Goal: Information Seeking & Learning: Learn about a topic

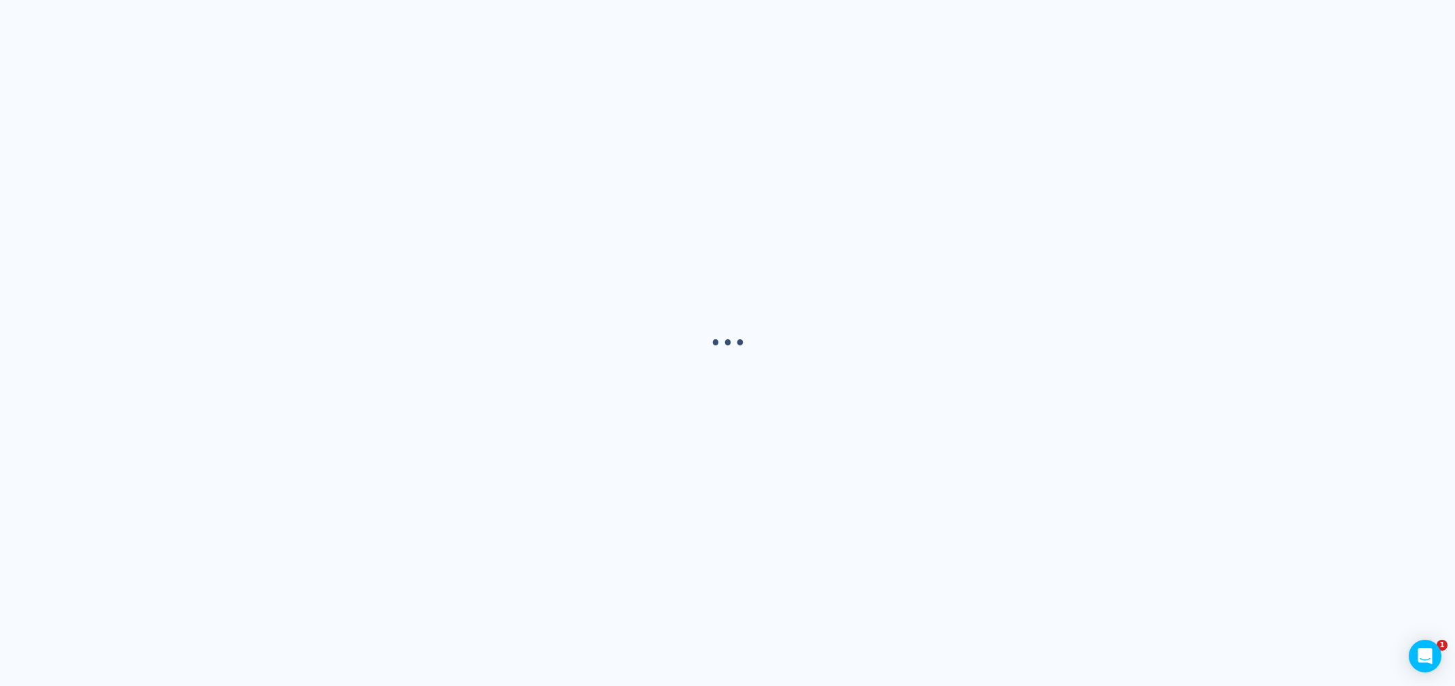
select select "USER"
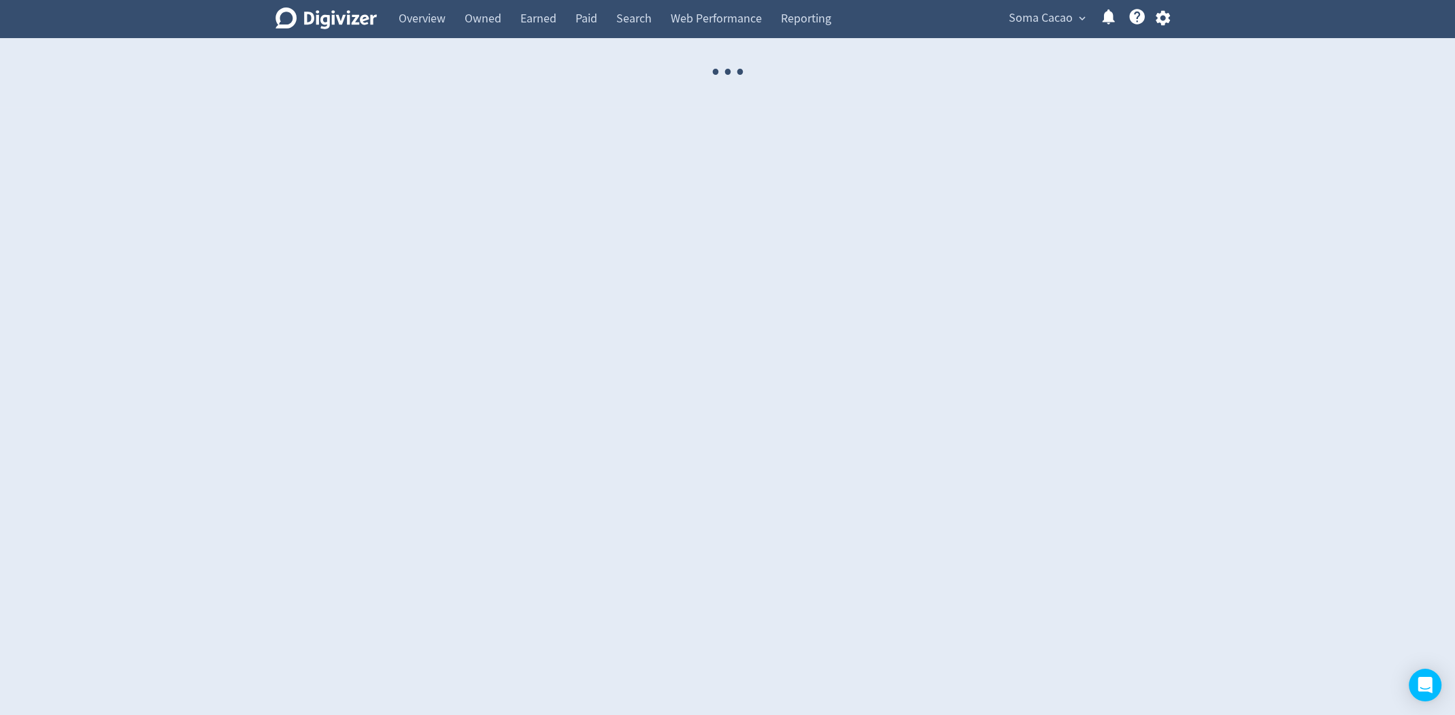
select select "USER"
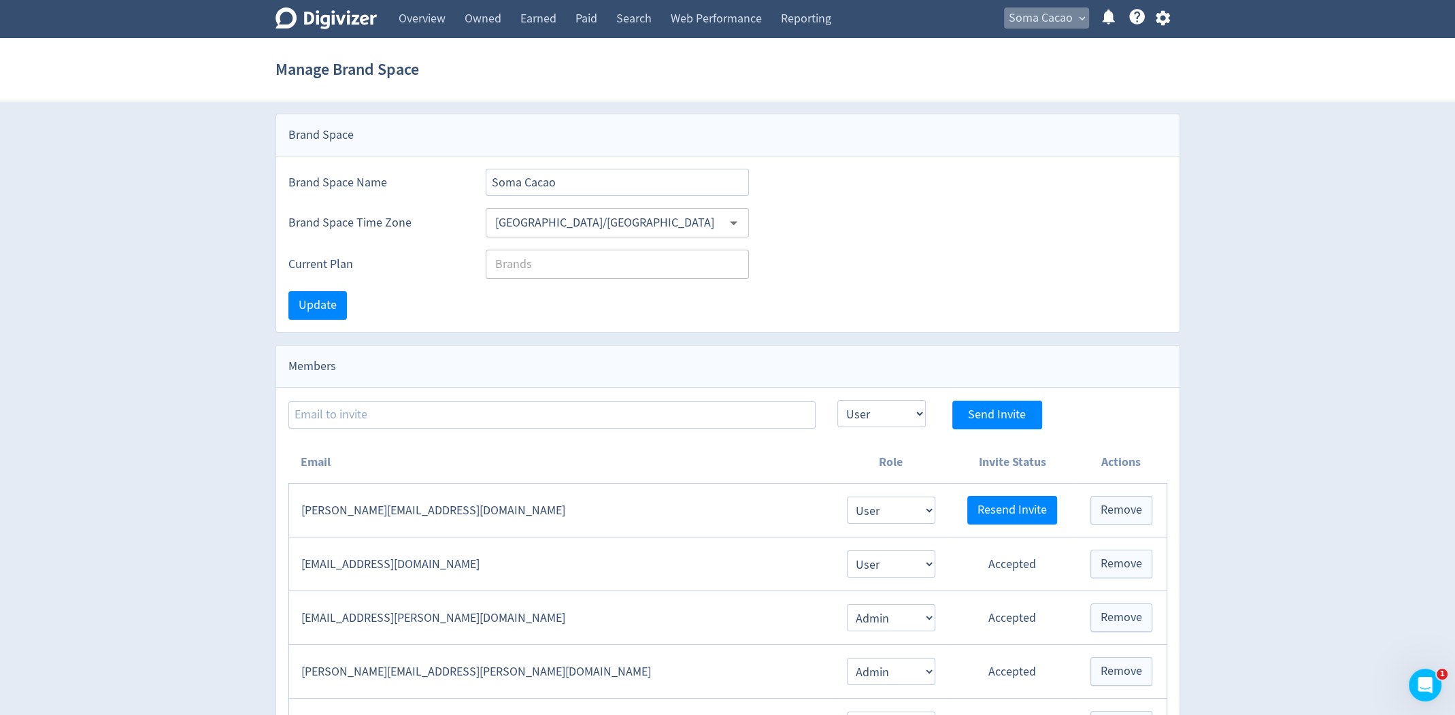
click at [1065, 28] on span "Soma Cacao" at bounding box center [1041, 18] width 64 height 22
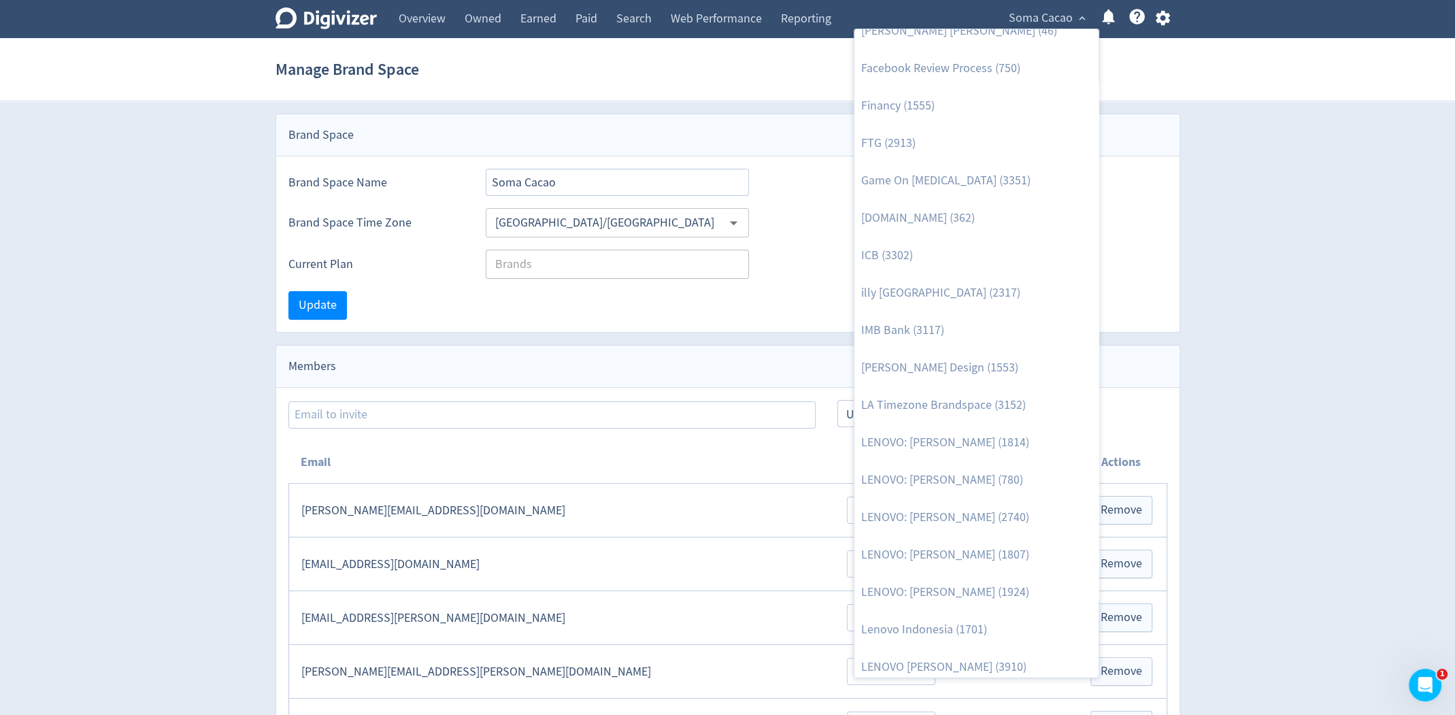
scroll to position [812, 0]
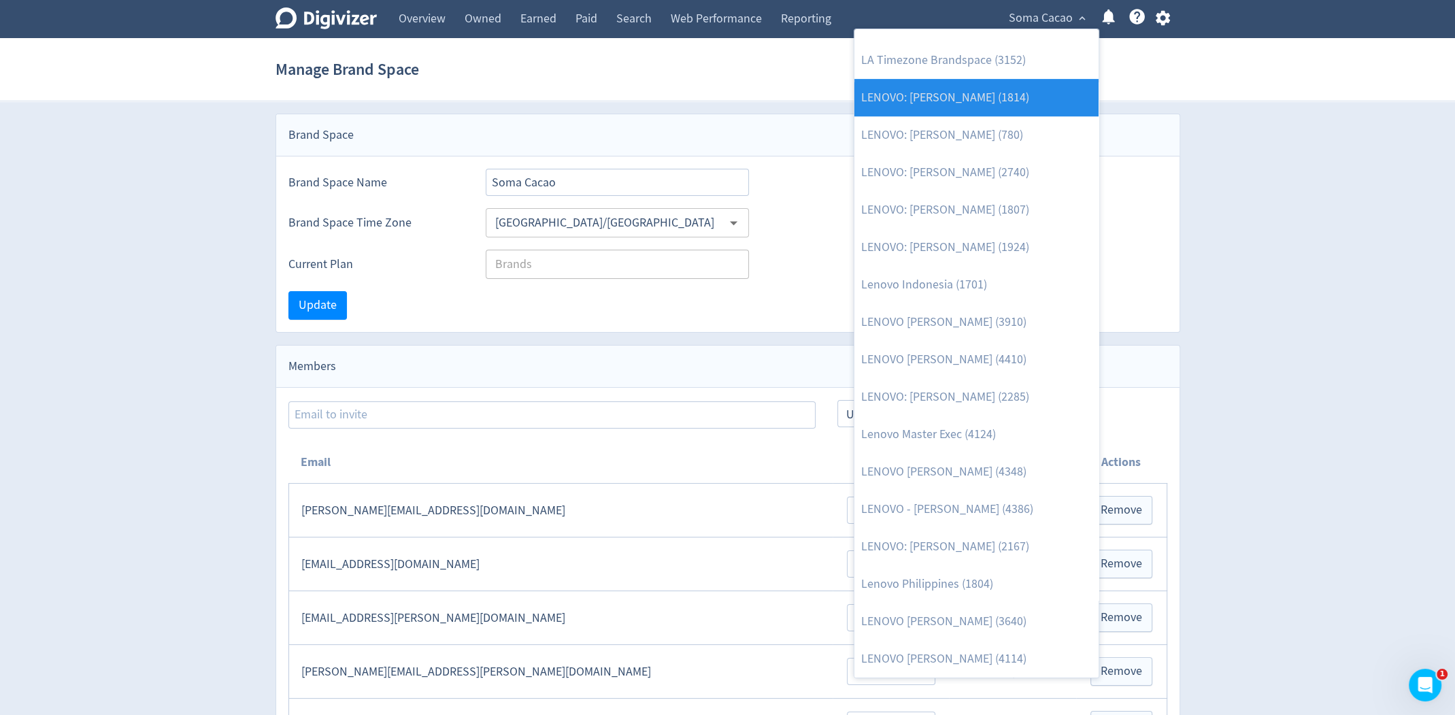
click at [992, 104] on link "LENOVO: [PERSON_NAME] (1814)" at bounding box center [976, 97] width 244 height 37
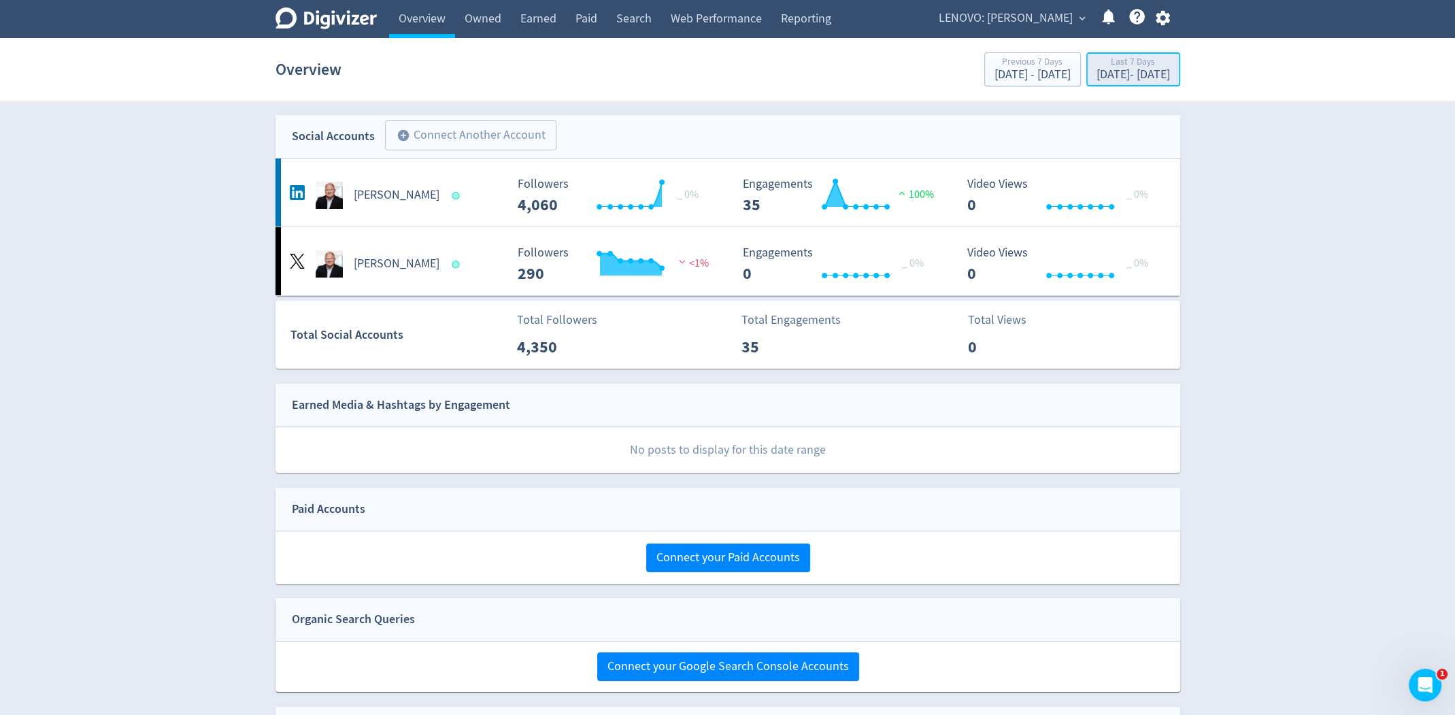
click at [1167, 63] on div "Last 7 Days" at bounding box center [1133, 63] width 73 height 12
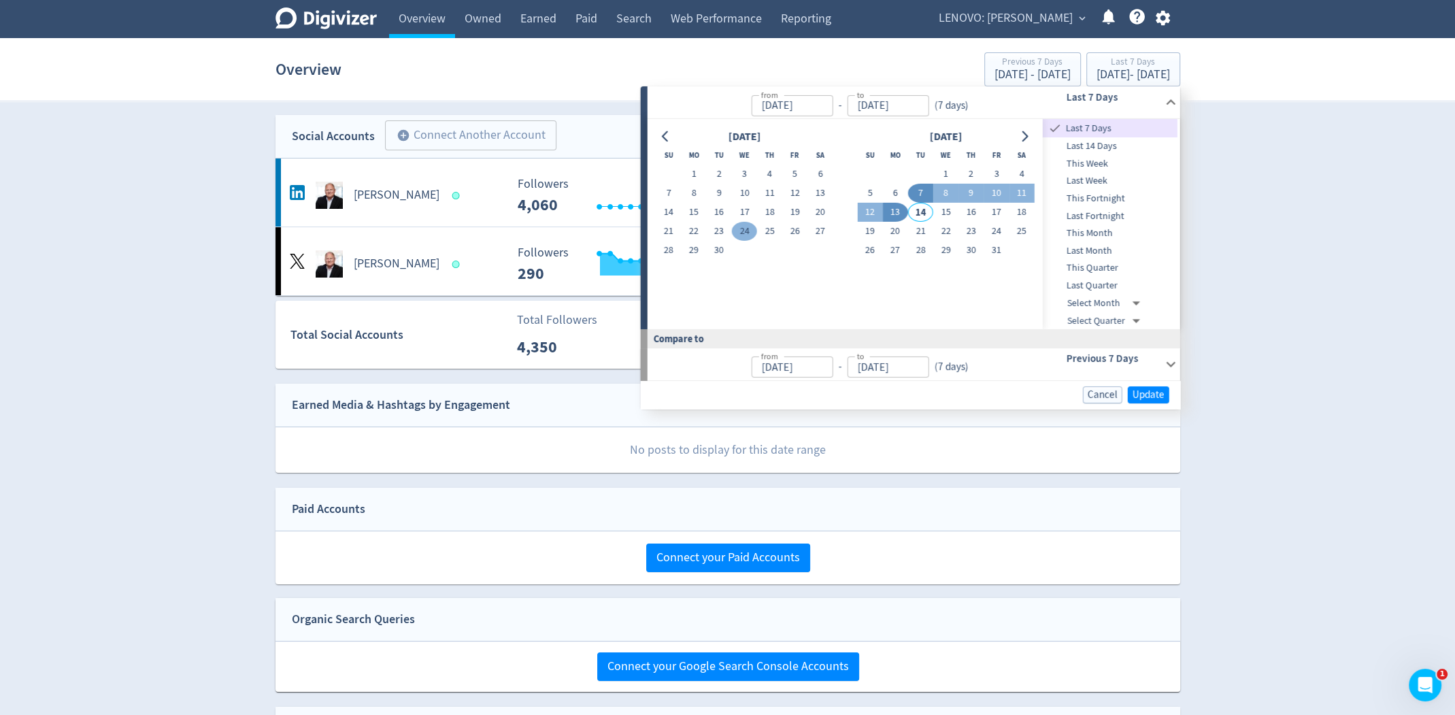
click at [743, 233] on button "24" at bounding box center [744, 231] width 25 height 19
type input "Sep 24, 2025"
click at [743, 233] on button "24" at bounding box center [744, 231] width 25 height 19
type input "Sep 23, 2025"
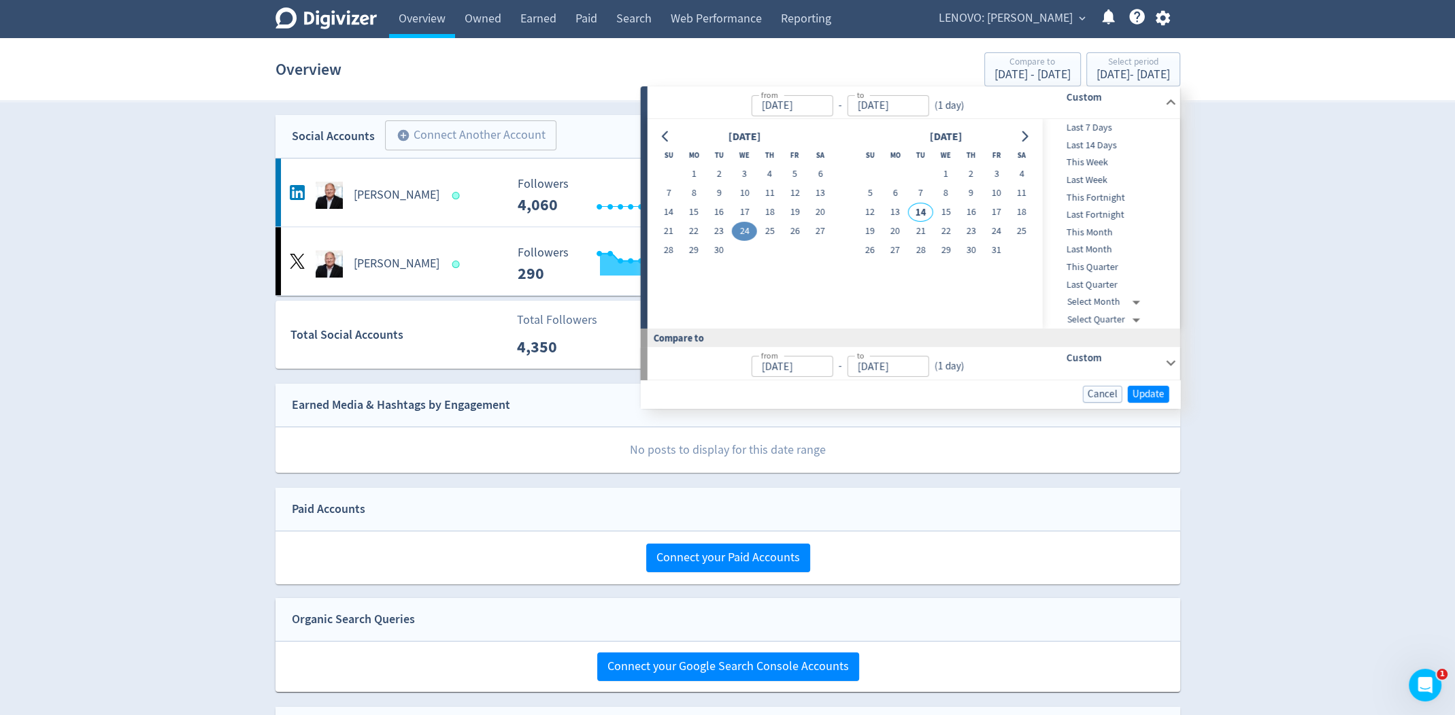
type input "Sep 23, 2025"
click at [1150, 400] on button "Update" at bounding box center [1148, 393] width 41 height 17
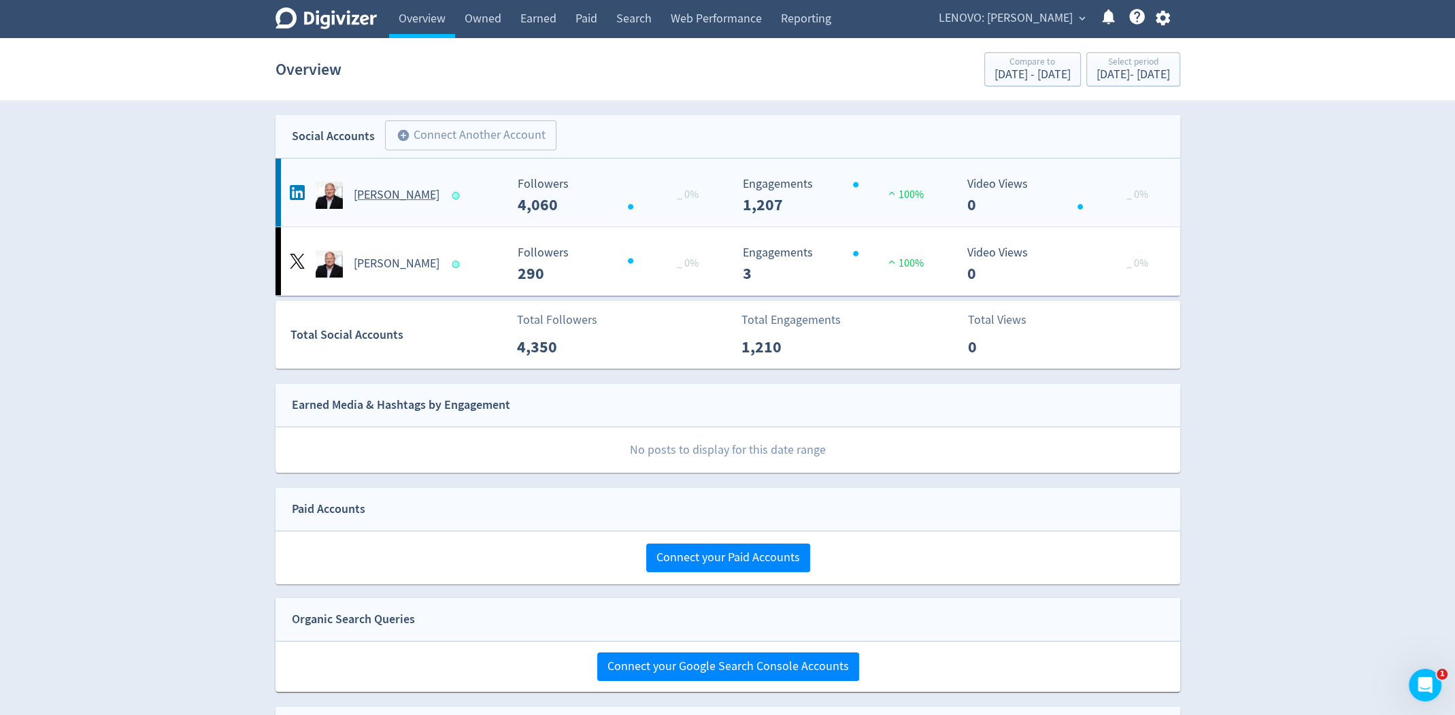
click at [746, 207] on rect "\a Engagements\a 1,207\a" at bounding box center [838, 196] width 204 height 36
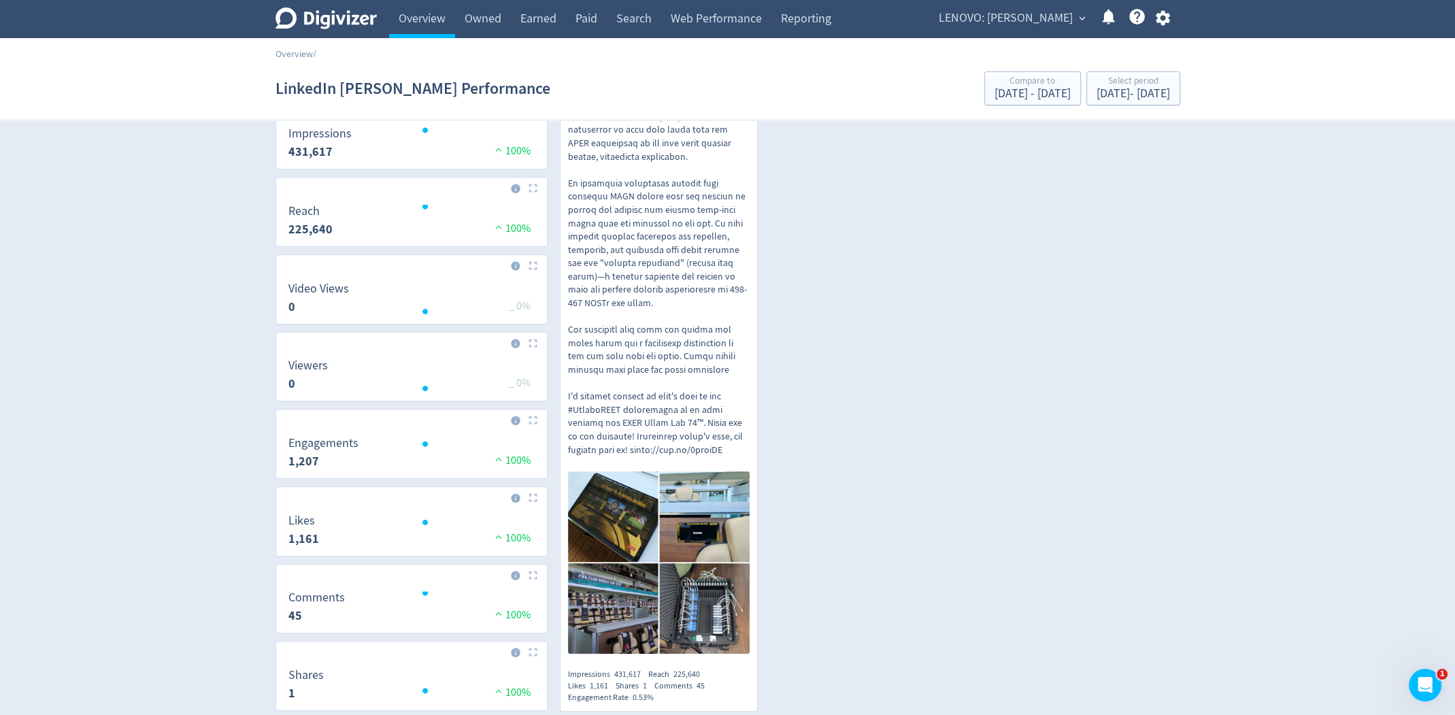
scroll to position [304, 0]
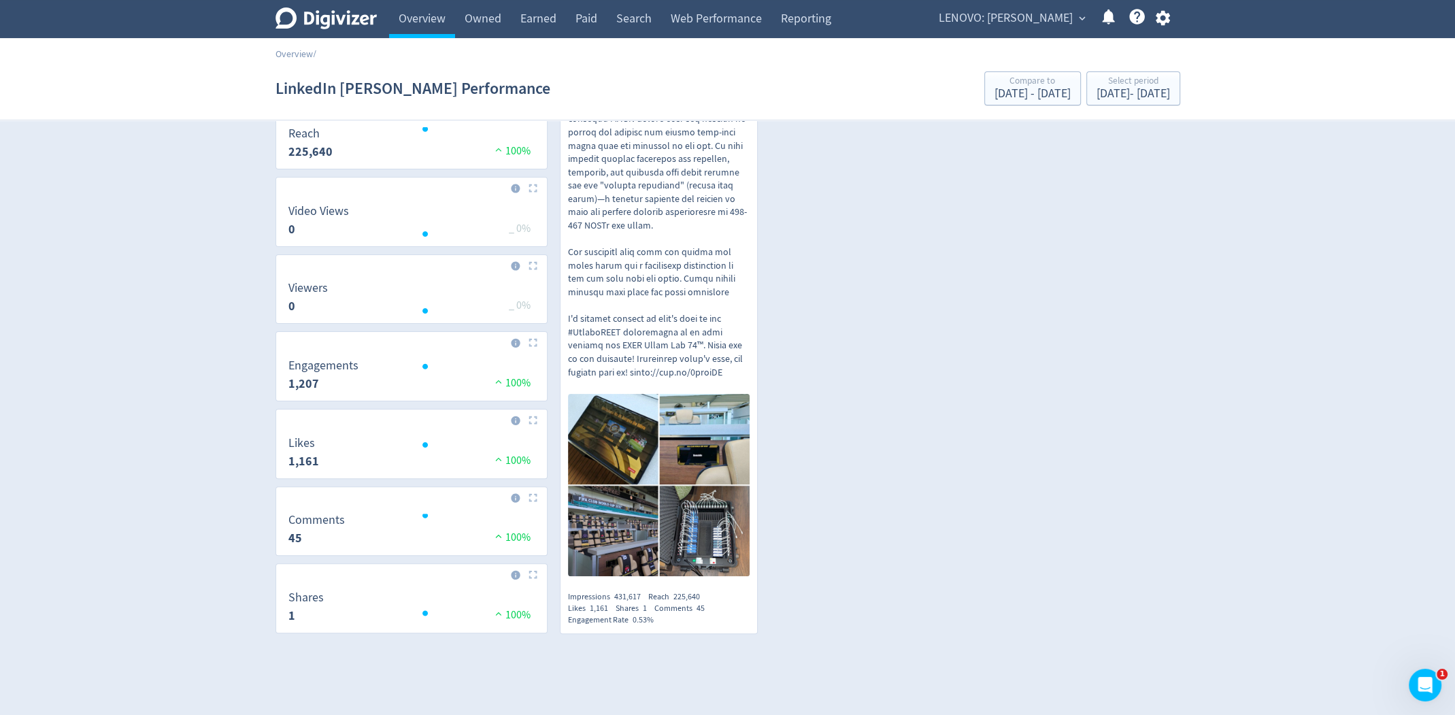
click at [710, 258] on p at bounding box center [659, 152] width 182 height 453
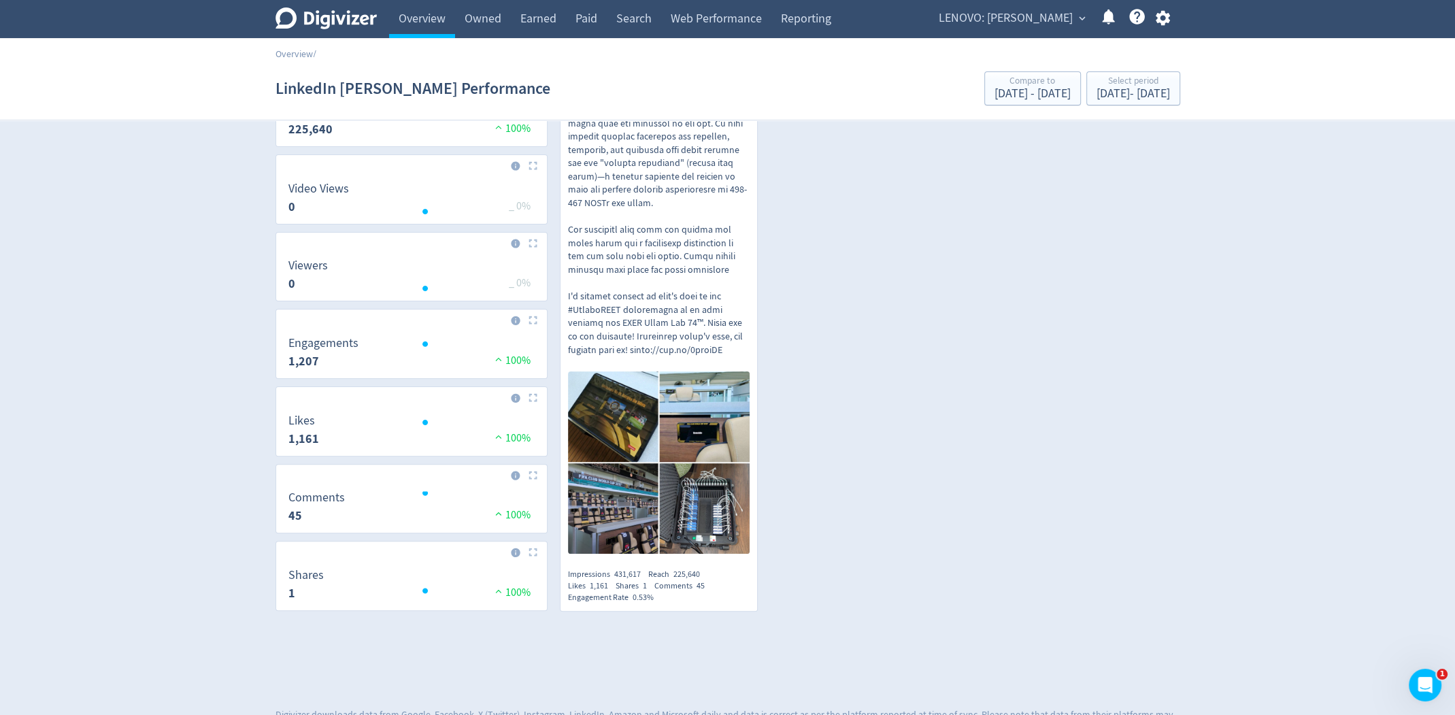
scroll to position [361, 0]
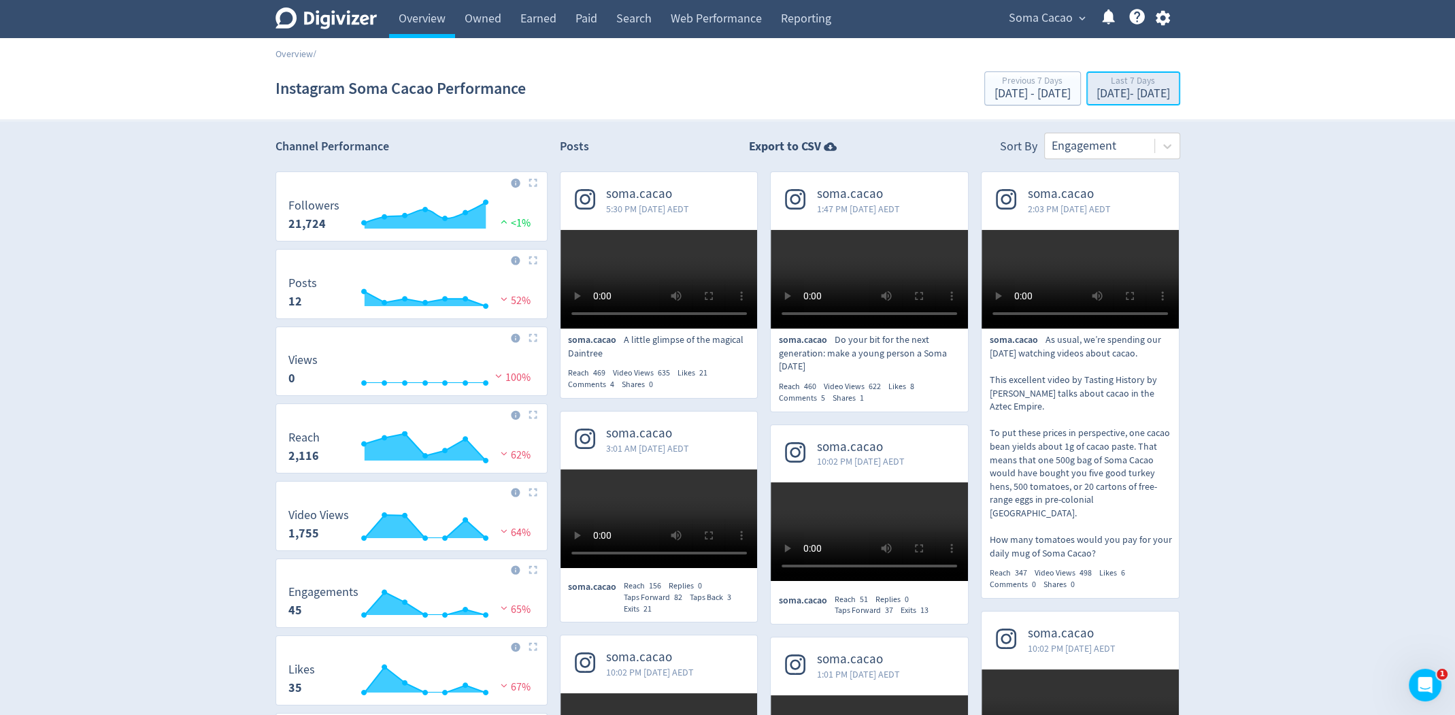
click at [1138, 94] on div "Oct 7, 2025 - Oct 13, 2025" at bounding box center [1133, 94] width 73 height 12
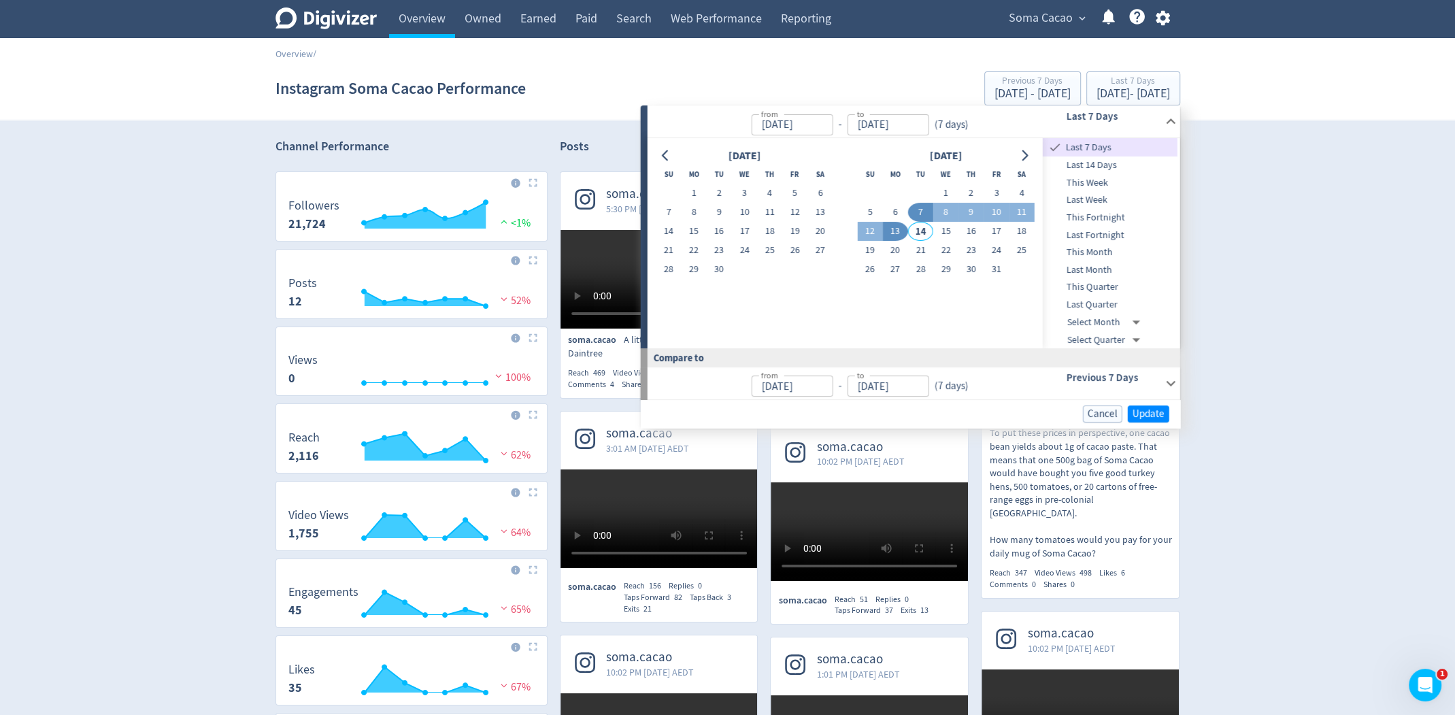
click at [922, 212] on button "7" at bounding box center [920, 212] width 25 height 19
click at [920, 231] on button "14" at bounding box center [920, 231] width 25 height 19
type input "Oct 14, 2025"
type input "Sep 29, 2025"
click at [1282, 246] on div "Digivizer Logo Mark Digivizer Logo Overview Owned Earned Paid Search Web Perfor…" at bounding box center [727, 703] width 1455 height 1407
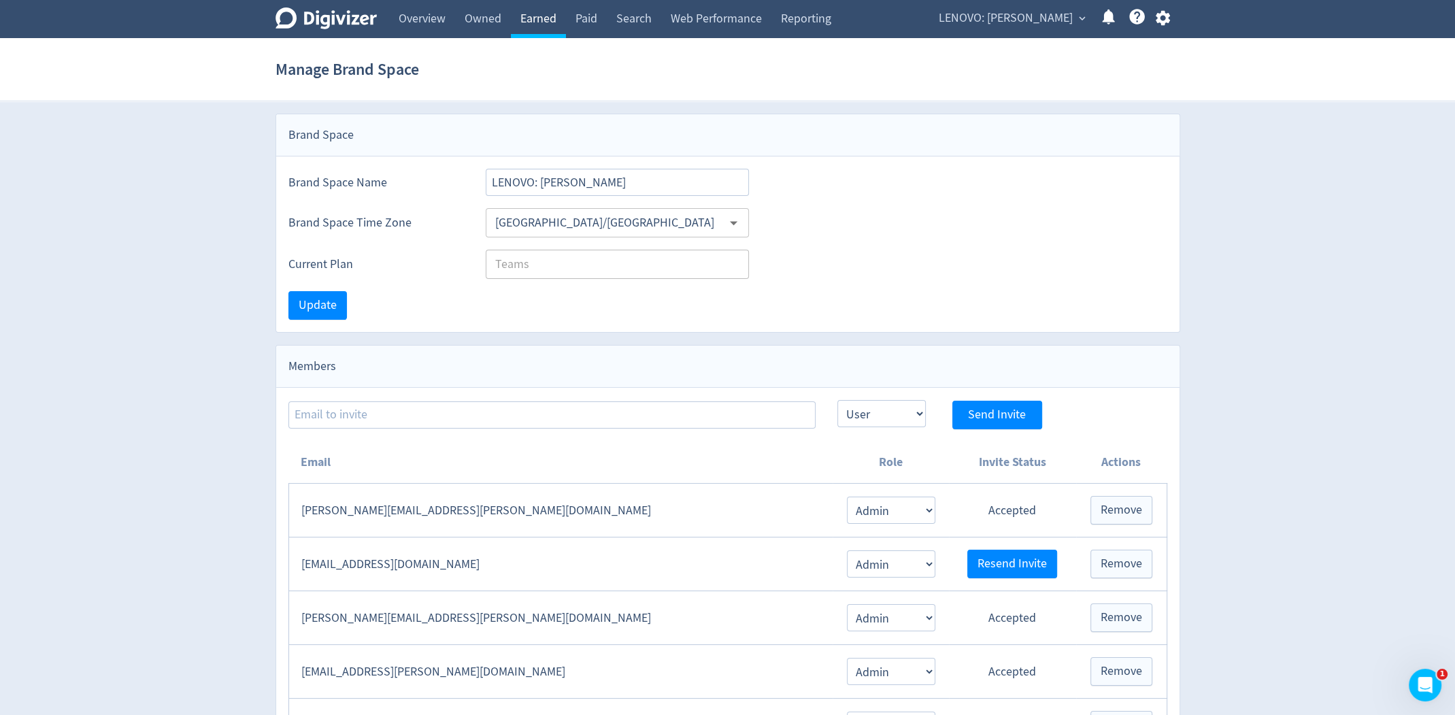
click at [559, 24] on link "Earned" at bounding box center [538, 19] width 55 height 38
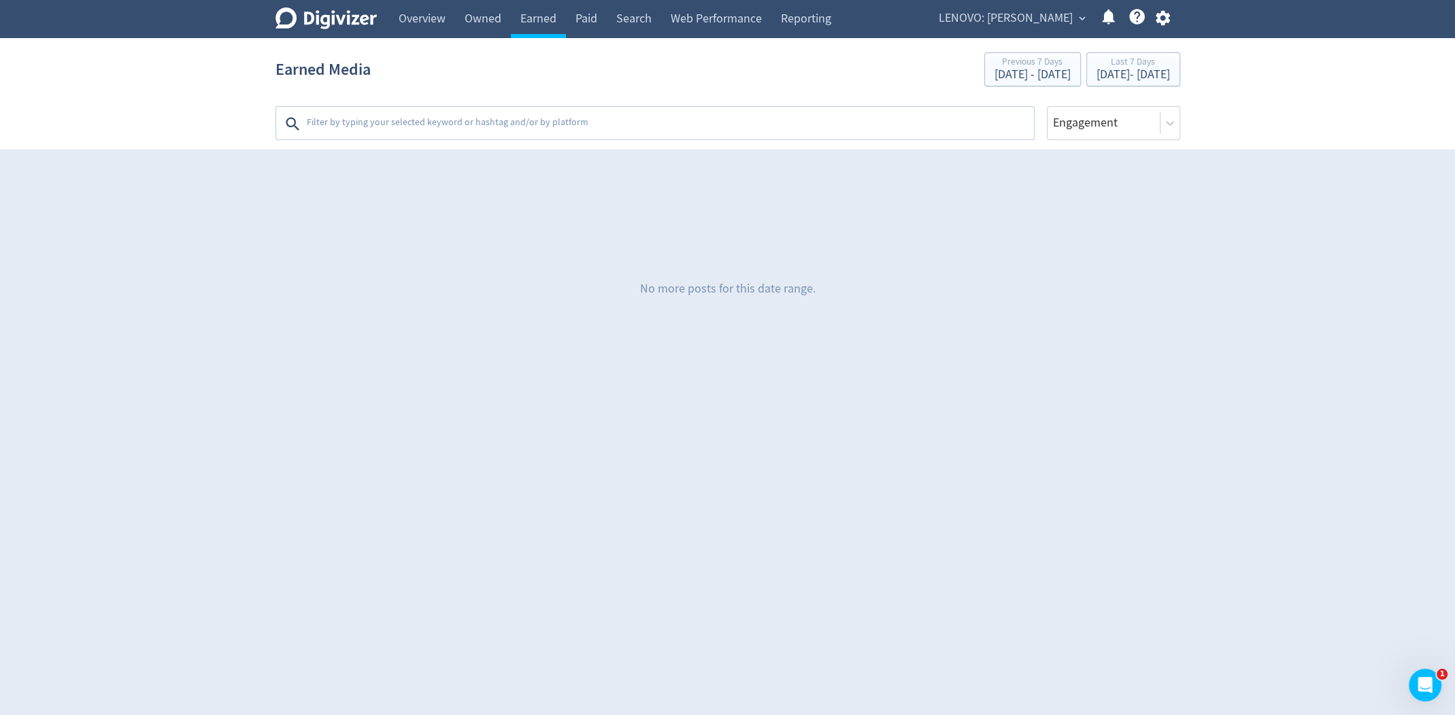
click at [1022, 17] on span "LENOVO: Daryl Cromer" at bounding box center [1006, 18] width 134 height 22
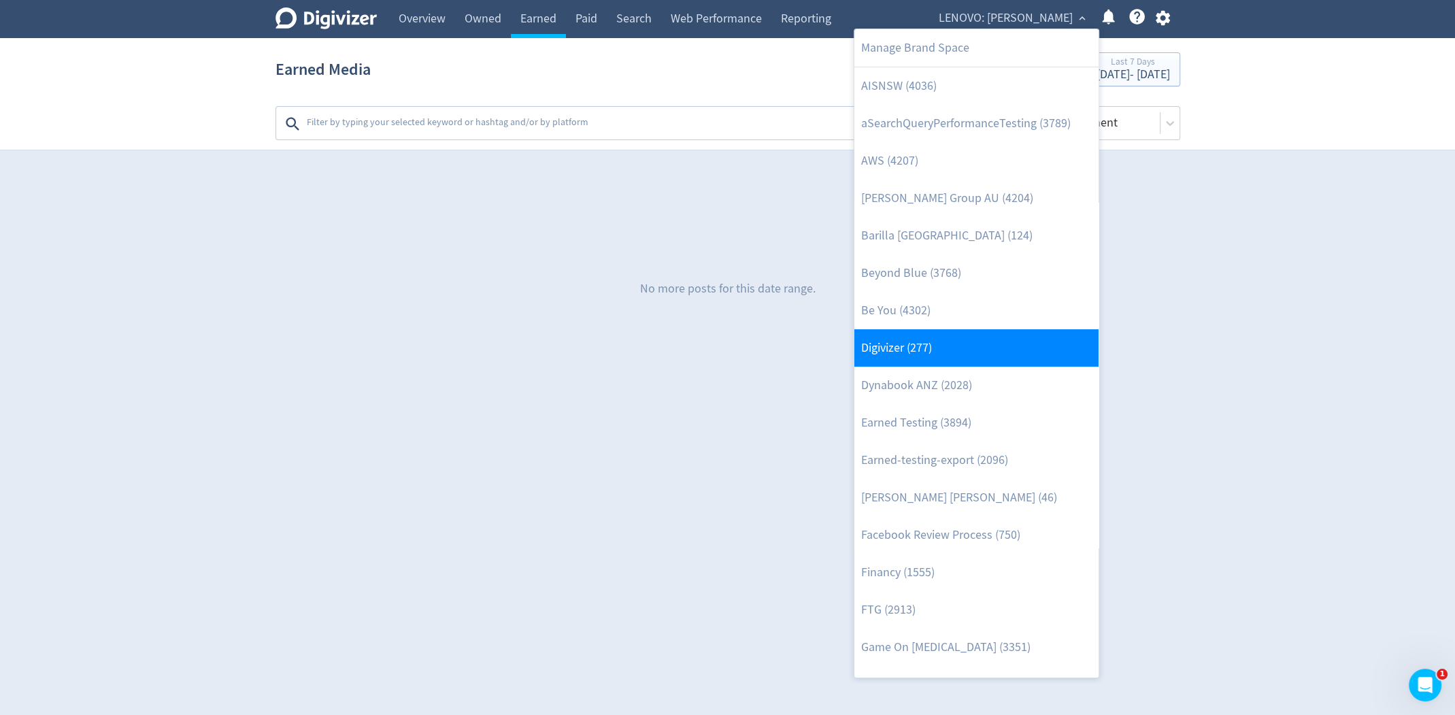
click at [978, 342] on link "Digivizer (277)" at bounding box center [976, 347] width 244 height 37
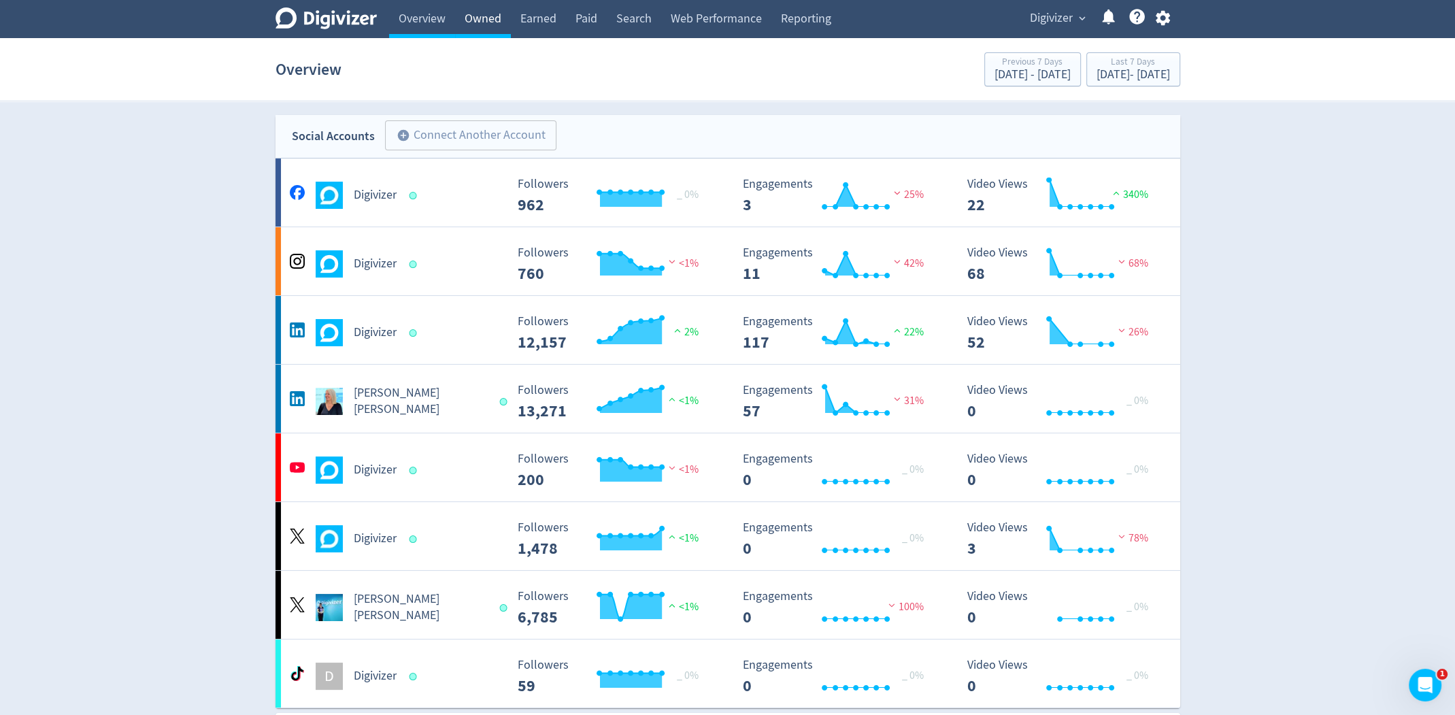
click at [486, 20] on link "Owned" at bounding box center [483, 19] width 56 height 38
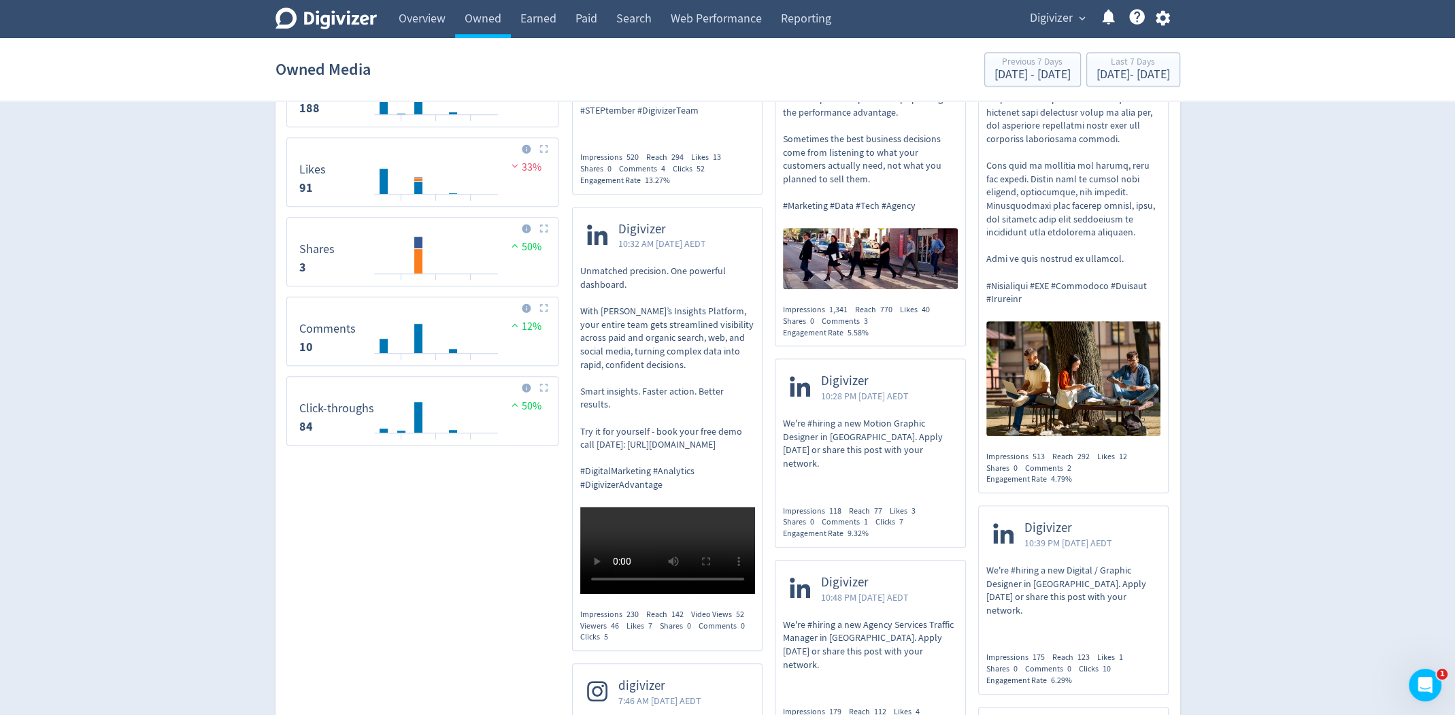
scroll to position [1002, 0]
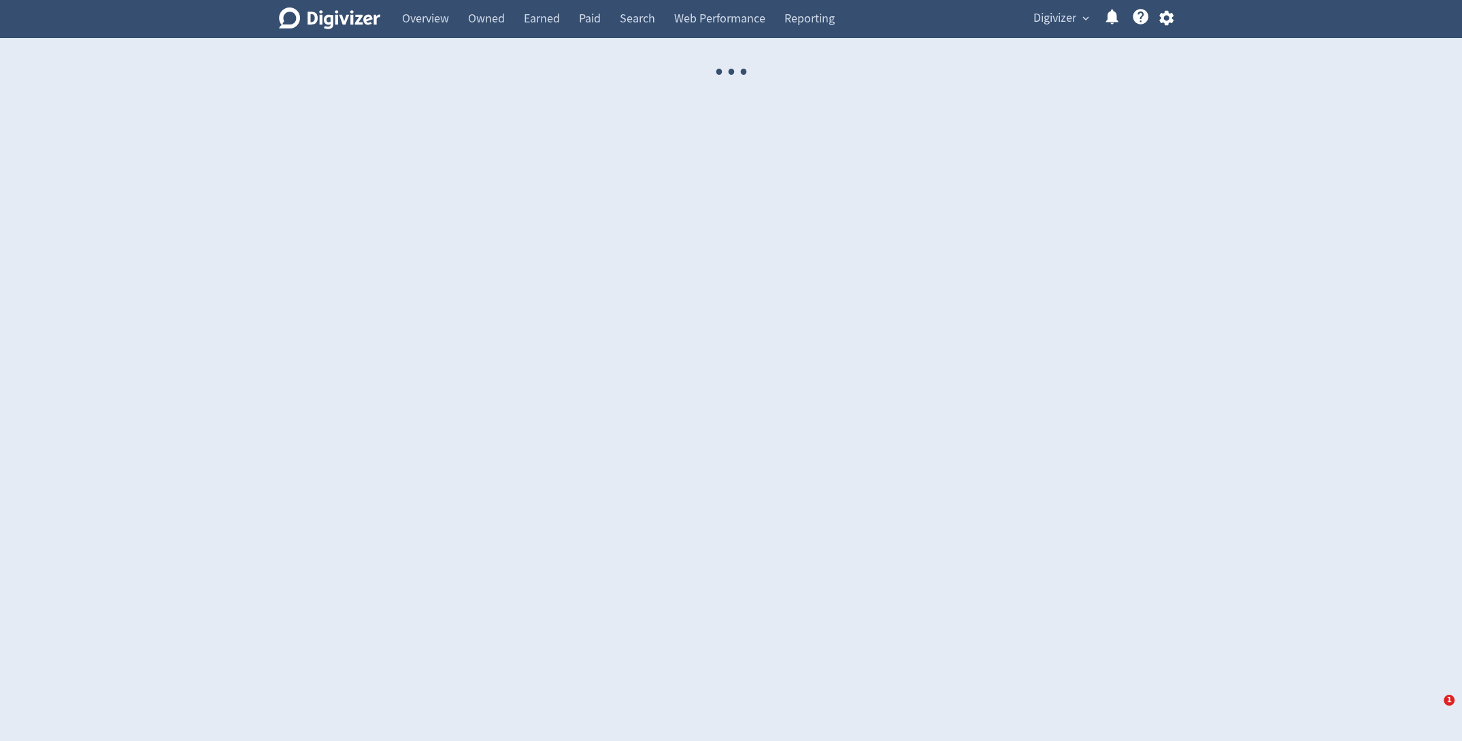
select select "USER"
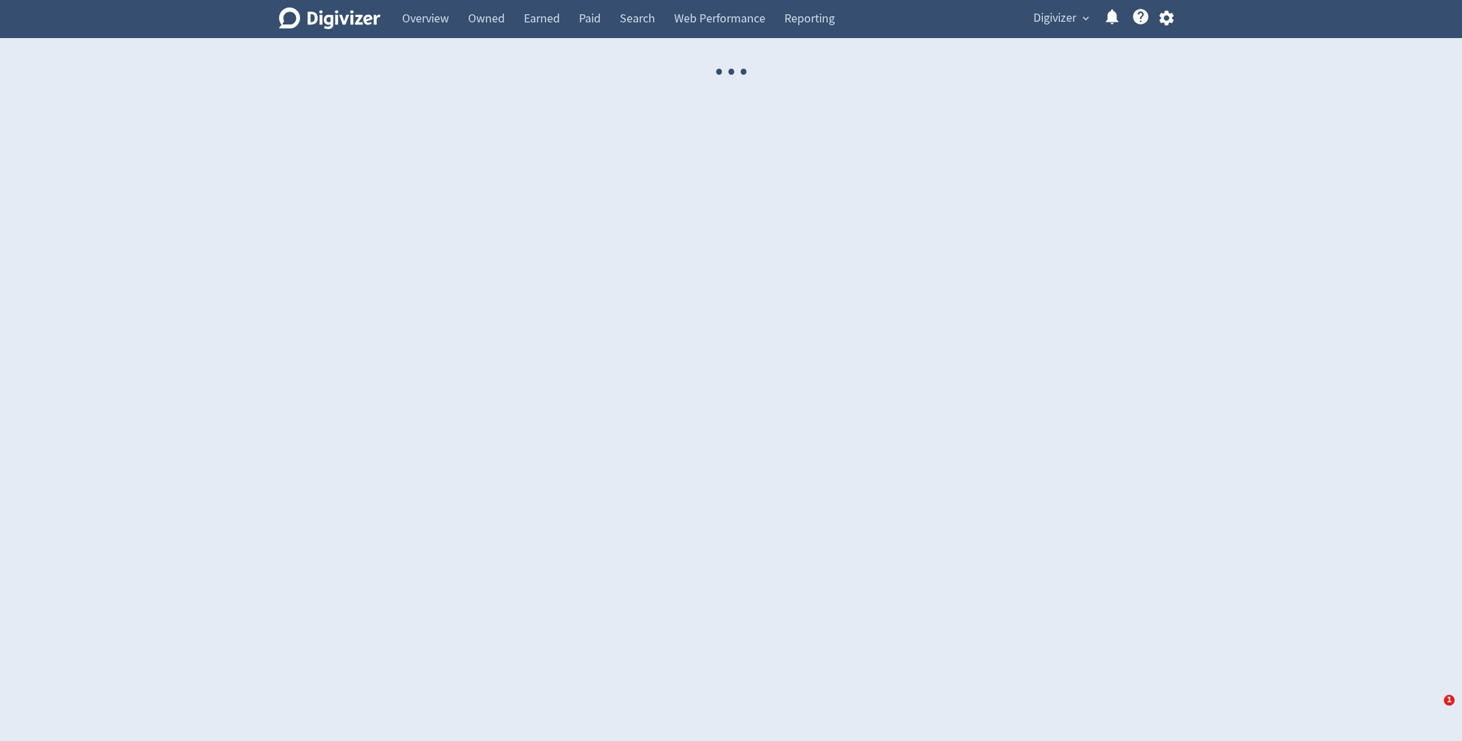
select select "USER"
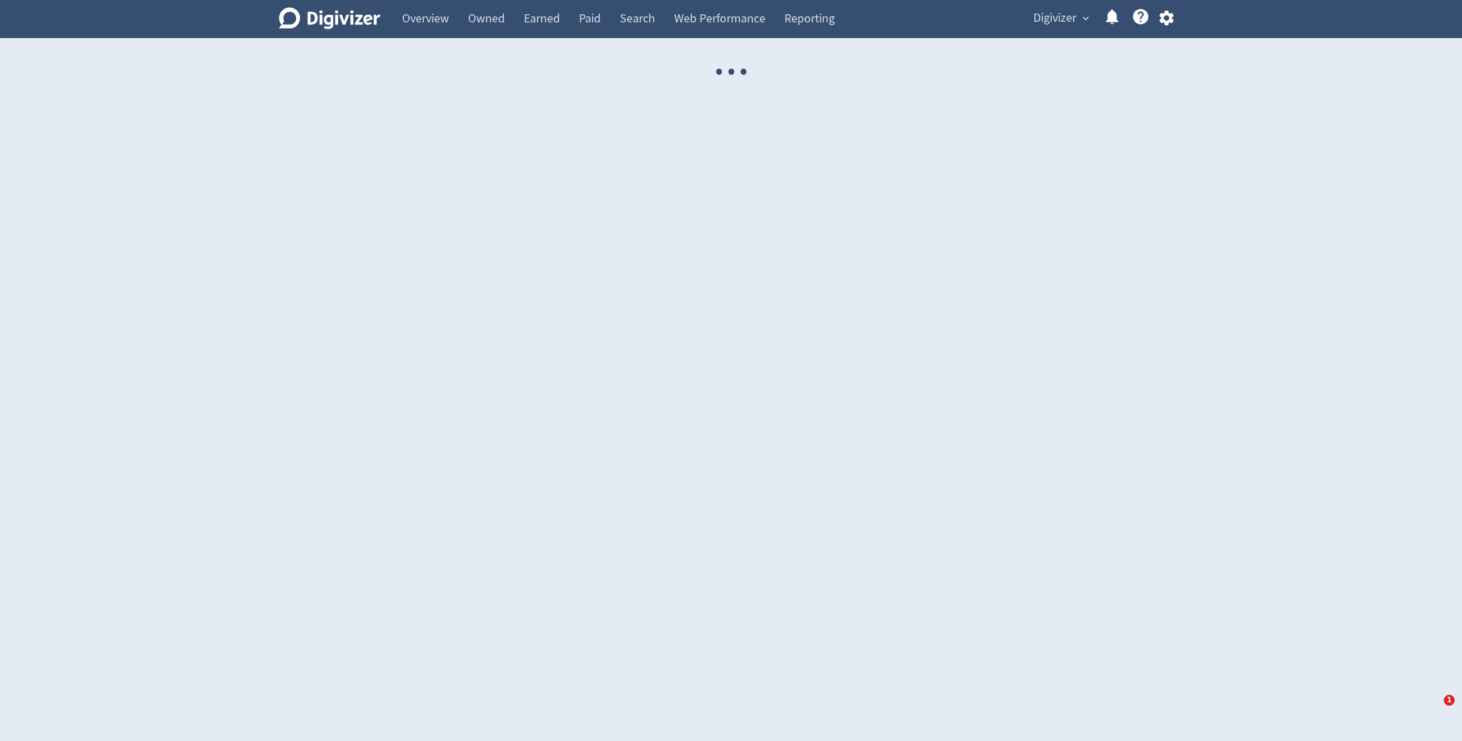
select select "USER"
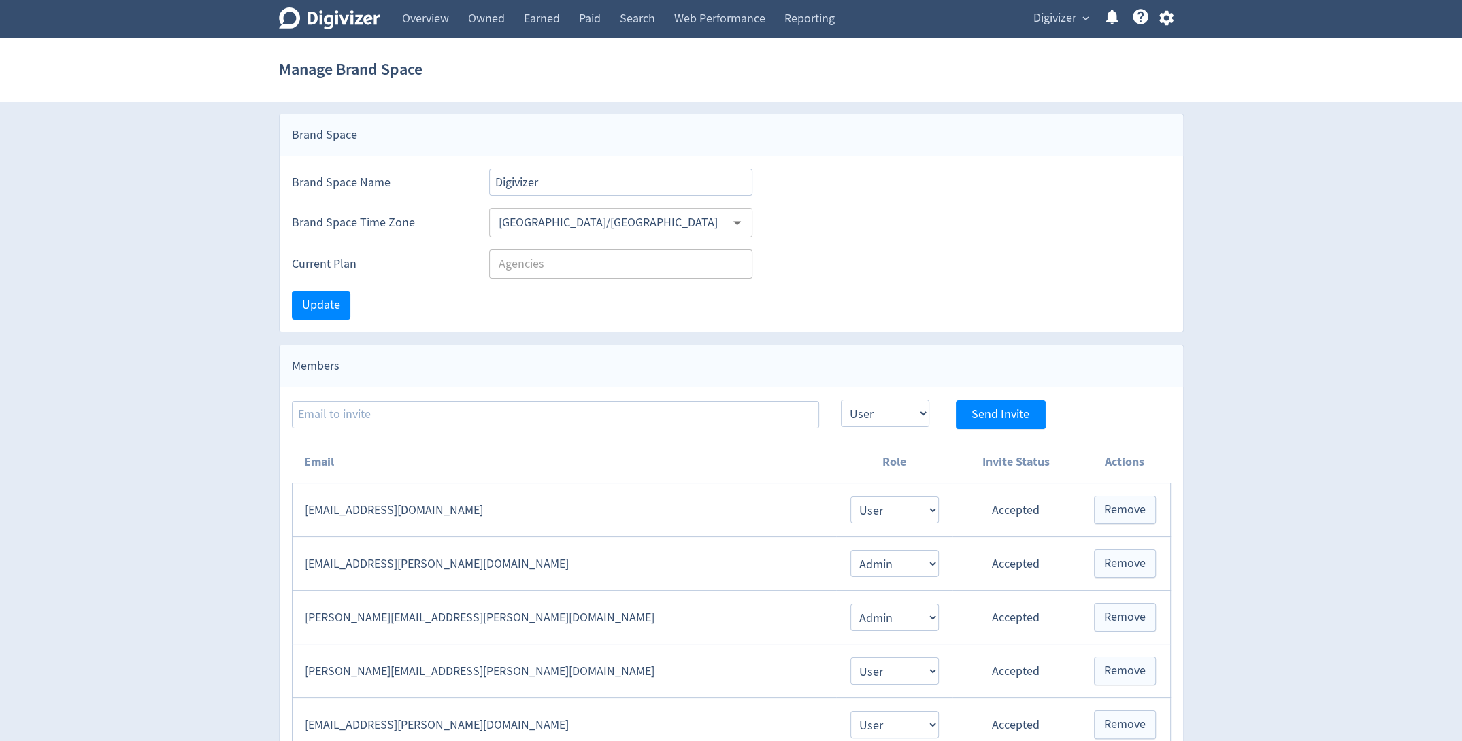
click at [1058, 19] on span "Digivizer" at bounding box center [1054, 18] width 43 height 22
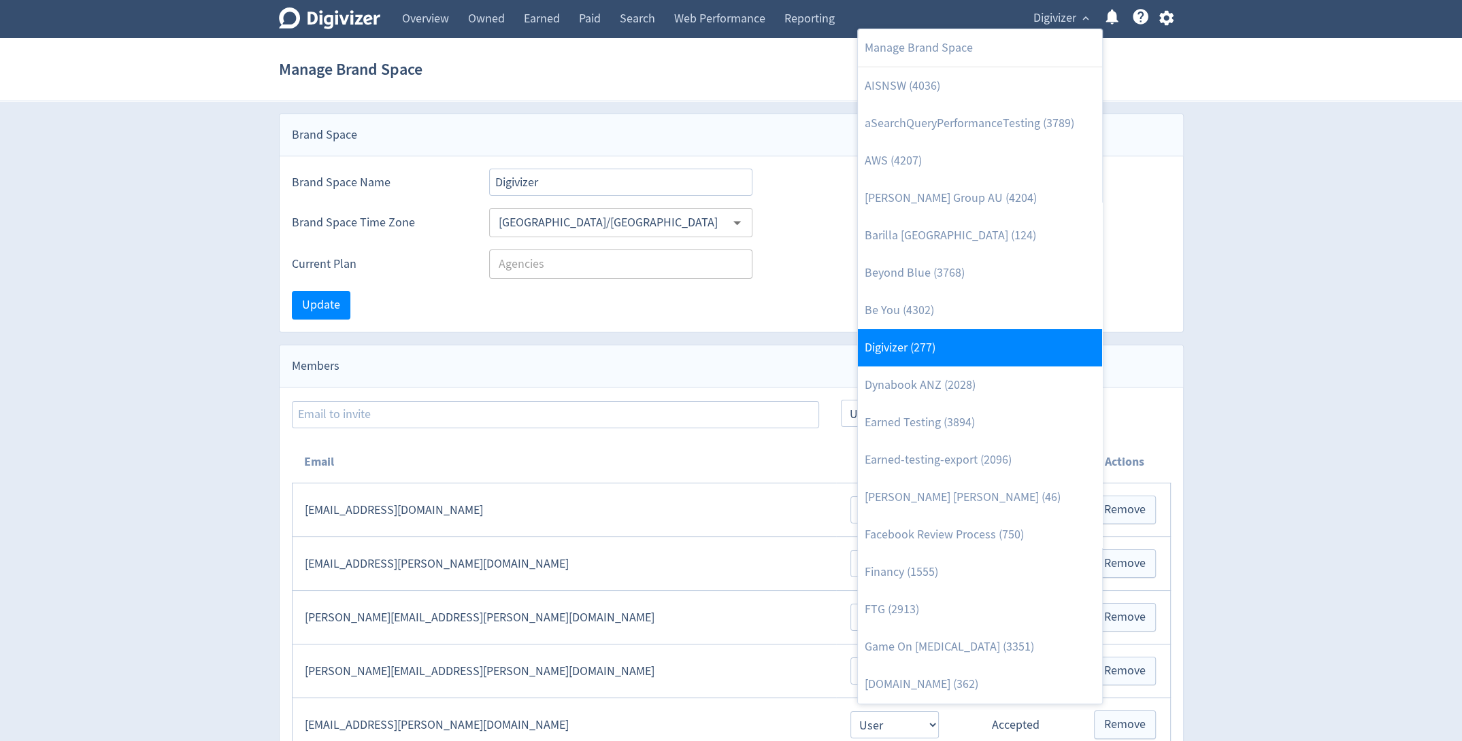
click at [960, 343] on link "Digivizer (277)" at bounding box center [980, 347] width 244 height 37
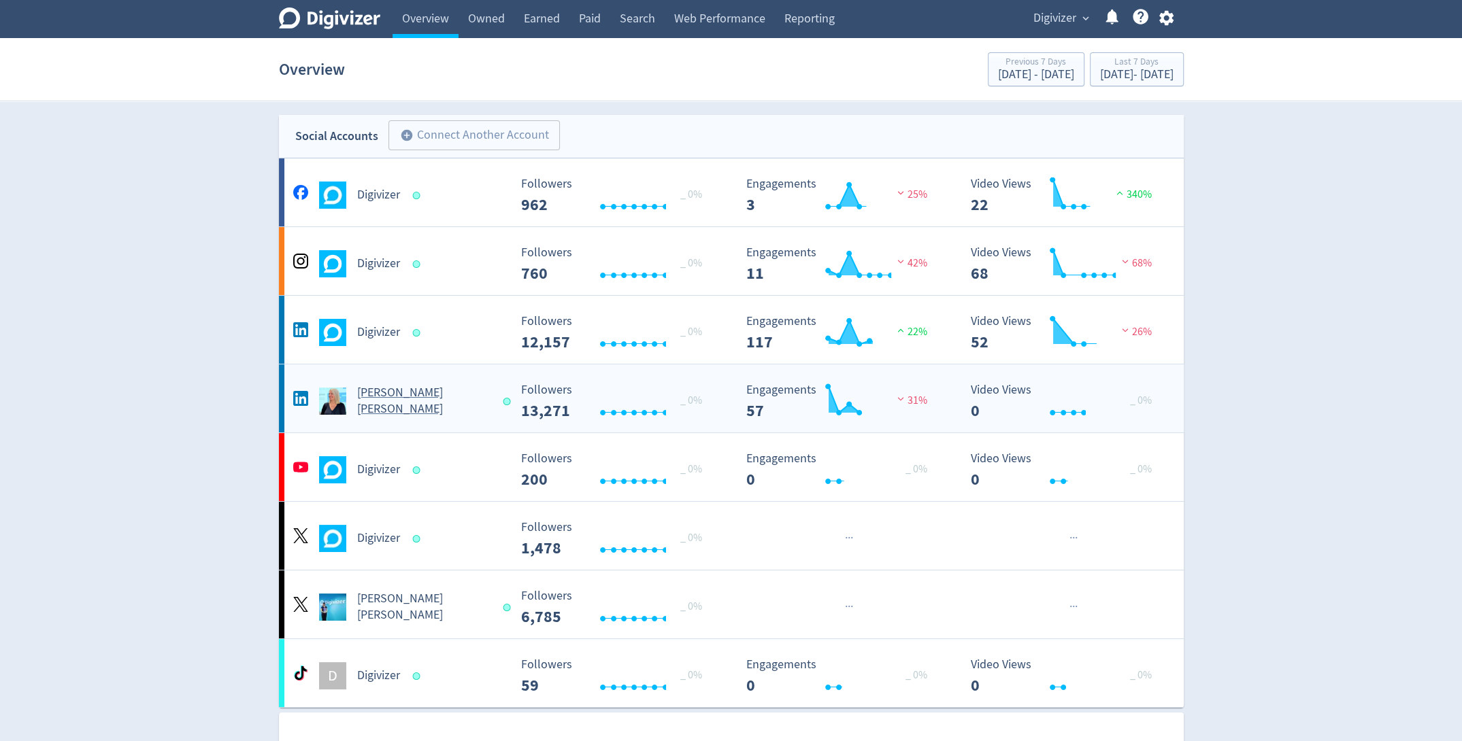
click at [465, 412] on div "Emma Lo Russo" at bounding box center [400, 401] width 220 height 33
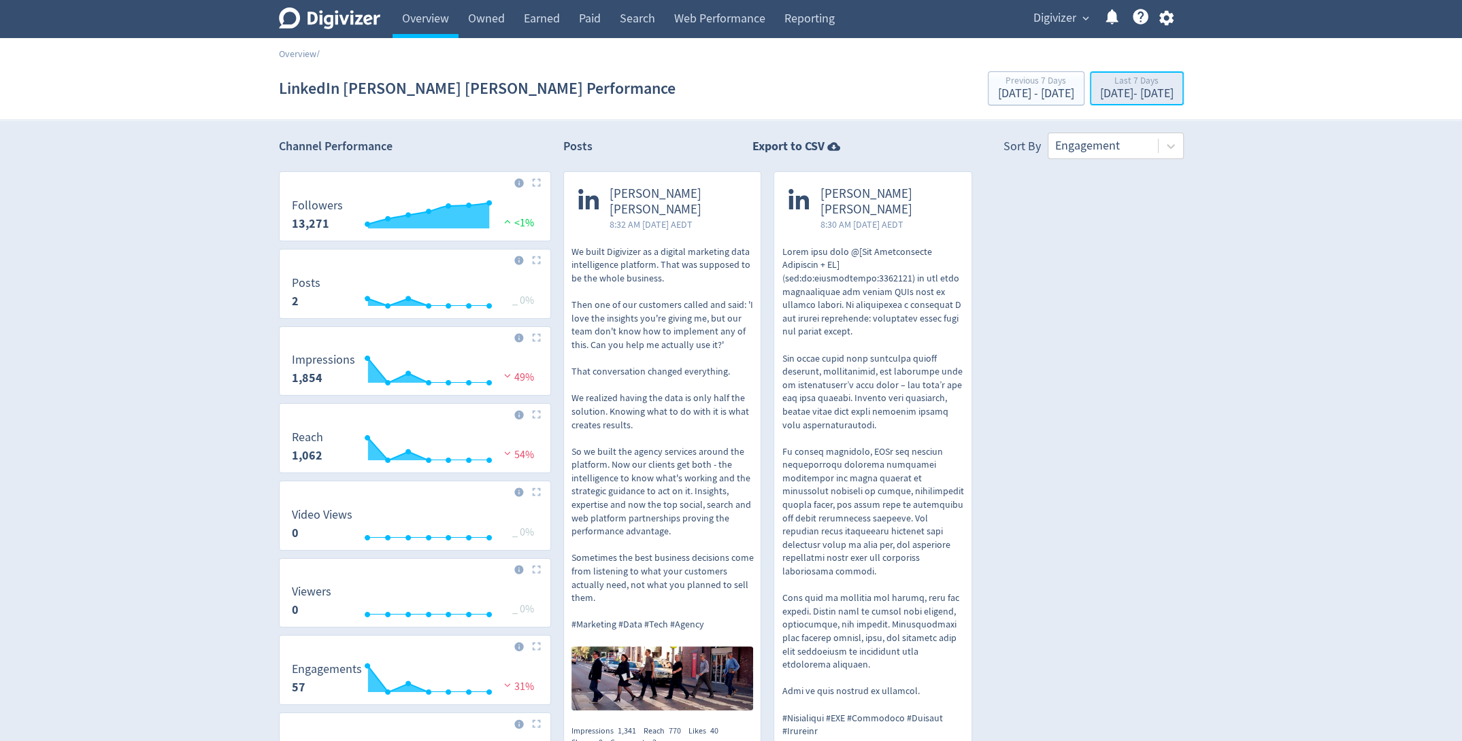
click at [1155, 95] on div "Oct 7, 2025 - Oct 13, 2025" at bounding box center [1136, 94] width 73 height 12
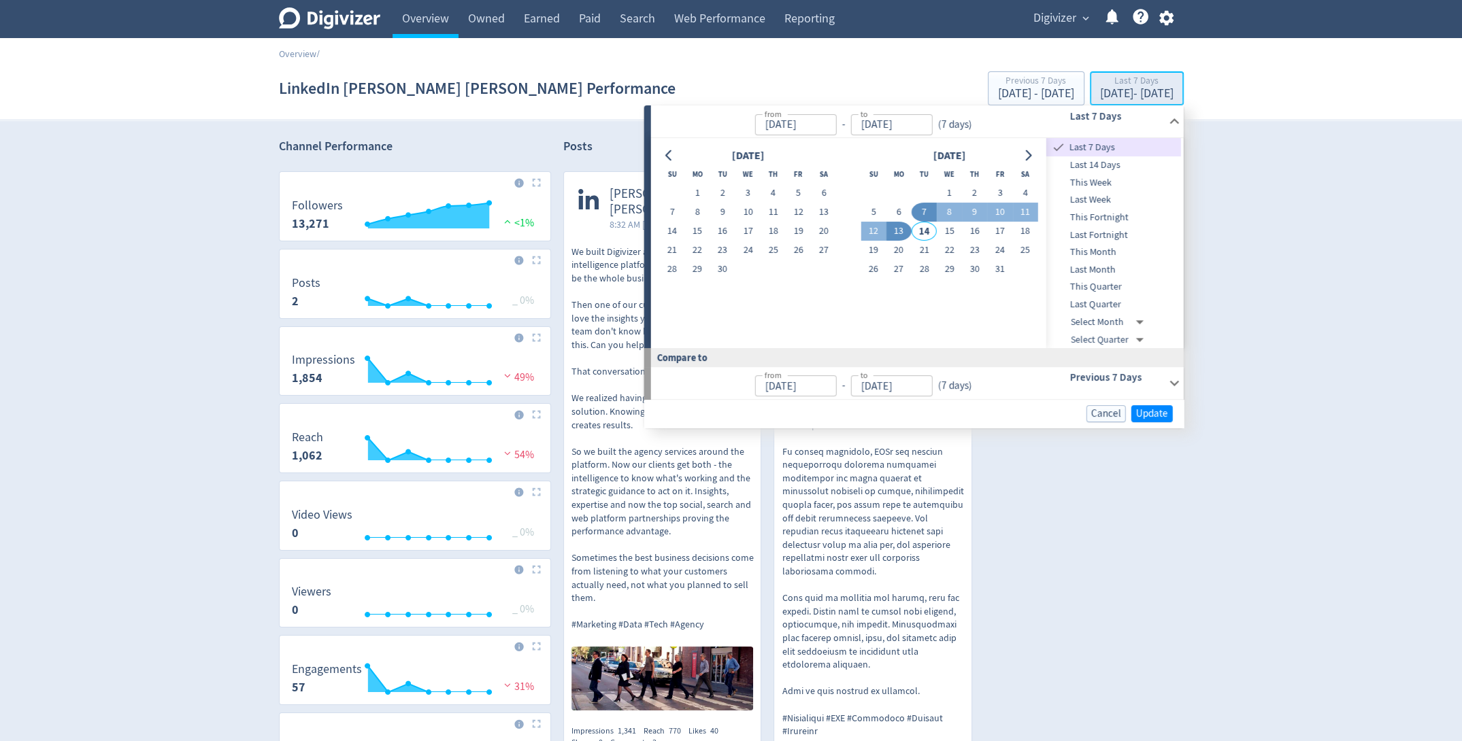
type input "Oct 07, 2025"
type input "[DATE]"
type input "Oct 06, 2025"
click at [1117, 271] on span "Last Month" at bounding box center [1113, 270] width 135 height 15
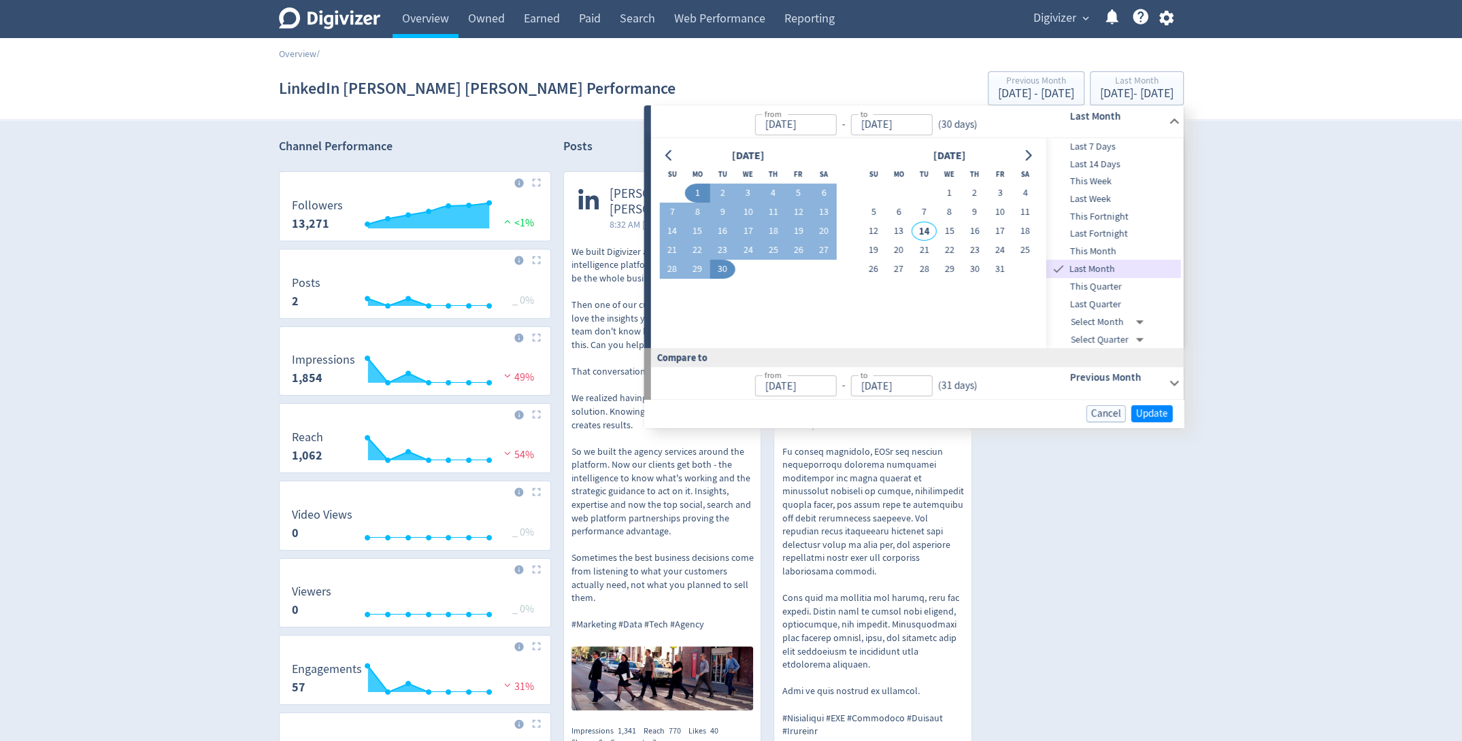
type input "Sep 01, 2025"
type input "[DATE]"
type input "Aug 01, 2025"
type input "Aug 31, 2025"
click at [1158, 413] on span "Update" at bounding box center [1152, 414] width 32 height 10
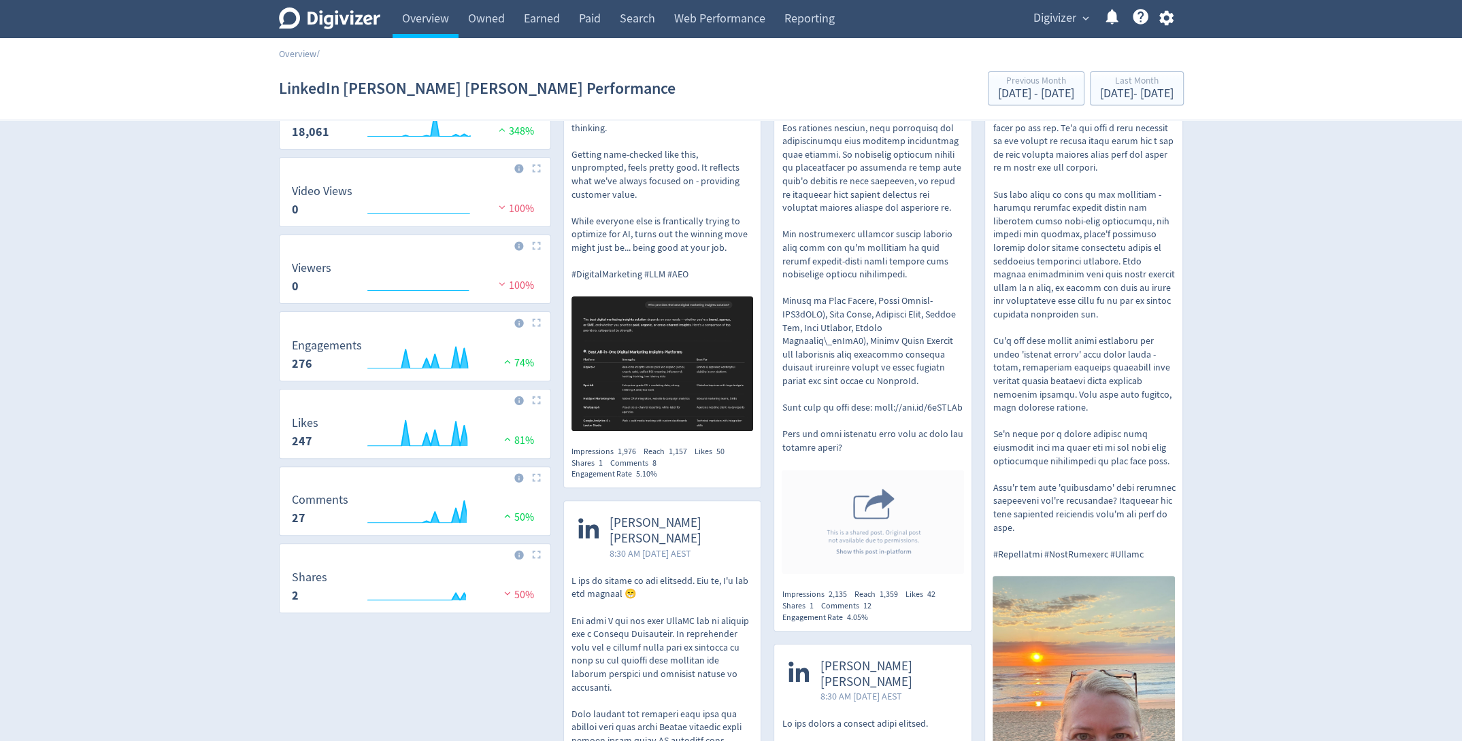
scroll to position [418, 0]
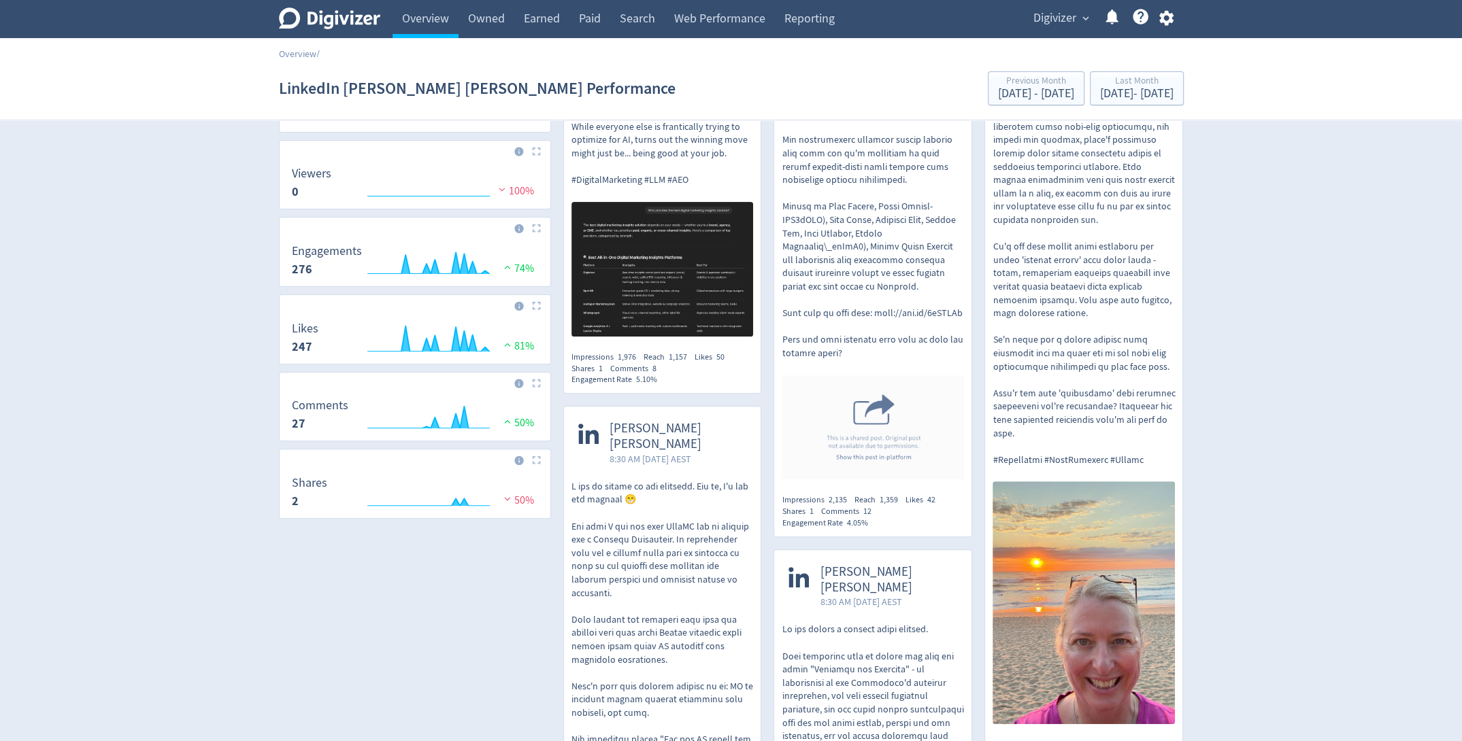
click at [727, 352] on div "Impressions 1,976 Reach 1,157 Likes 50 Shares 1 Comments 8 Engagement Rate 5.10%" at bounding box center [662, 369] width 182 height 34
click at [686, 222] on img at bounding box center [662, 269] width 182 height 135
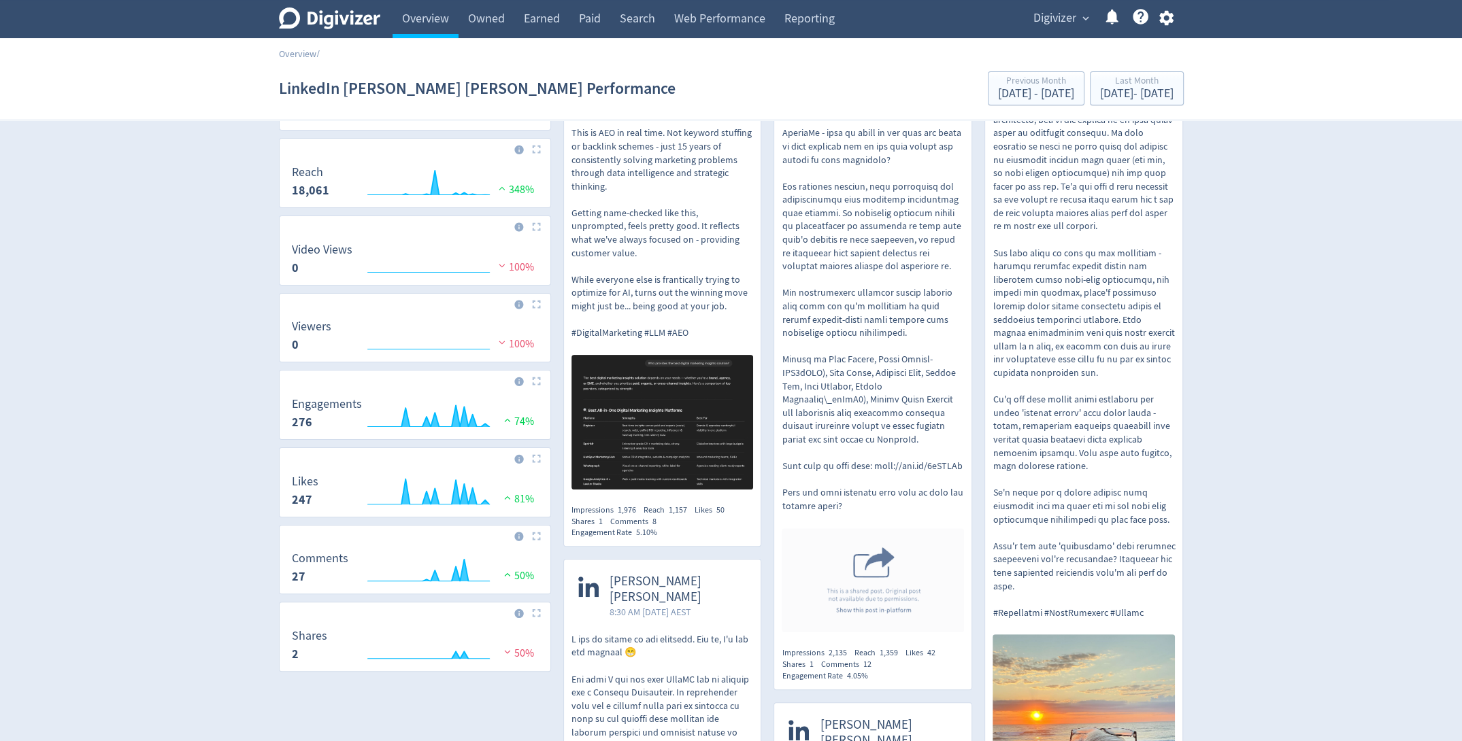
scroll to position [389, 0]
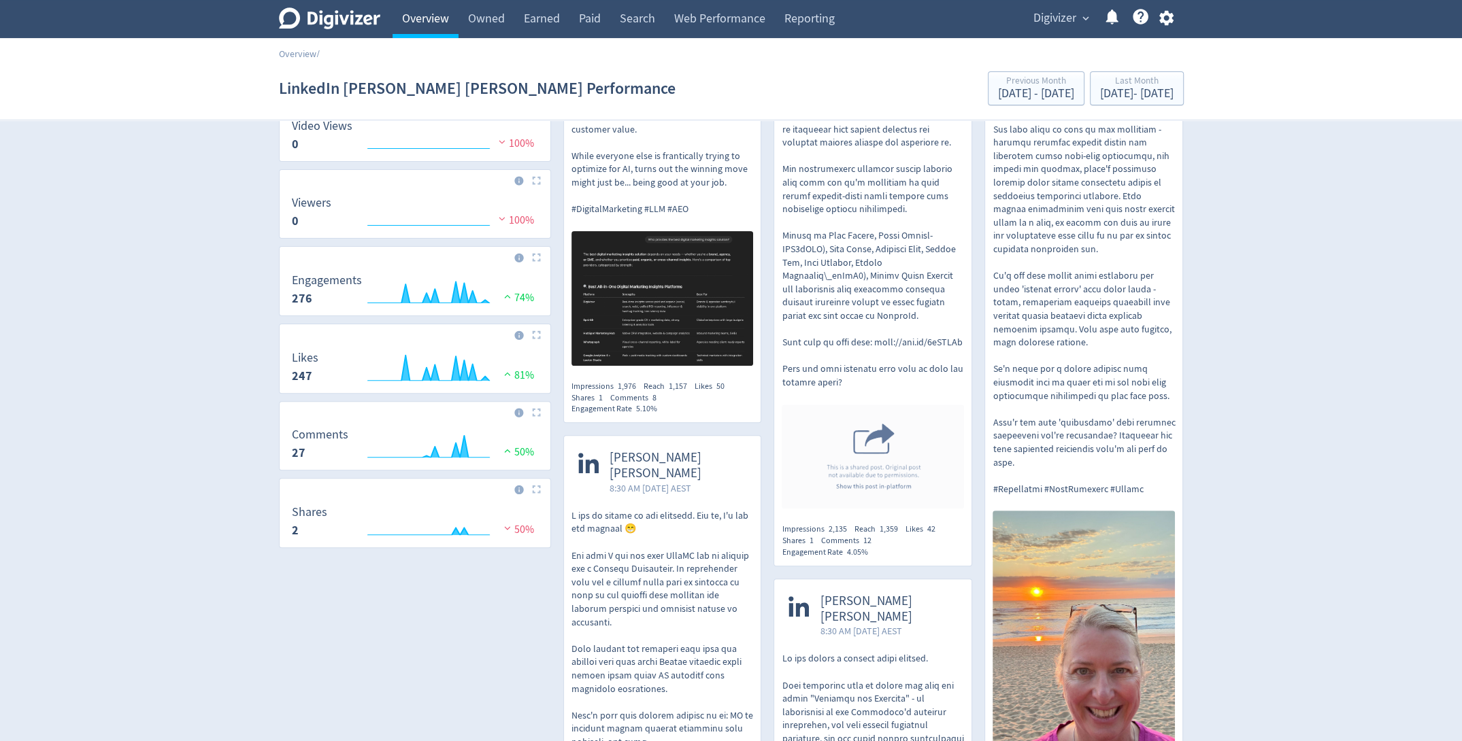
click at [406, 9] on link "Overview" at bounding box center [426, 19] width 66 height 38
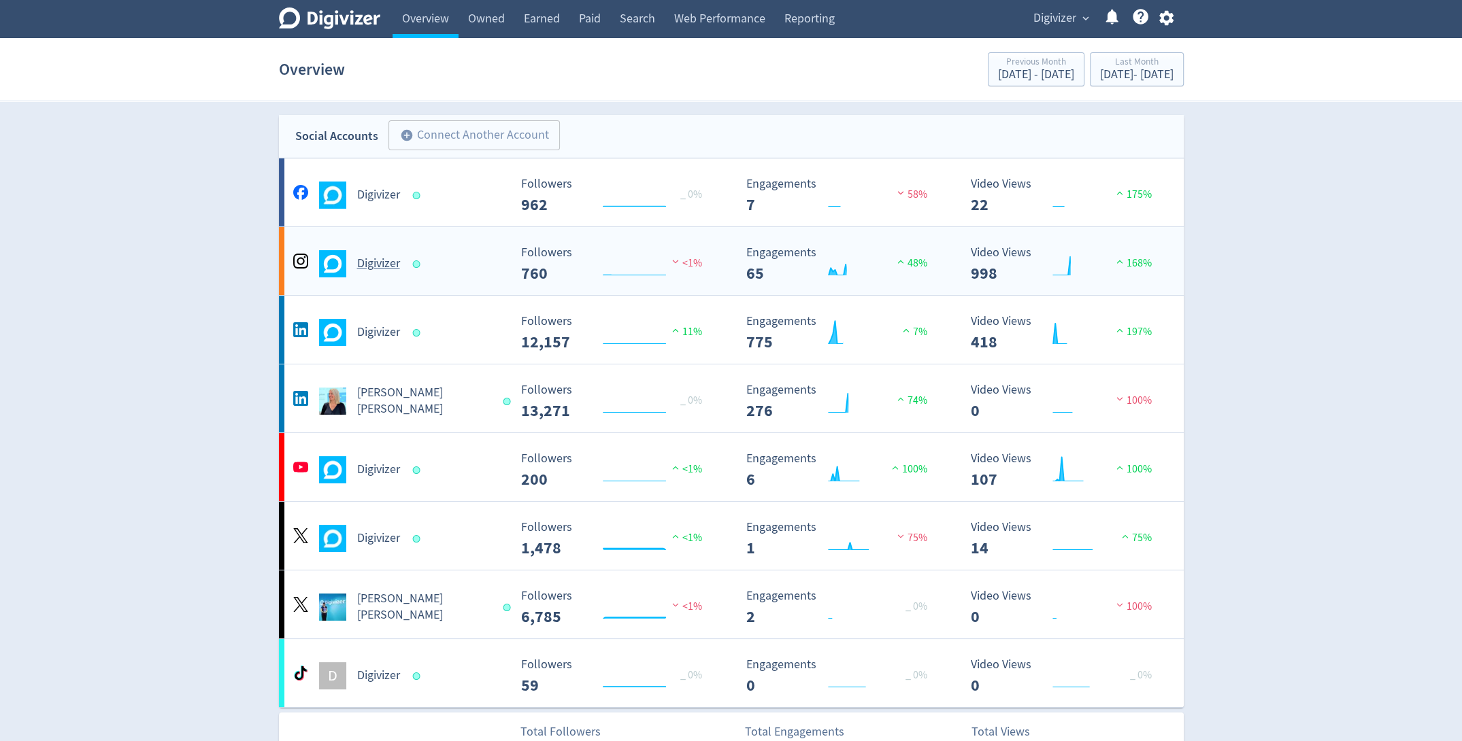
click at [370, 265] on h5 "Digivizer" at bounding box center [378, 264] width 43 height 16
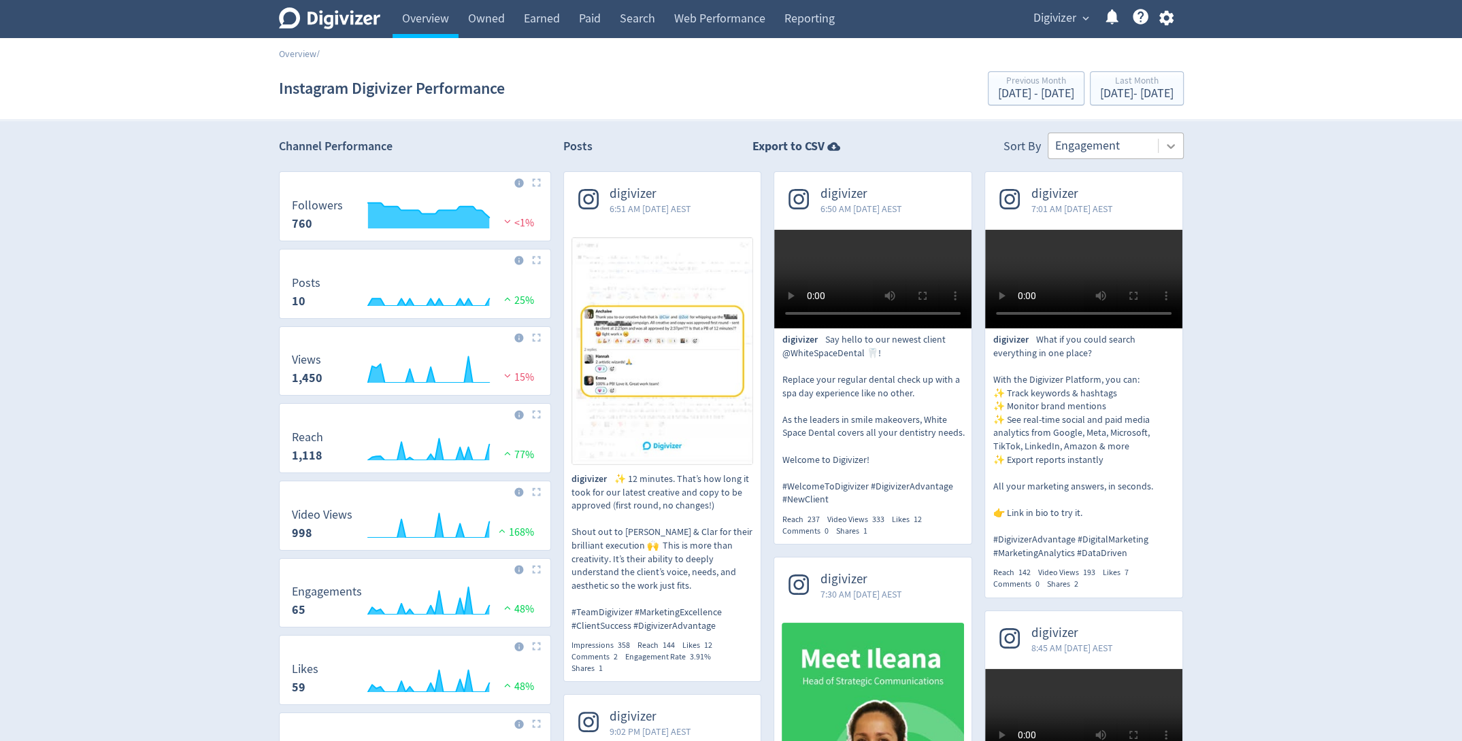
click at [1169, 146] on icon at bounding box center [1171, 146] width 8 height 5
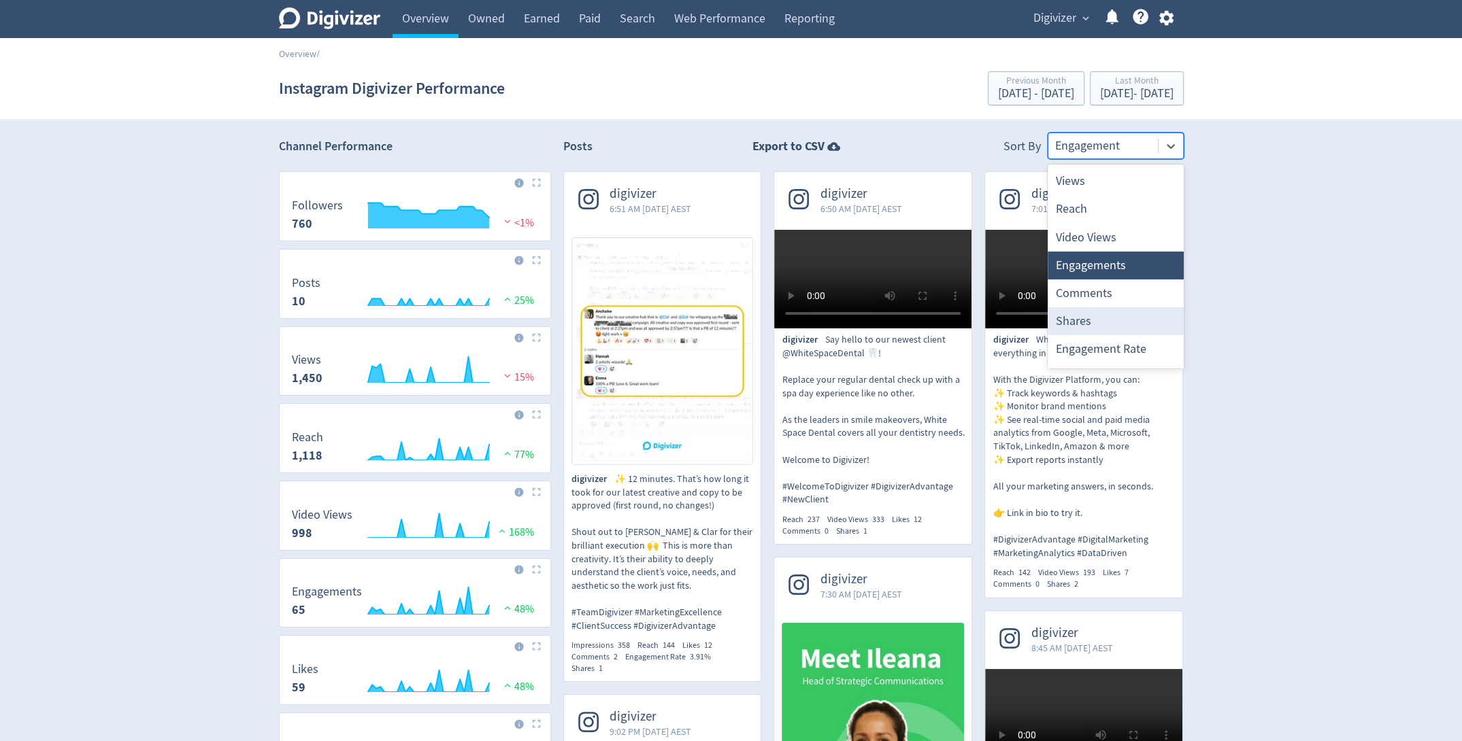
click at [1109, 316] on div "Shares" at bounding box center [1116, 321] width 136 height 28
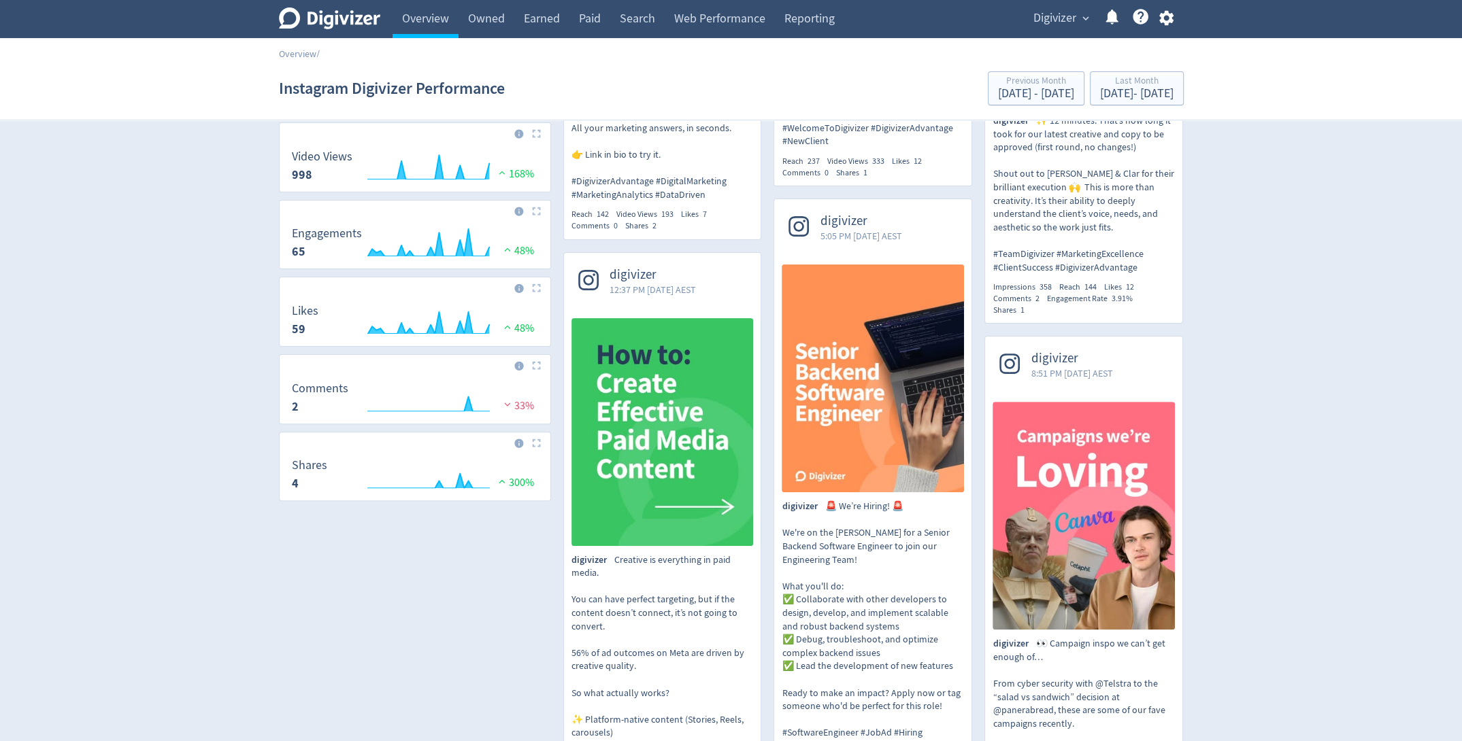
scroll to position [385, 0]
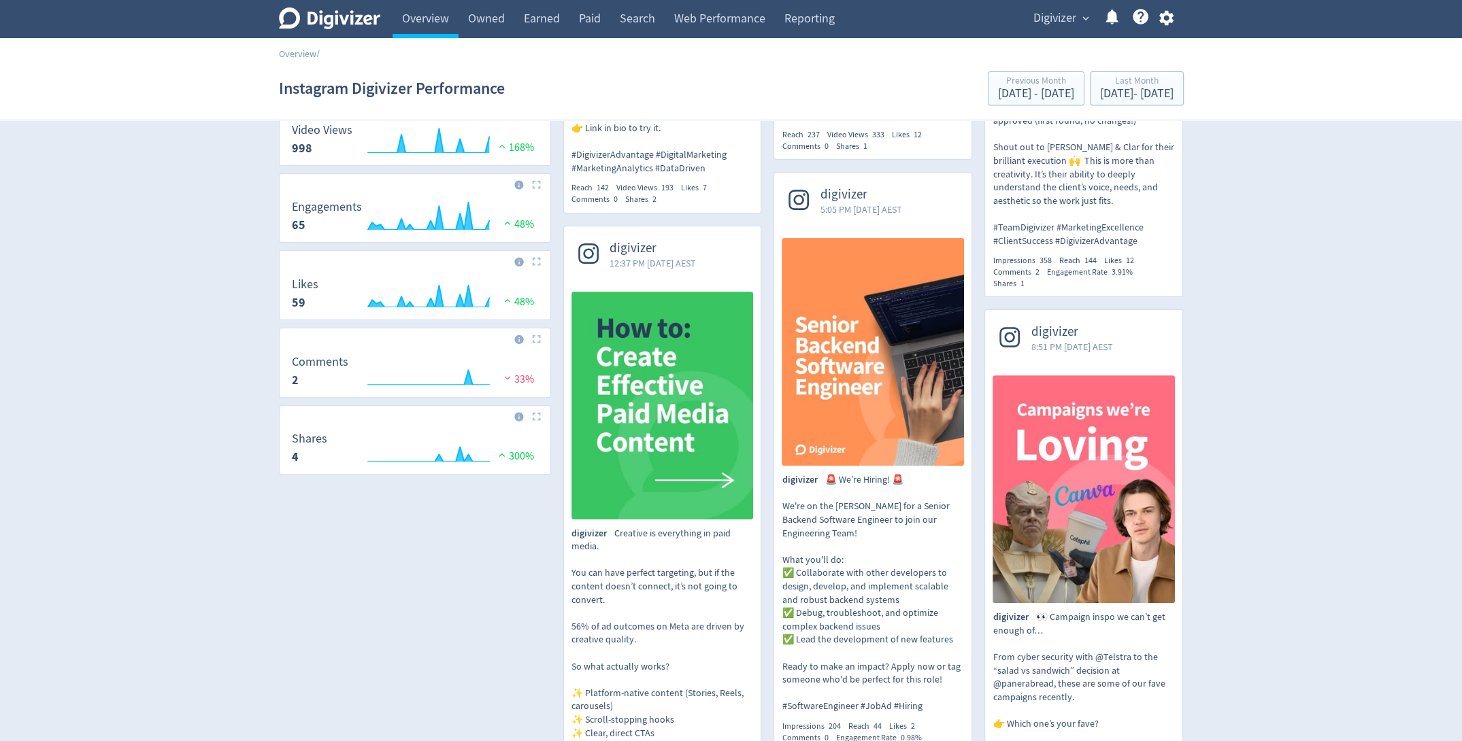
click at [1078, 18] on button "Digivizer expand_more" at bounding box center [1061, 18] width 64 height 22
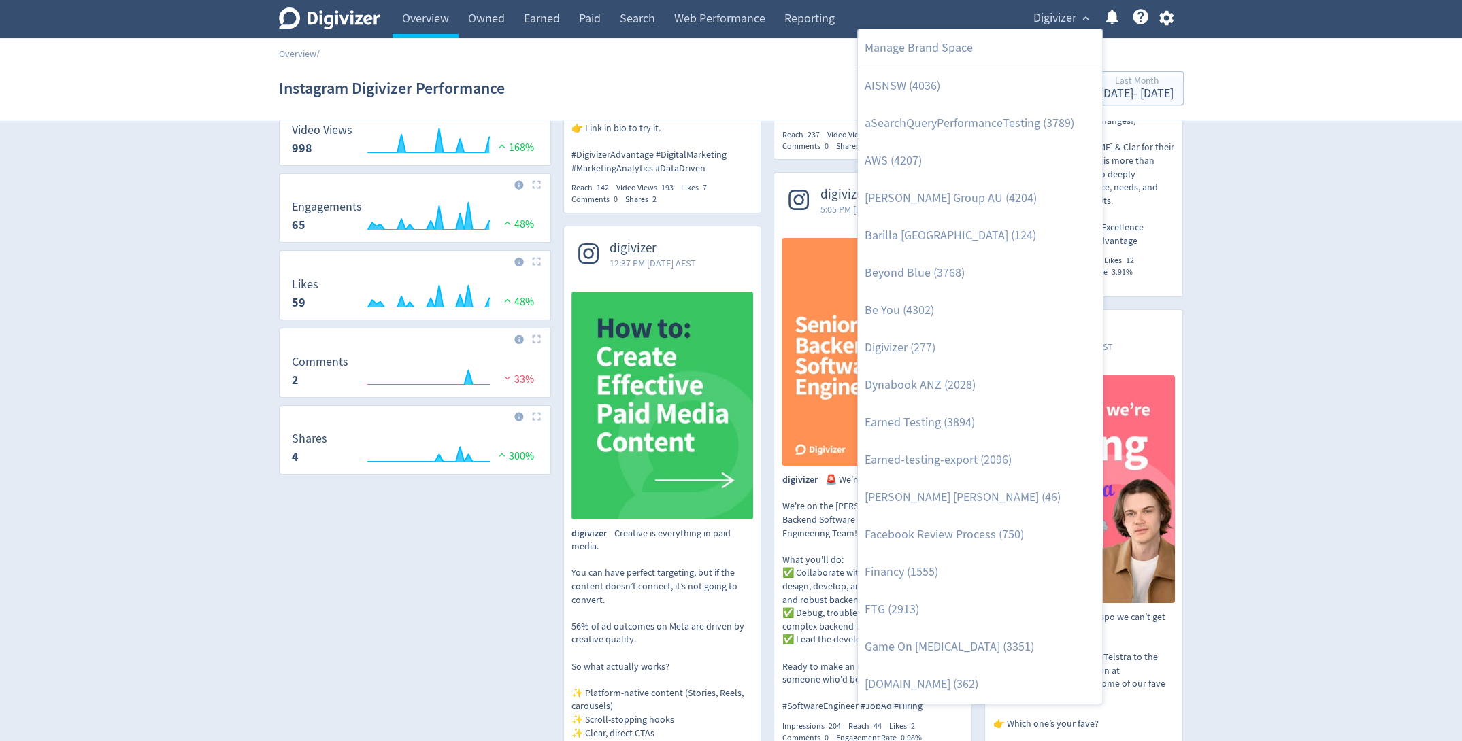
click at [424, 16] on div at bounding box center [731, 370] width 1462 height 741
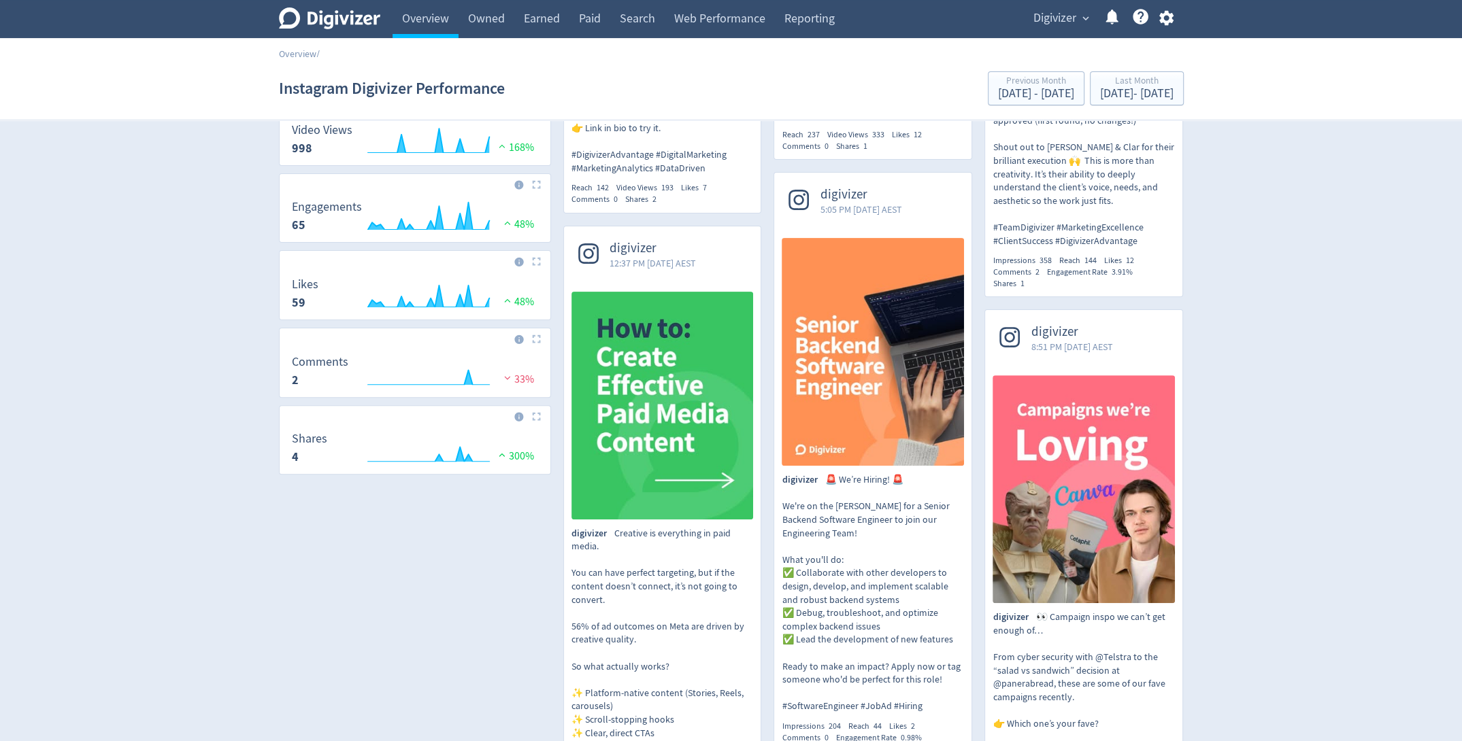
click at [424, 16] on link "Overview" at bounding box center [426, 19] width 66 height 38
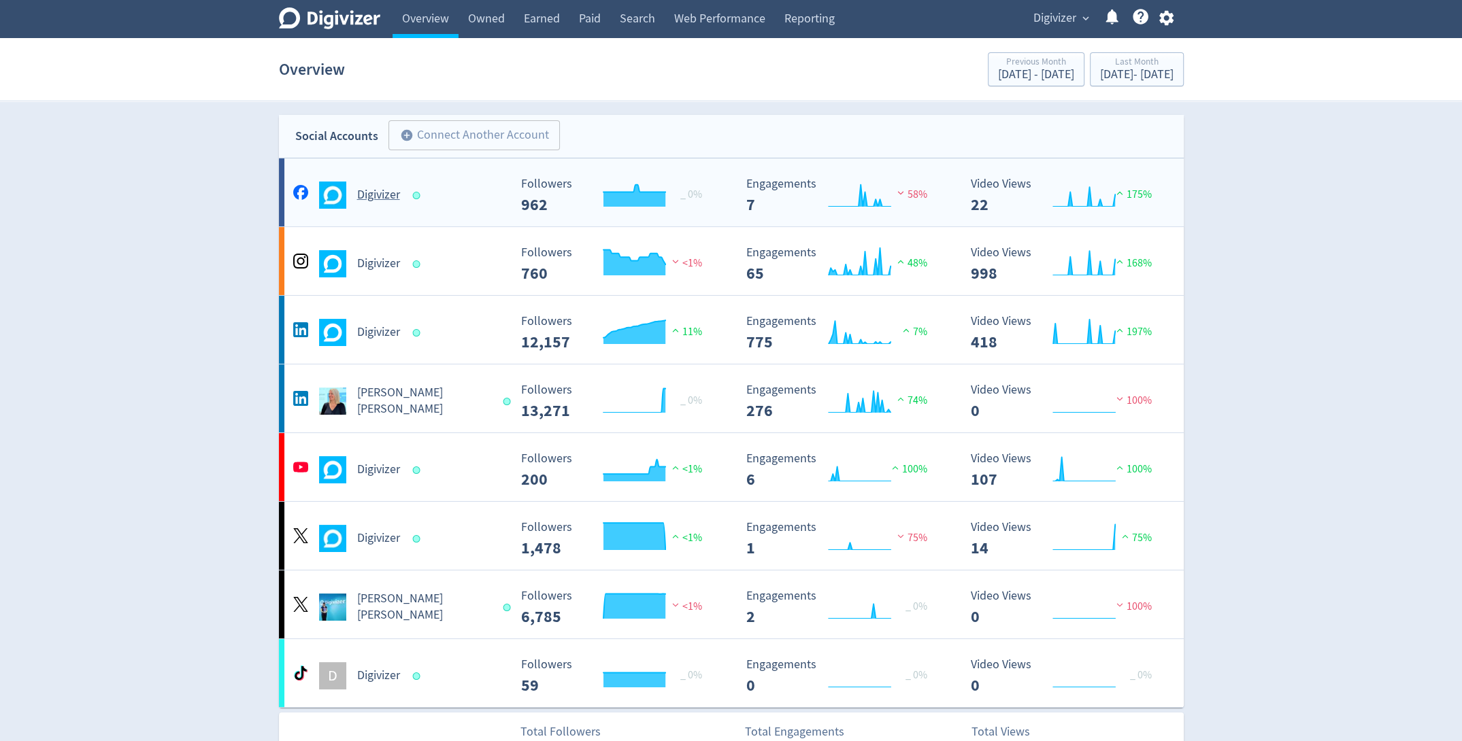
click at [378, 204] on div "Digivizer" at bounding box center [400, 195] width 220 height 27
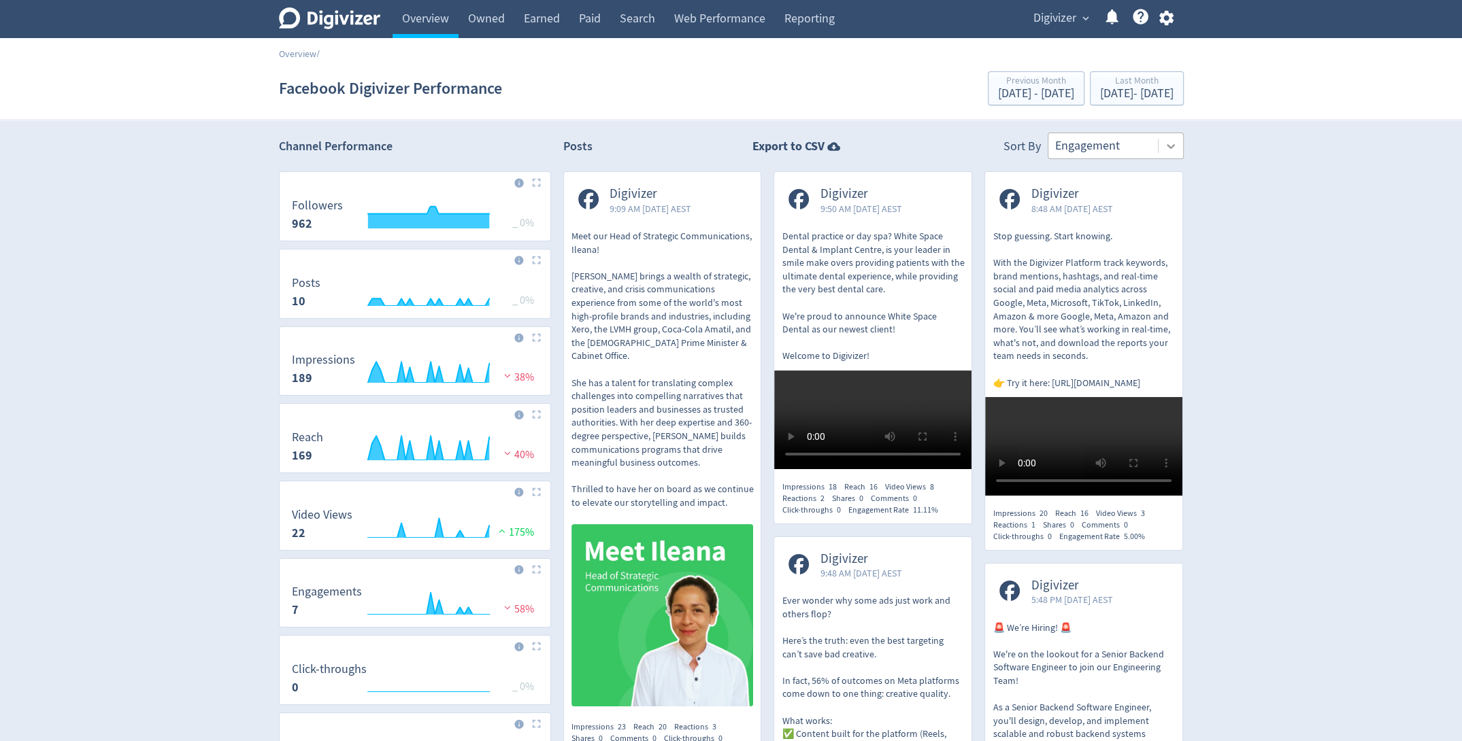
click at [1176, 144] on icon at bounding box center [1171, 146] width 14 height 14
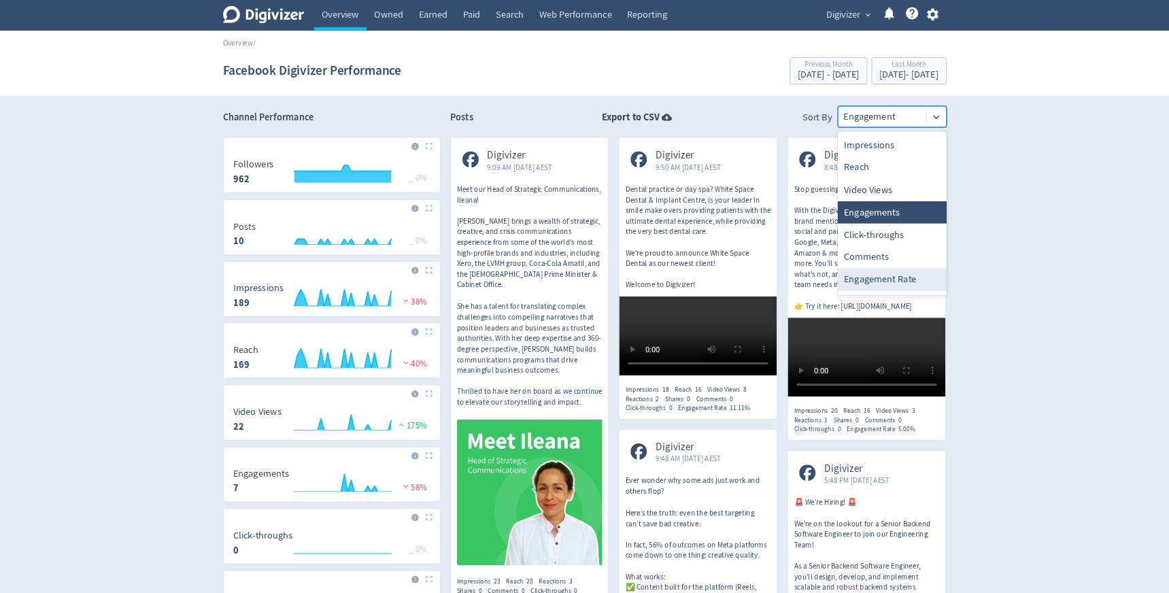
scroll to position [25, 0]
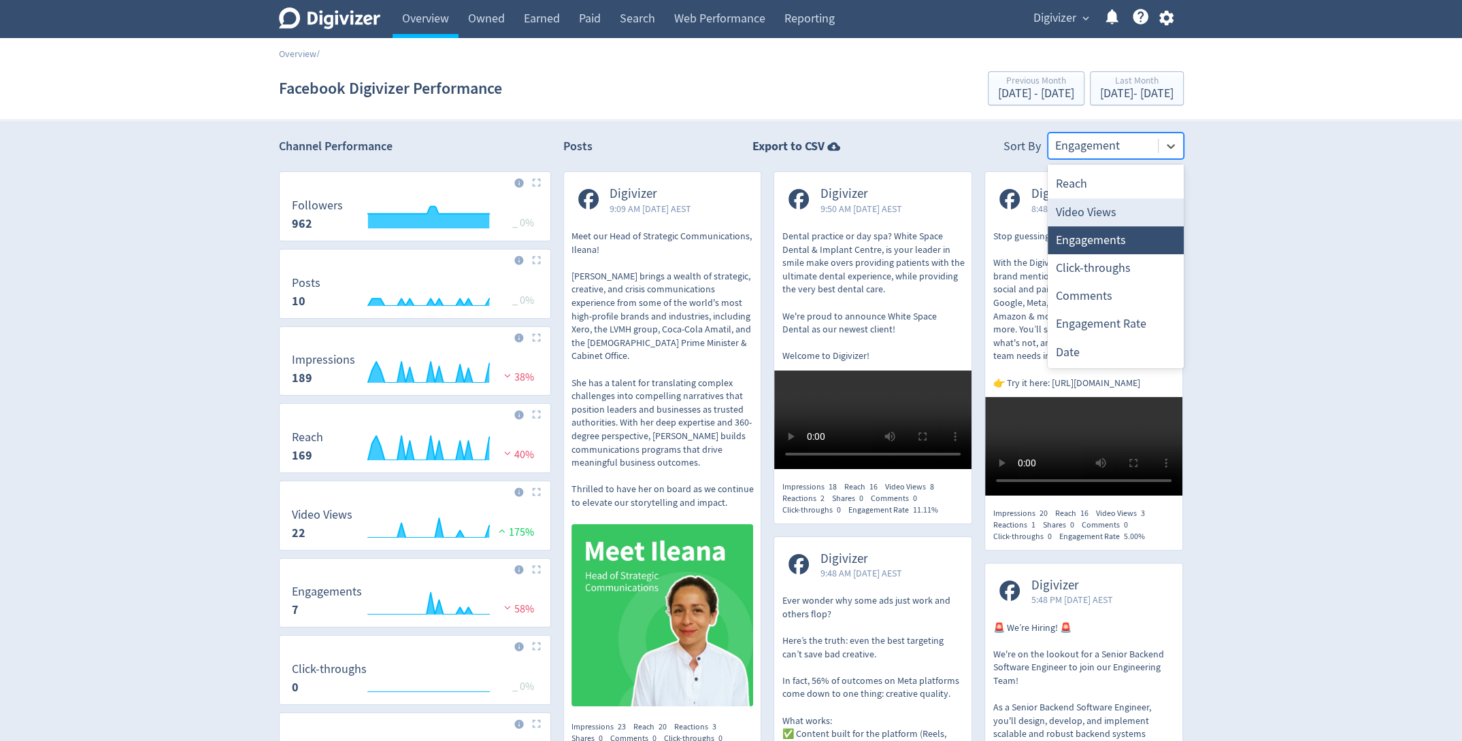
click at [1107, 199] on div "Video Views" at bounding box center [1116, 213] width 136 height 28
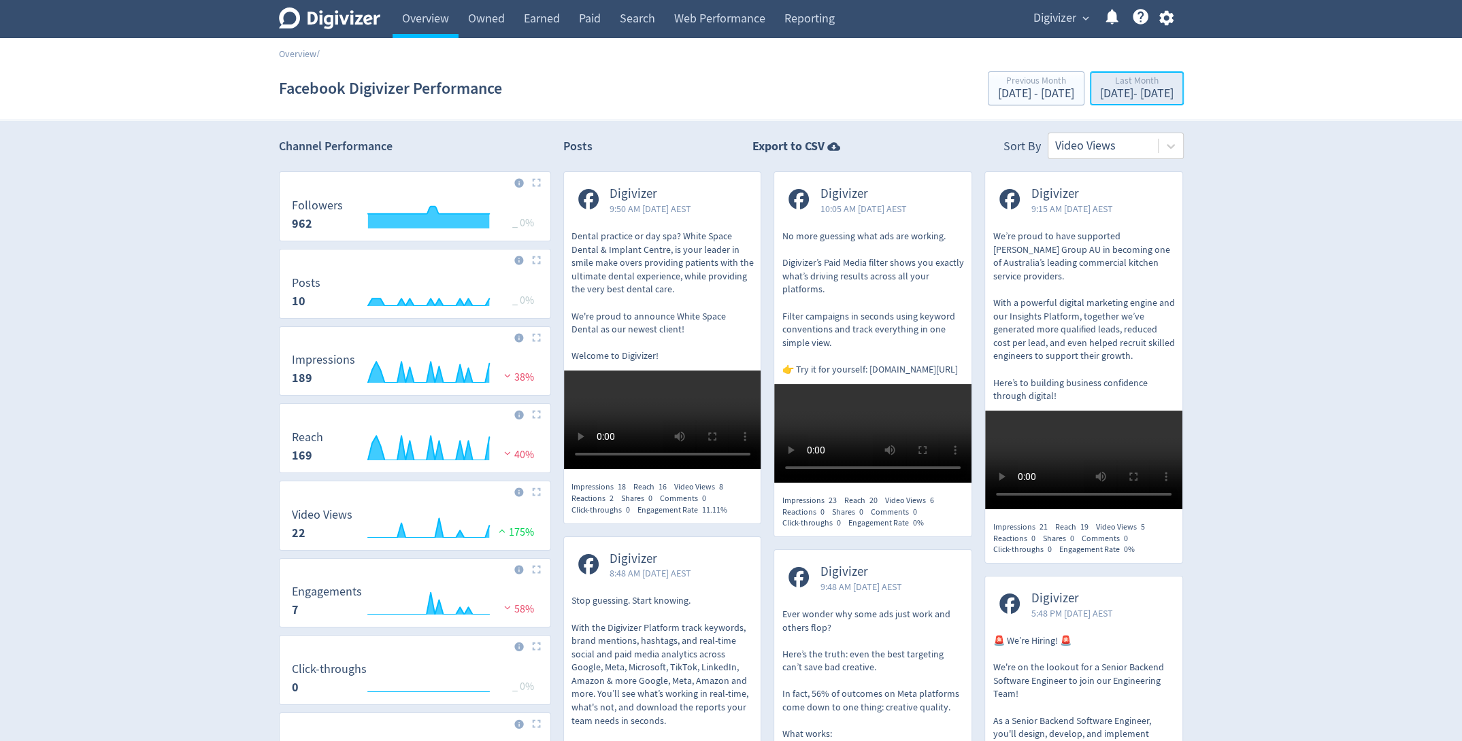
click at [1133, 93] on div "Sep 1, 2025 - Sep 30, 2025" at bounding box center [1136, 94] width 73 height 12
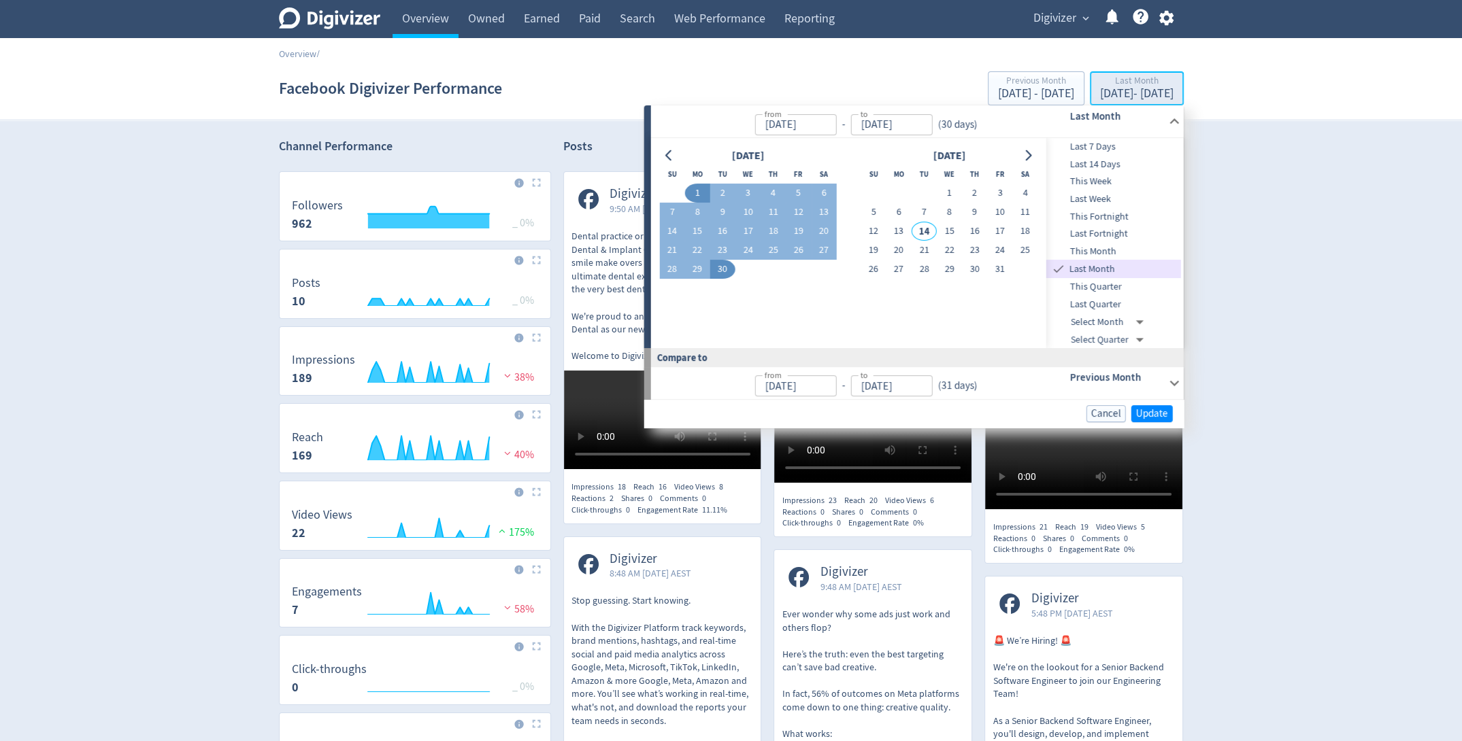
type input "Sep 01, 2025"
type input "[DATE]"
type input "Aug 01, 2025"
type input "Aug 31, 2025"
click at [772, 231] on button "18" at bounding box center [773, 231] width 25 height 19
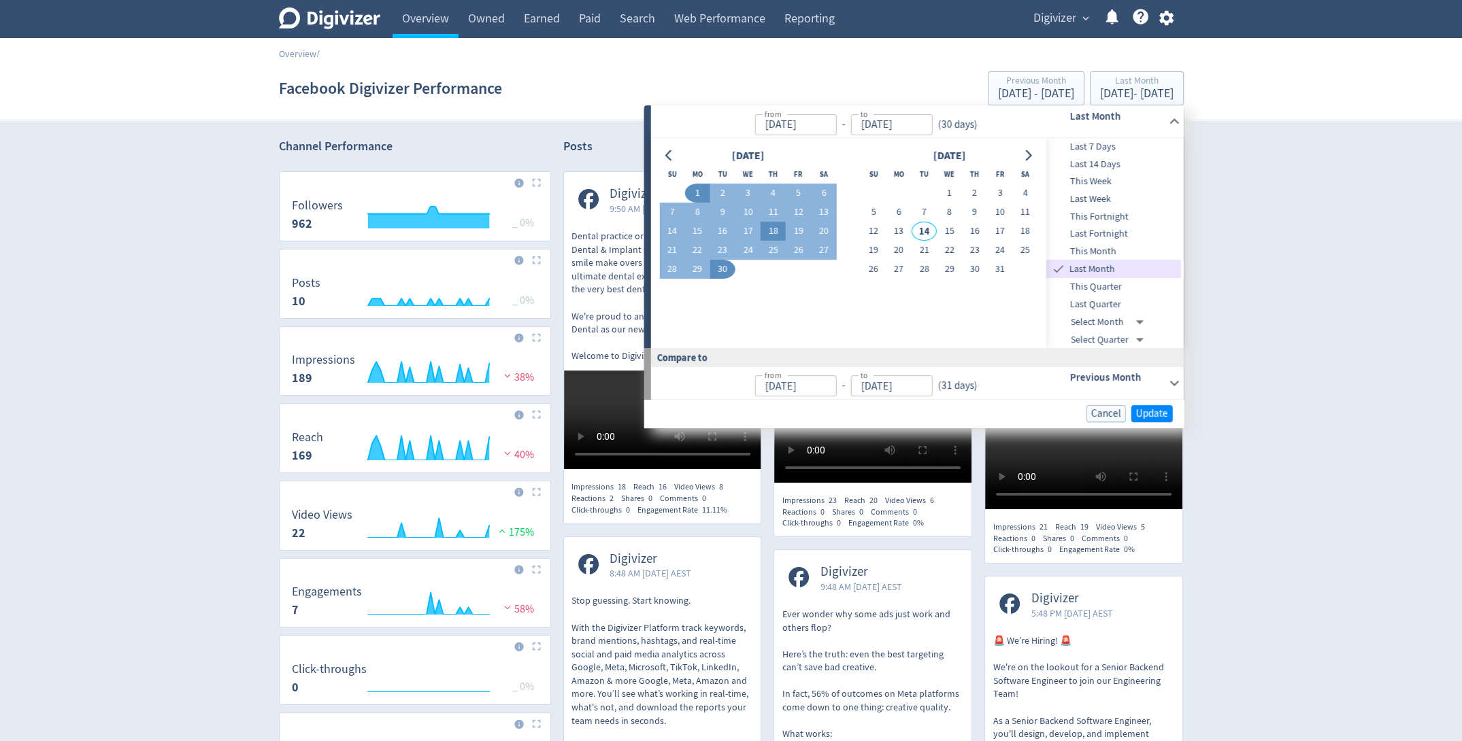
type input "Sep 18, 2025"
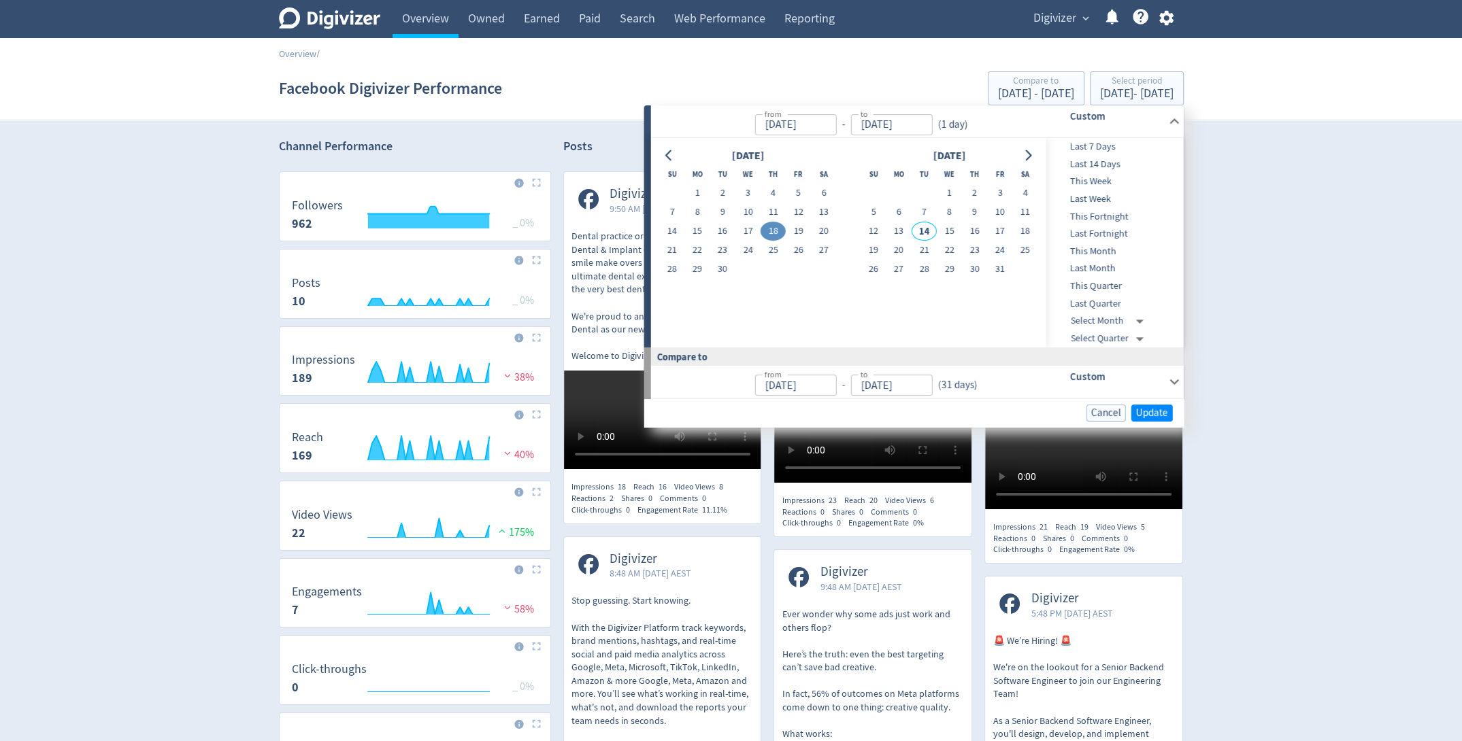
click at [772, 231] on button "18" at bounding box center [773, 231] width 25 height 19
type input "Sep 17, 2025"
click at [1141, 412] on span "Update" at bounding box center [1152, 413] width 32 height 10
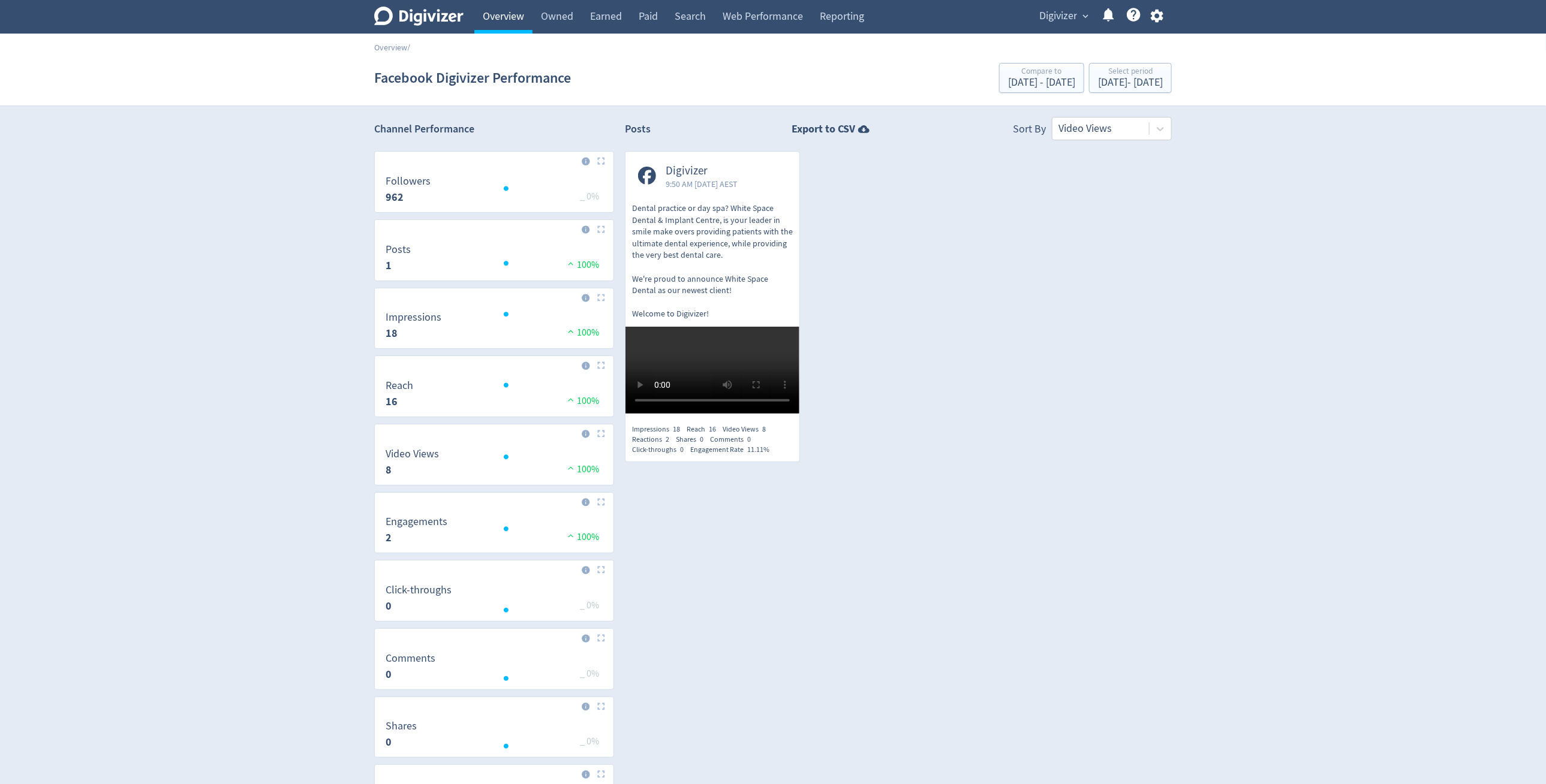
click at [509, 19] on link "Overview" at bounding box center [503, 17] width 58 height 33
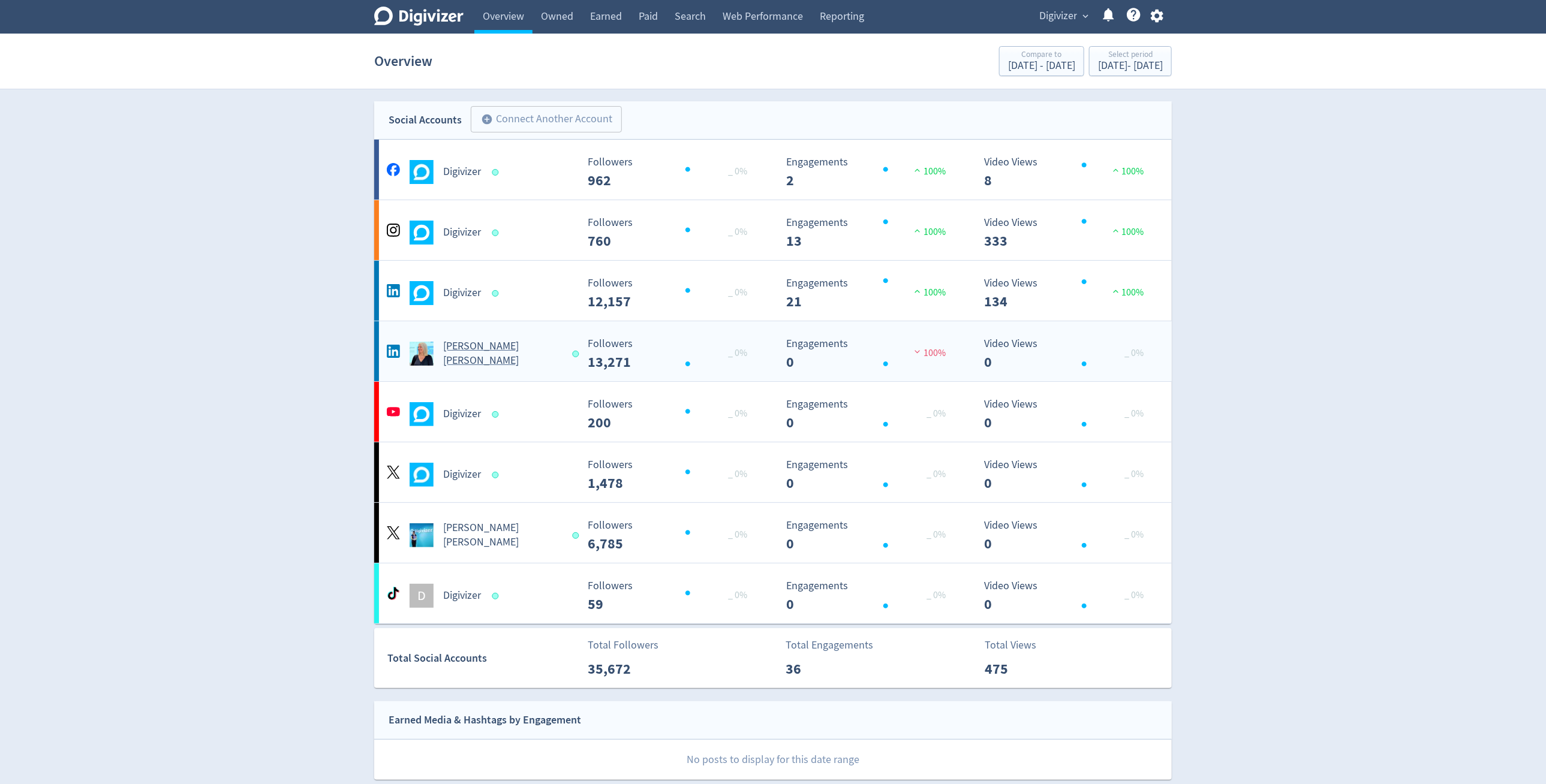
click at [473, 340] on div "[PERSON_NAME] [PERSON_NAME]" at bounding box center [478, 349] width 198 height 39
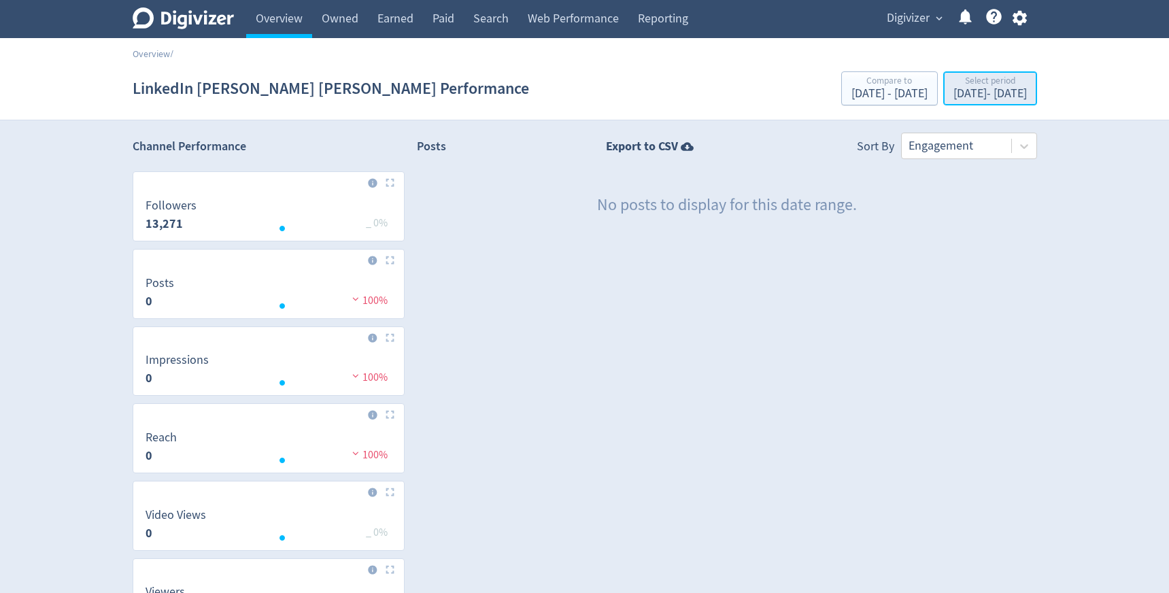
click at [954, 90] on div "Sep 18, 2025 - Sep 18, 2025" at bounding box center [990, 94] width 73 height 12
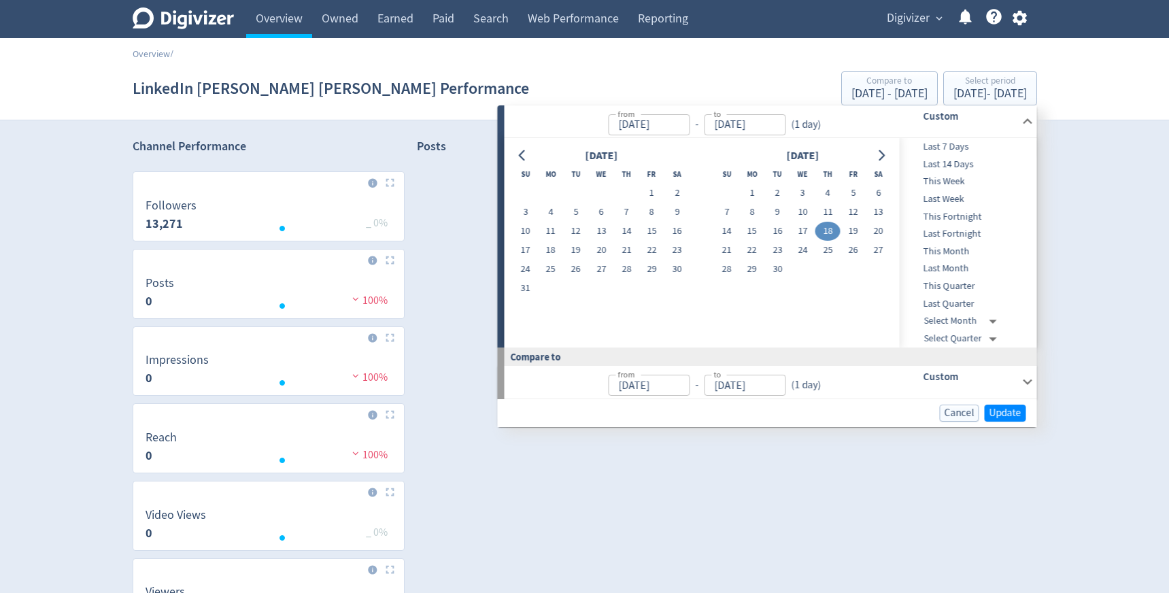
click at [952, 265] on span "Last Month" at bounding box center [967, 268] width 135 height 15
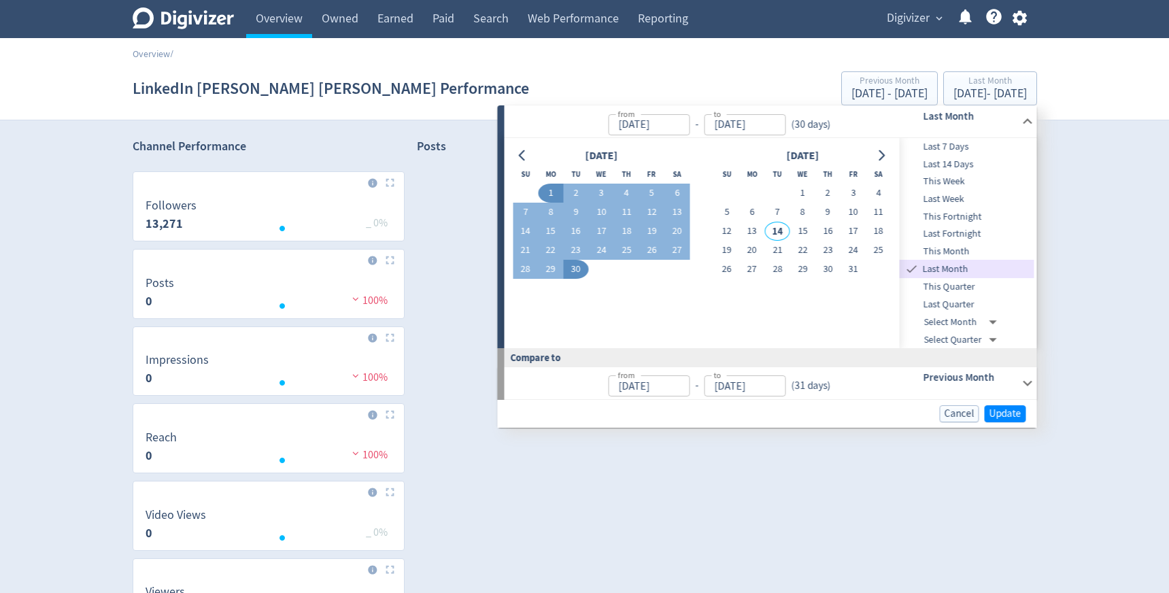
type input "Sep 01, 2025"
type input "[DATE]"
type input "Aug 01, 2025"
type input "Aug 31, 2025"
click at [1006, 412] on span "Update" at bounding box center [1006, 414] width 32 height 10
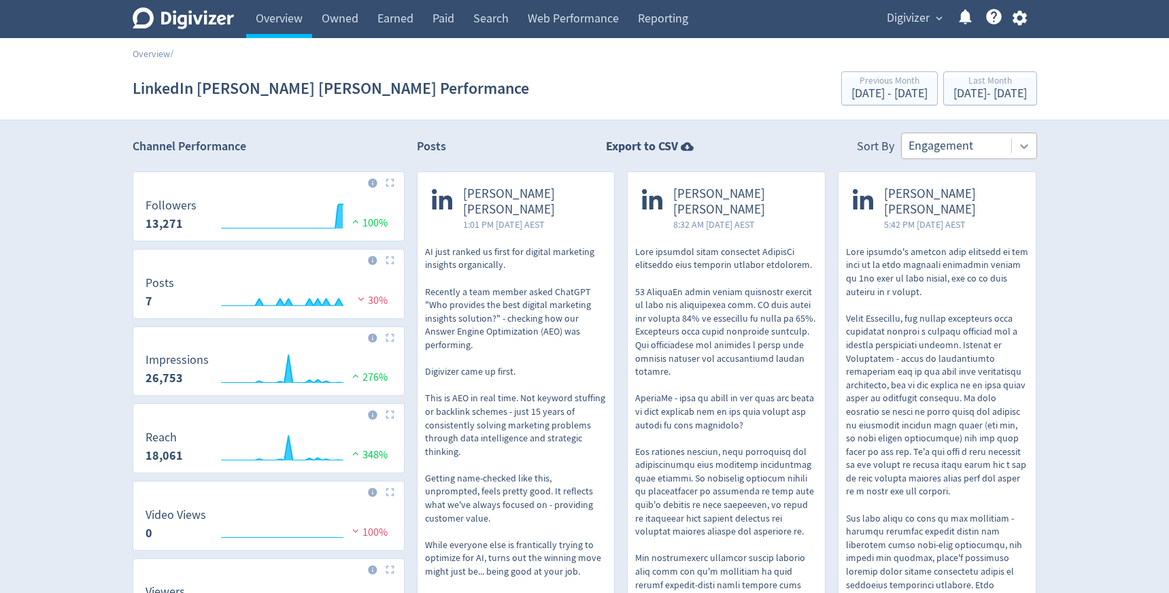
click at [1019, 148] on icon at bounding box center [1025, 146] width 14 height 14
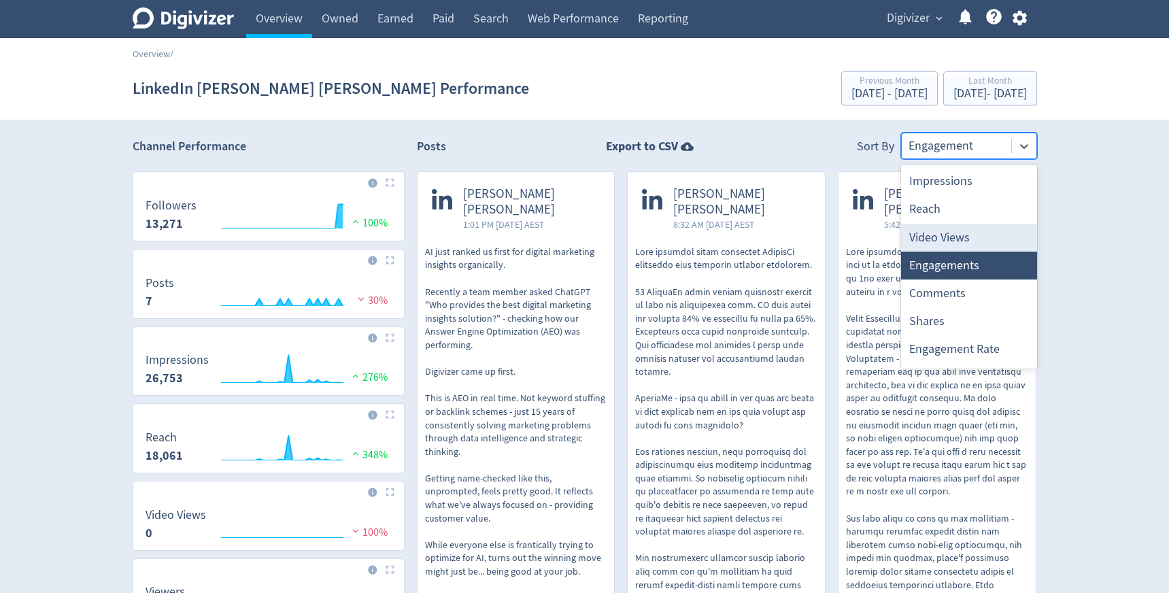
click at [968, 241] on div "Video Views" at bounding box center [969, 238] width 136 height 28
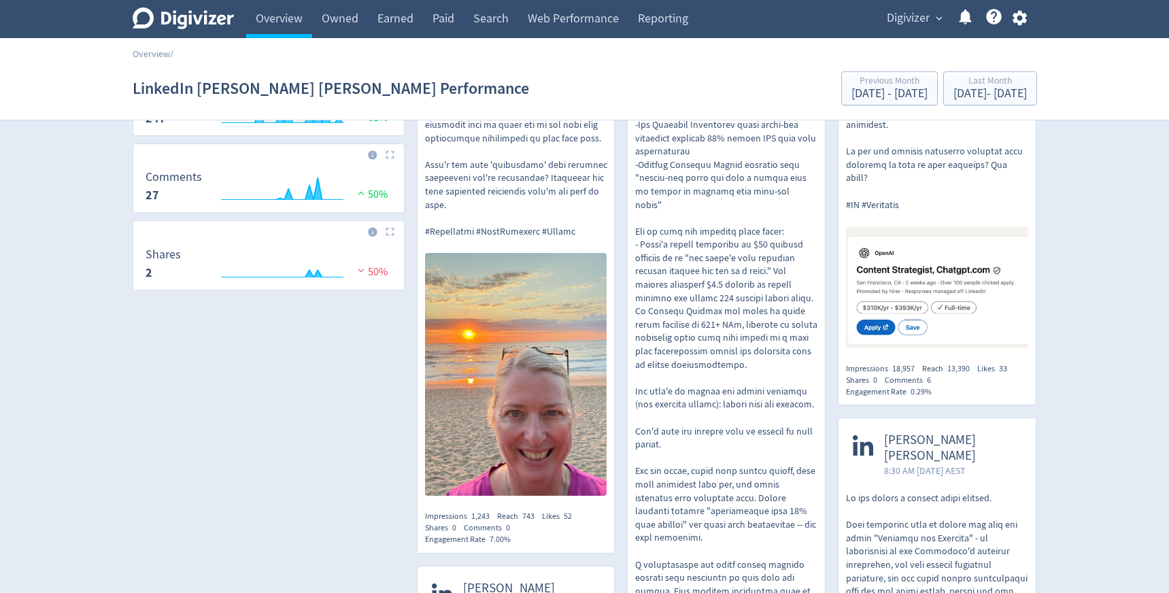
scroll to position [730, 0]
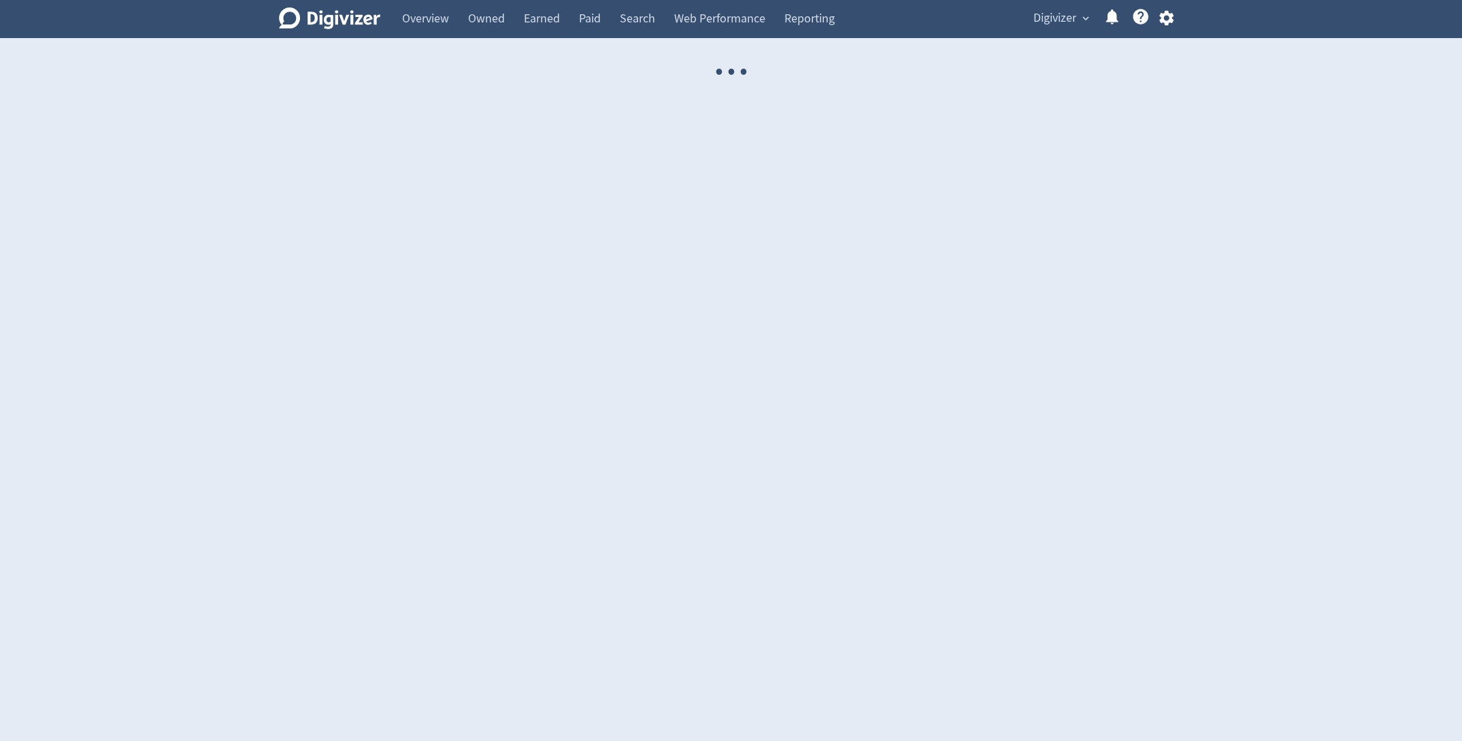
select select "USER"
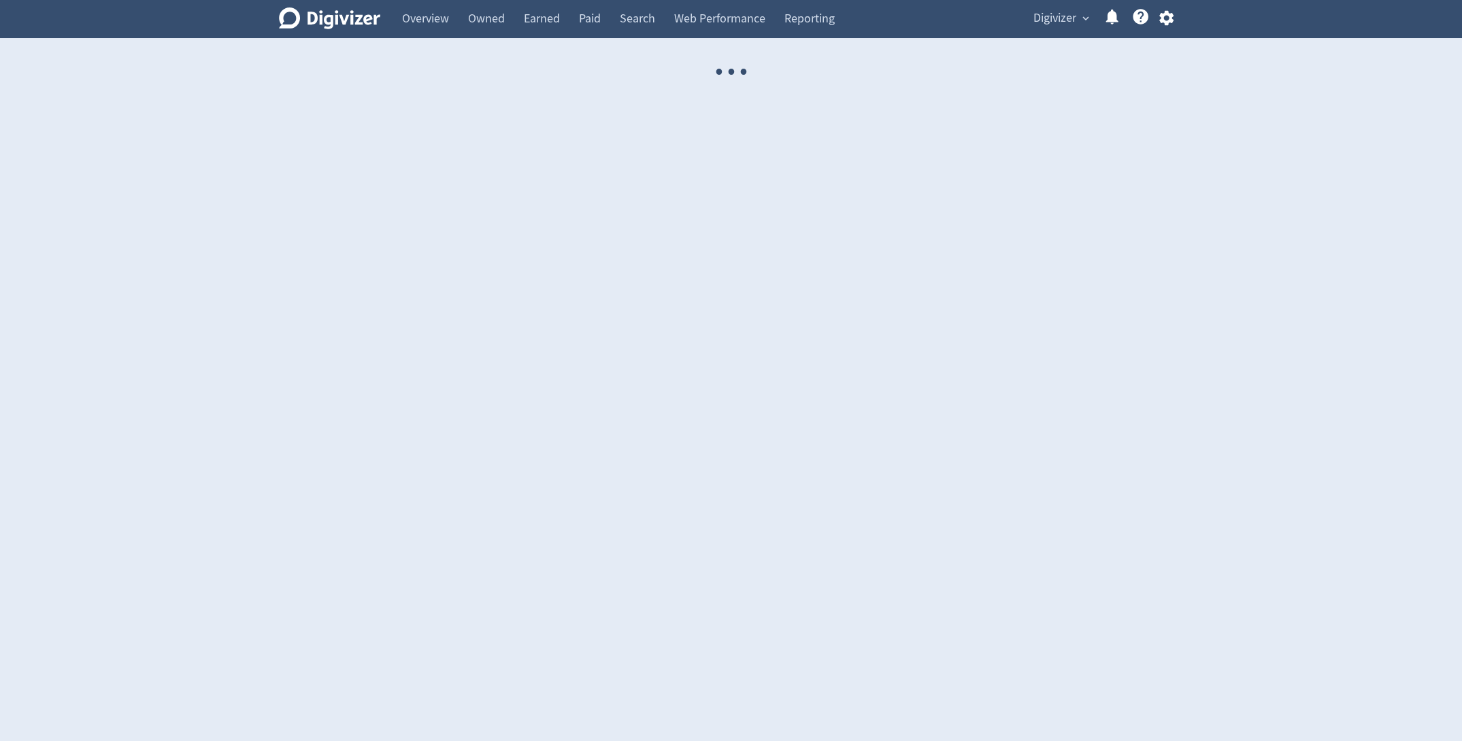
select select "USER"
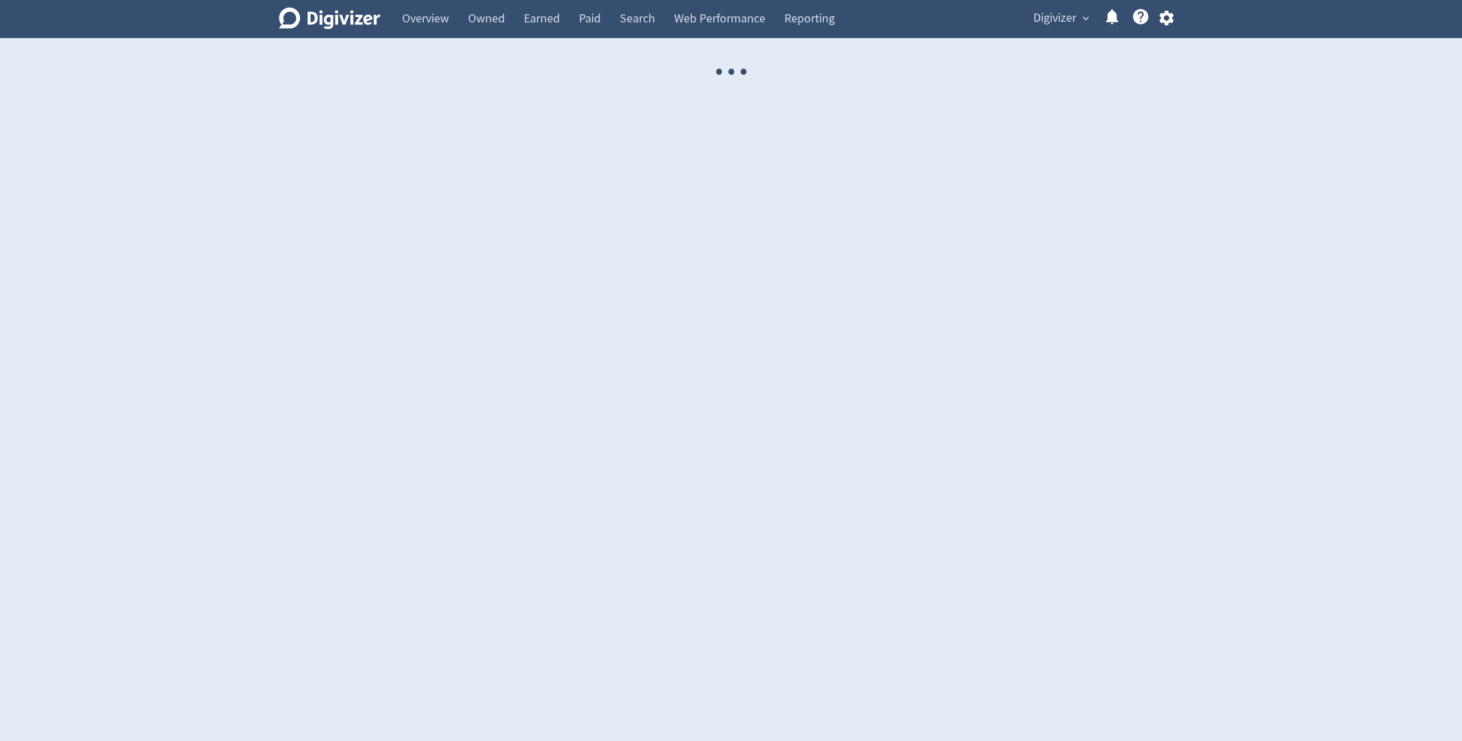
select select "USER"
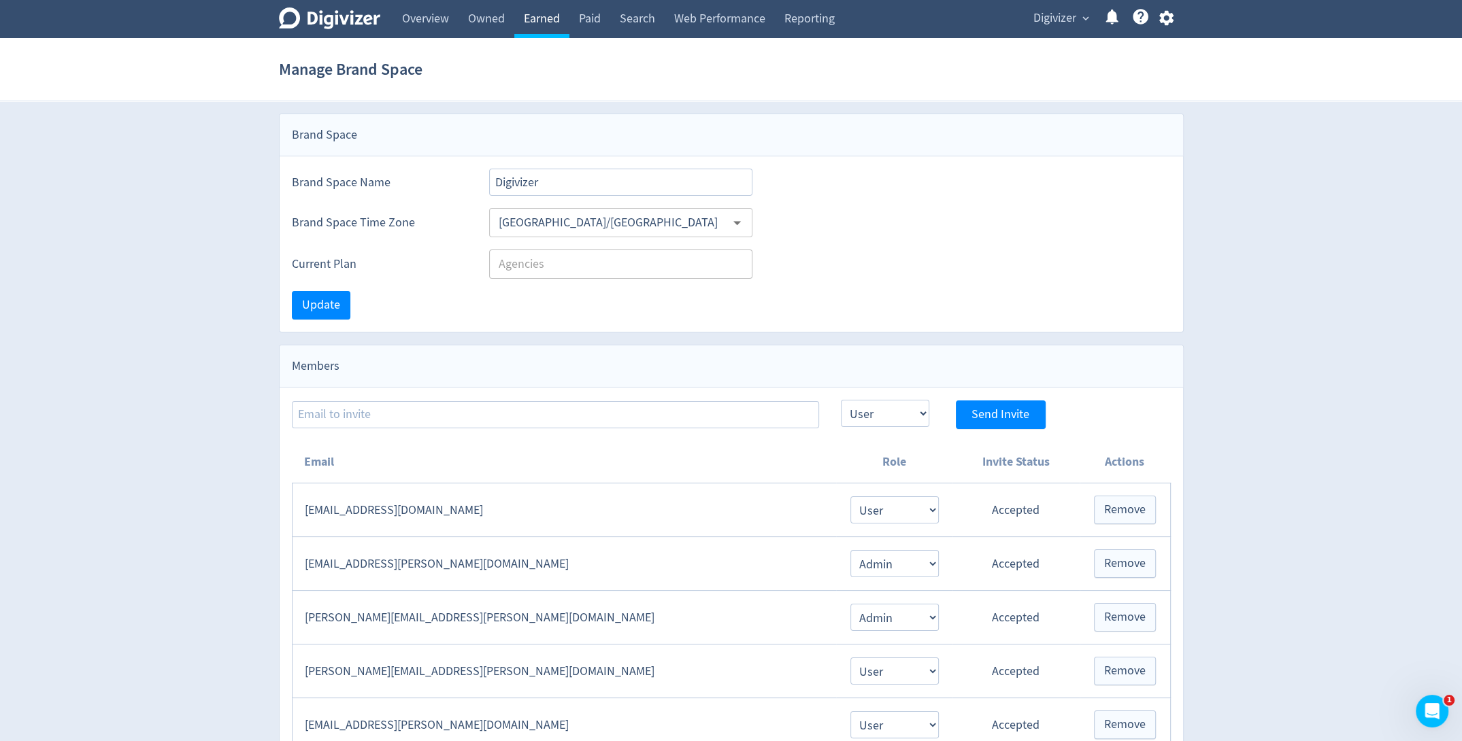
click at [543, 20] on link "Earned" at bounding box center [541, 19] width 55 height 38
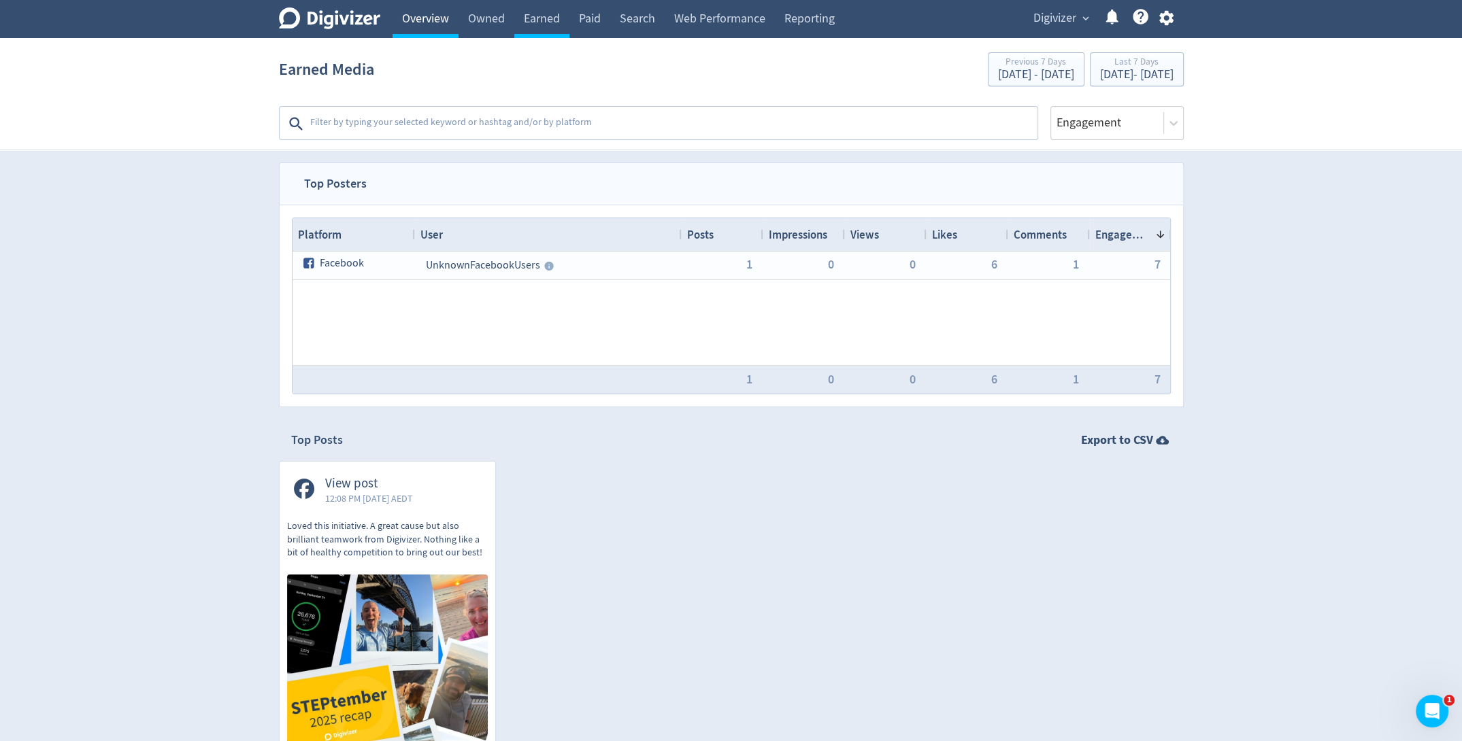
click at [431, 14] on link "Overview" at bounding box center [426, 19] width 66 height 38
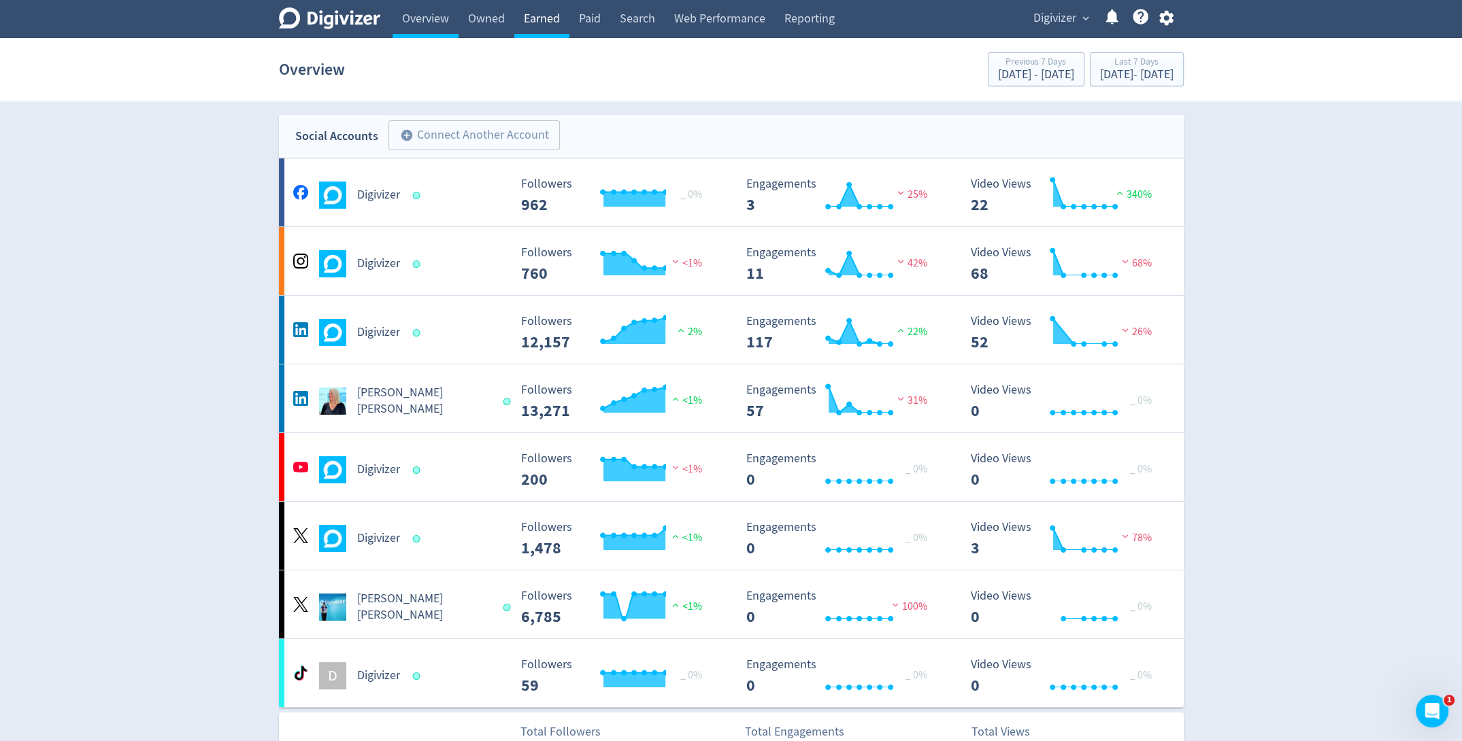
click at [546, 18] on link "Earned" at bounding box center [541, 19] width 55 height 38
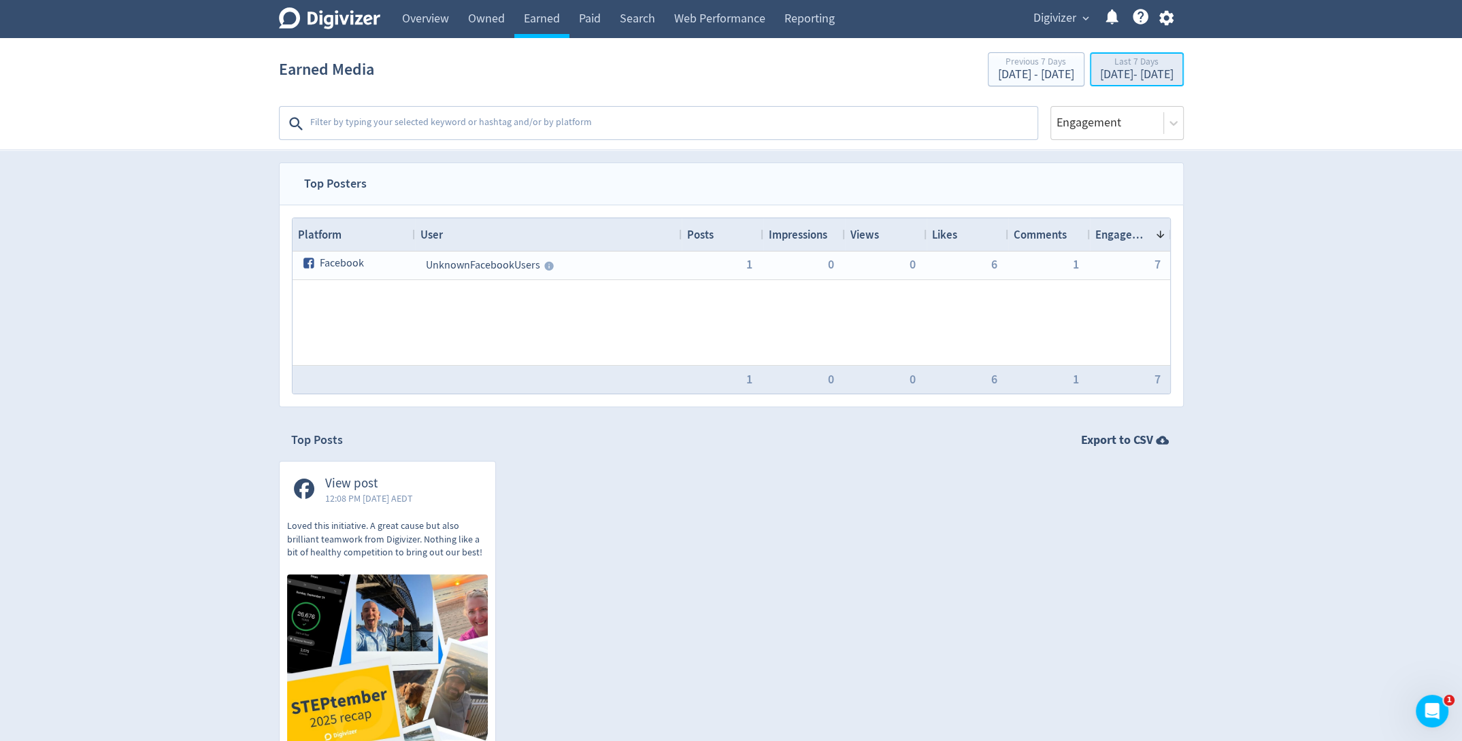
click at [1122, 67] on div "Last 7 Days" at bounding box center [1136, 63] width 73 height 12
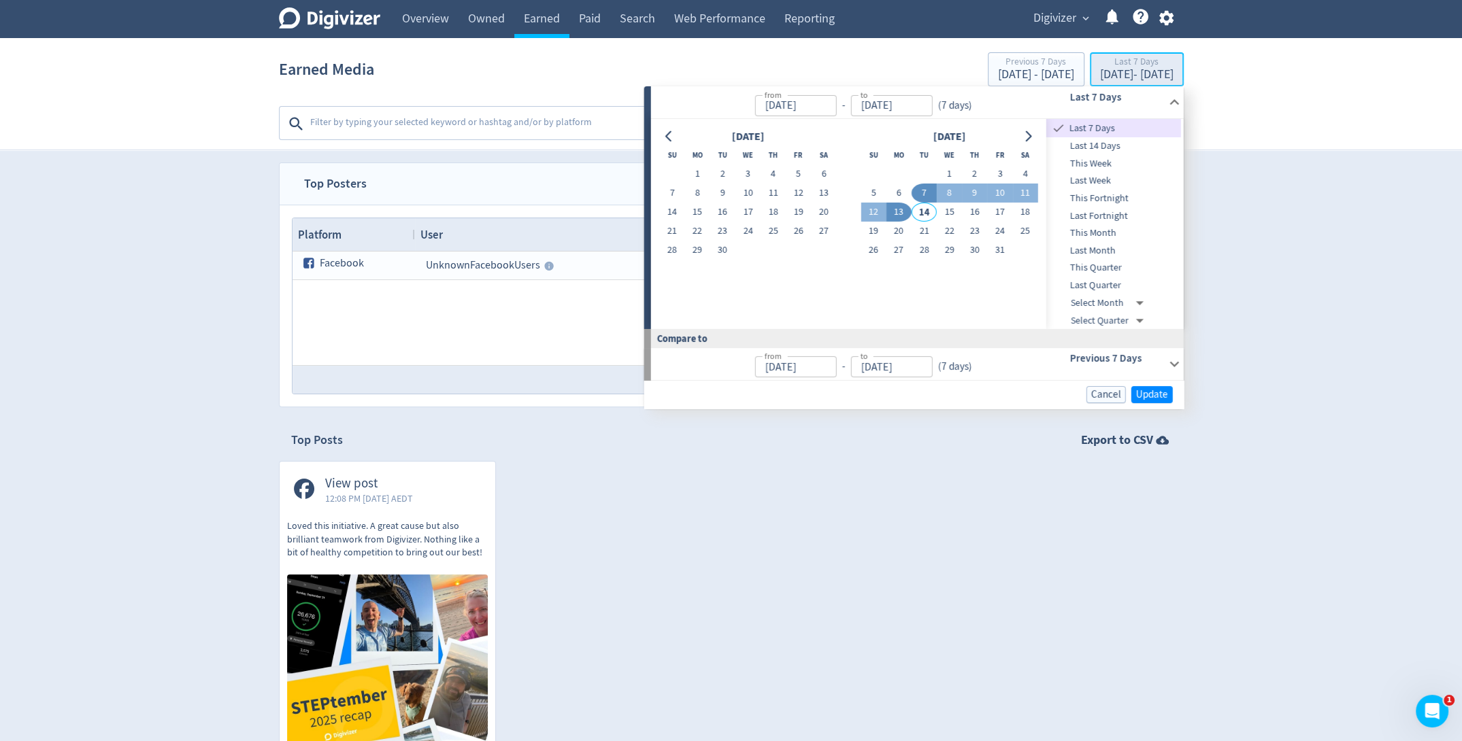
type input "[DATE]"
click at [1054, 22] on span "Digivizer" at bounding box center [1054, 18] width 43 height 22
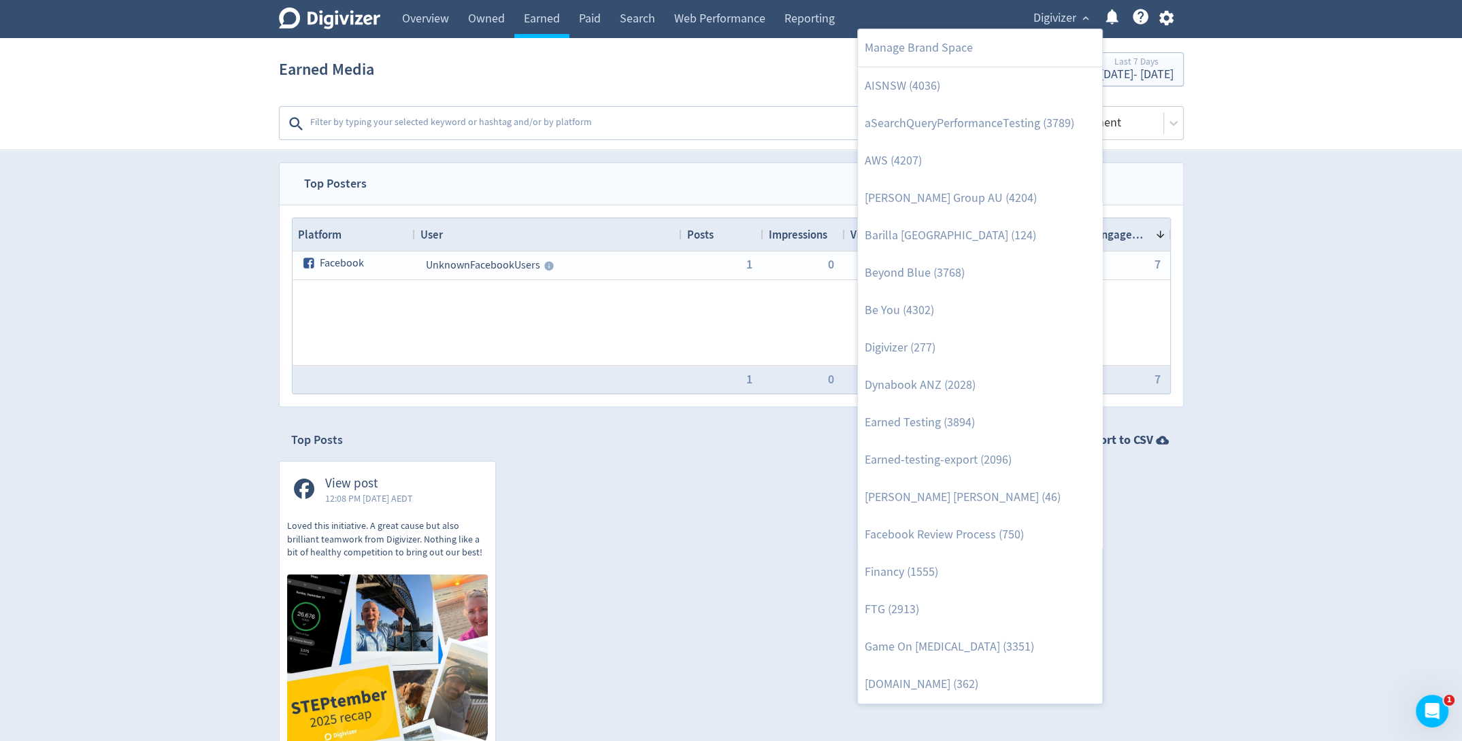
click at [1054, 22] on div at bounding box center [731, 370] width 1462 height 741
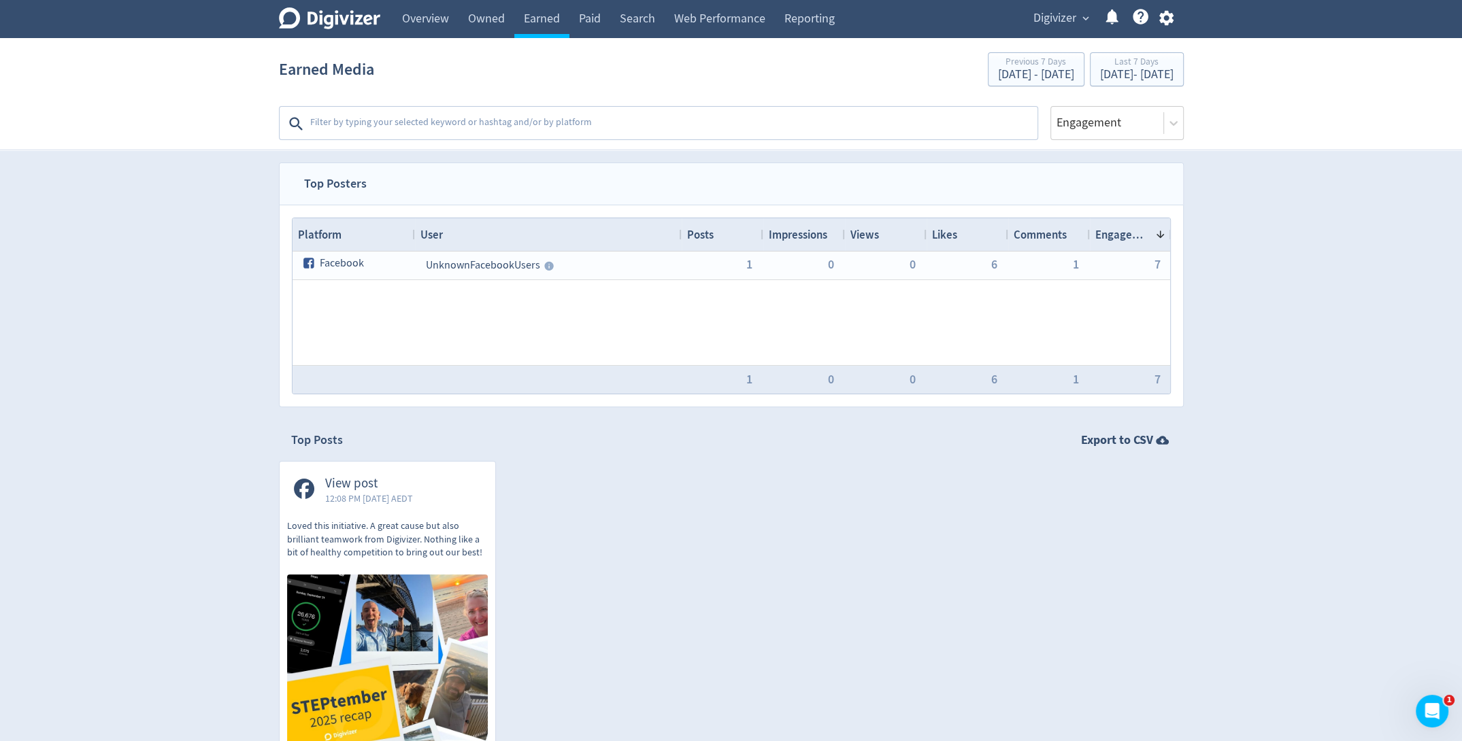
click at [1054, 22] on span "Digivizer" at bounding box center [1054, 18] width 43 height 22
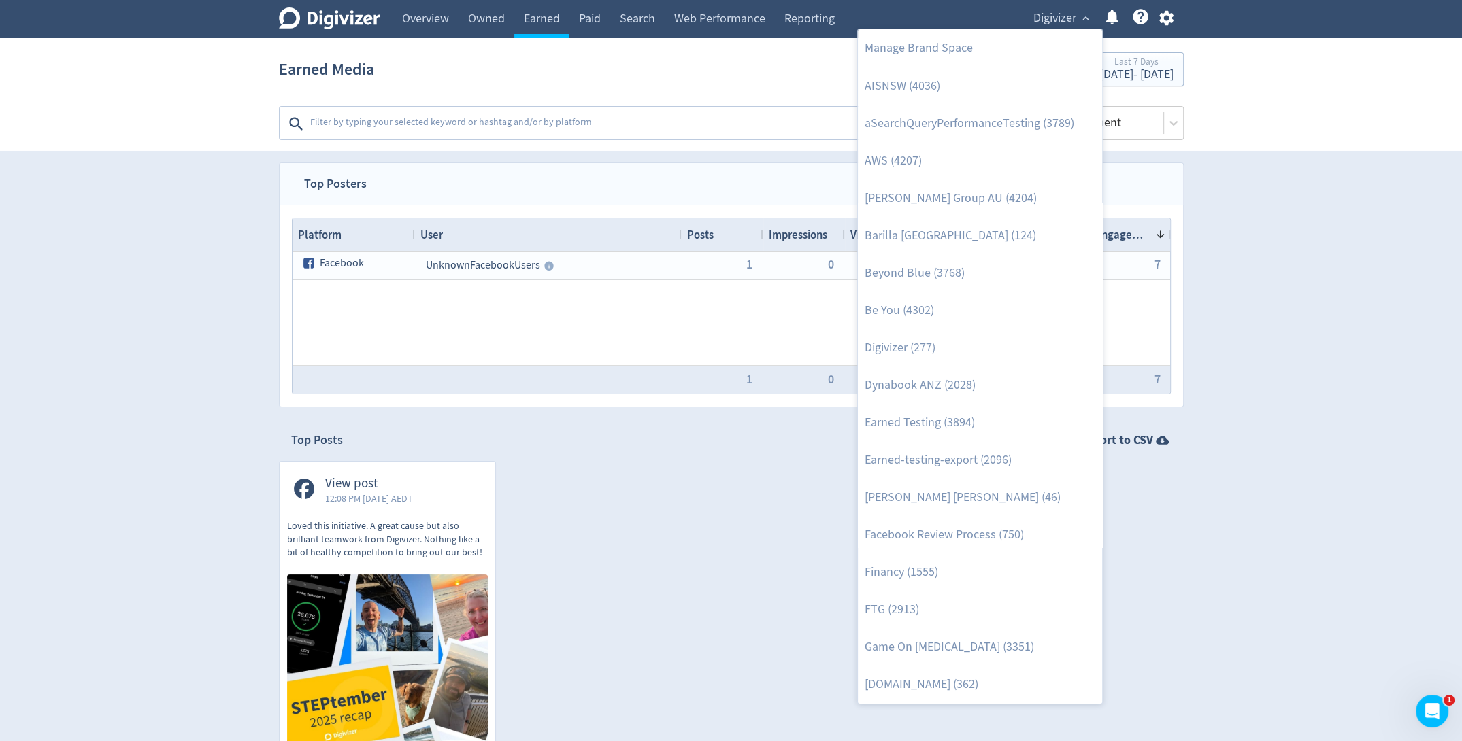
click at [444, 7] on div at bounding box center [731, 370] width 1462 height 741
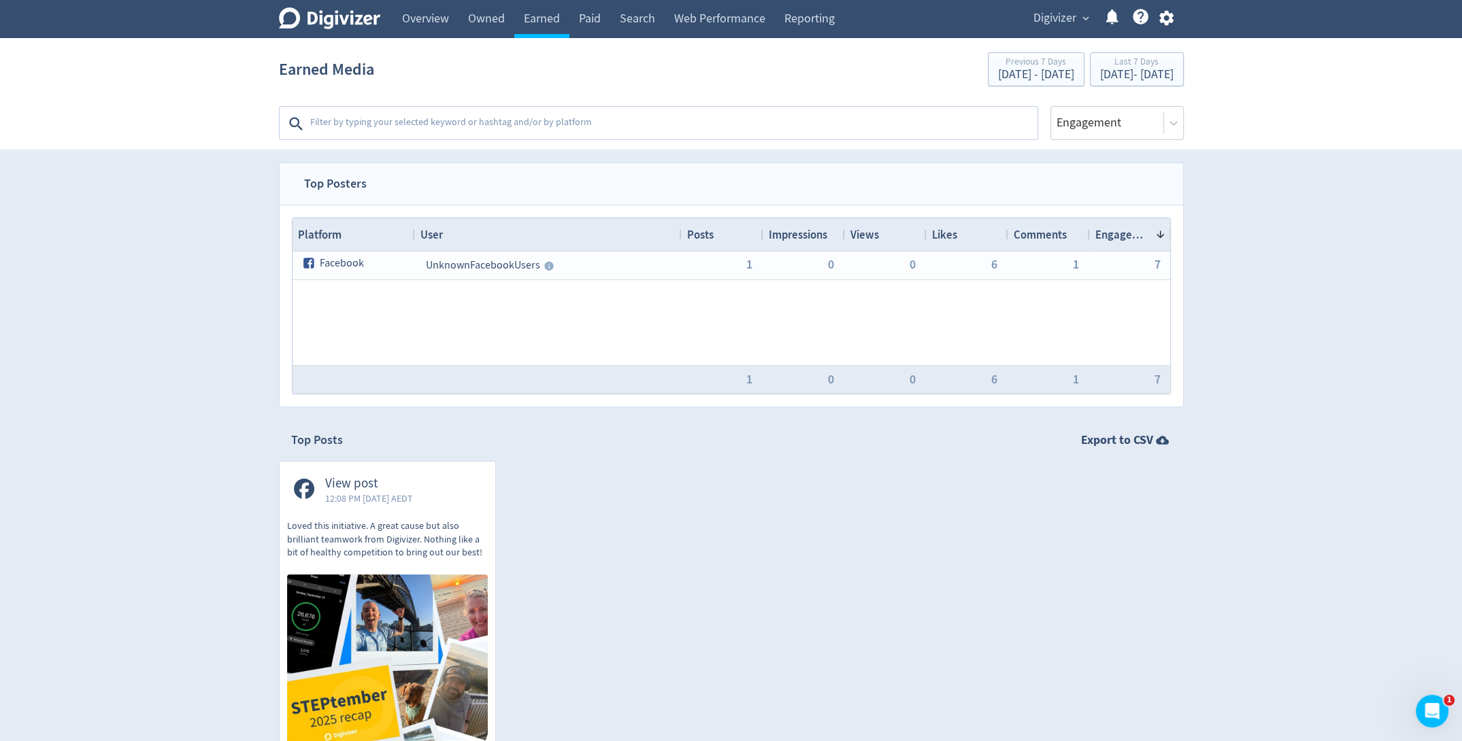
click at [440, 18] on div "Manage Brand Space AISNSW (4036) aSearchQueryPerformanceTesting (3789) AWS (420…" at bounding box center [731, 370] width 1462 height 741
click at [440, 18] on link "Overview" at bounding box center [426, 19] width 66 height 38
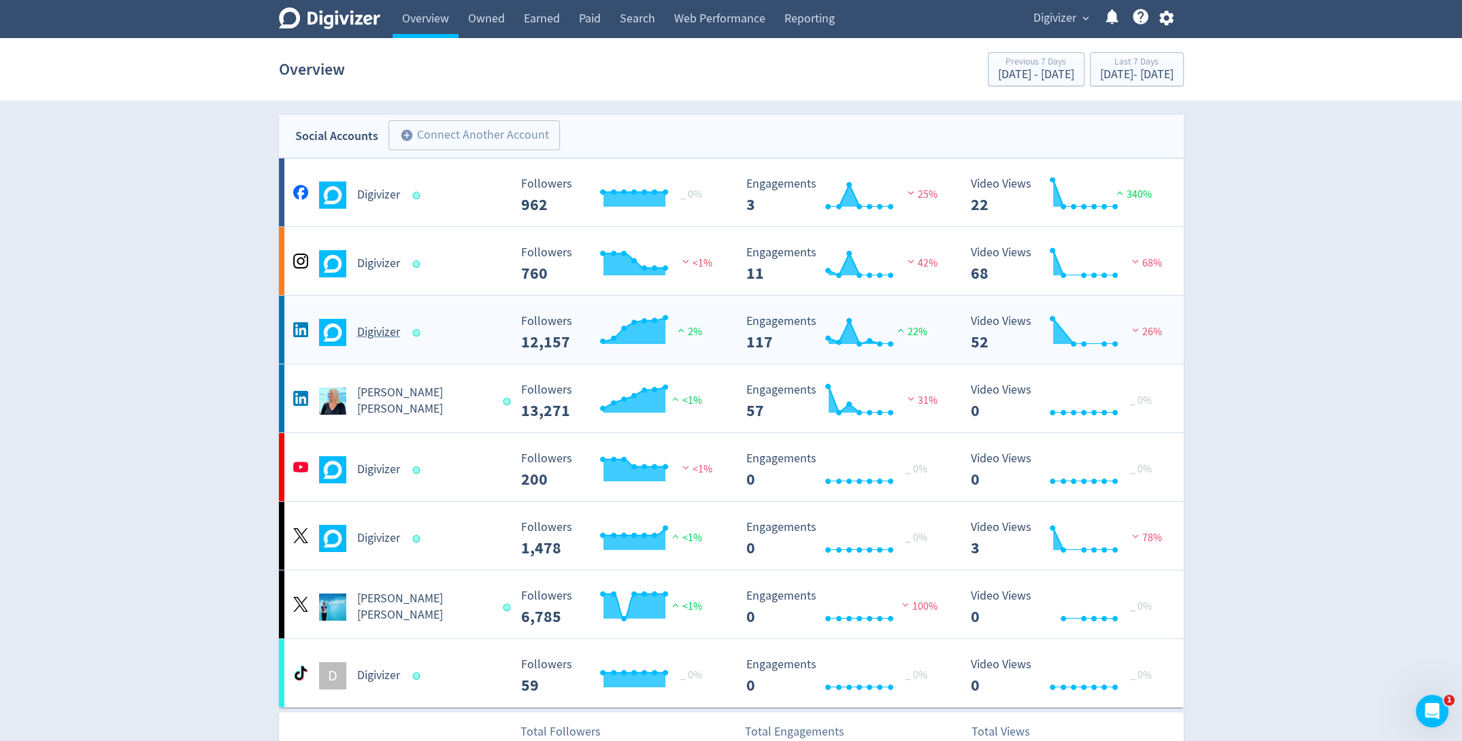
click at [381, 331] on h5 "Digivizer" at bounding box center [378, 332] width 43 height 16
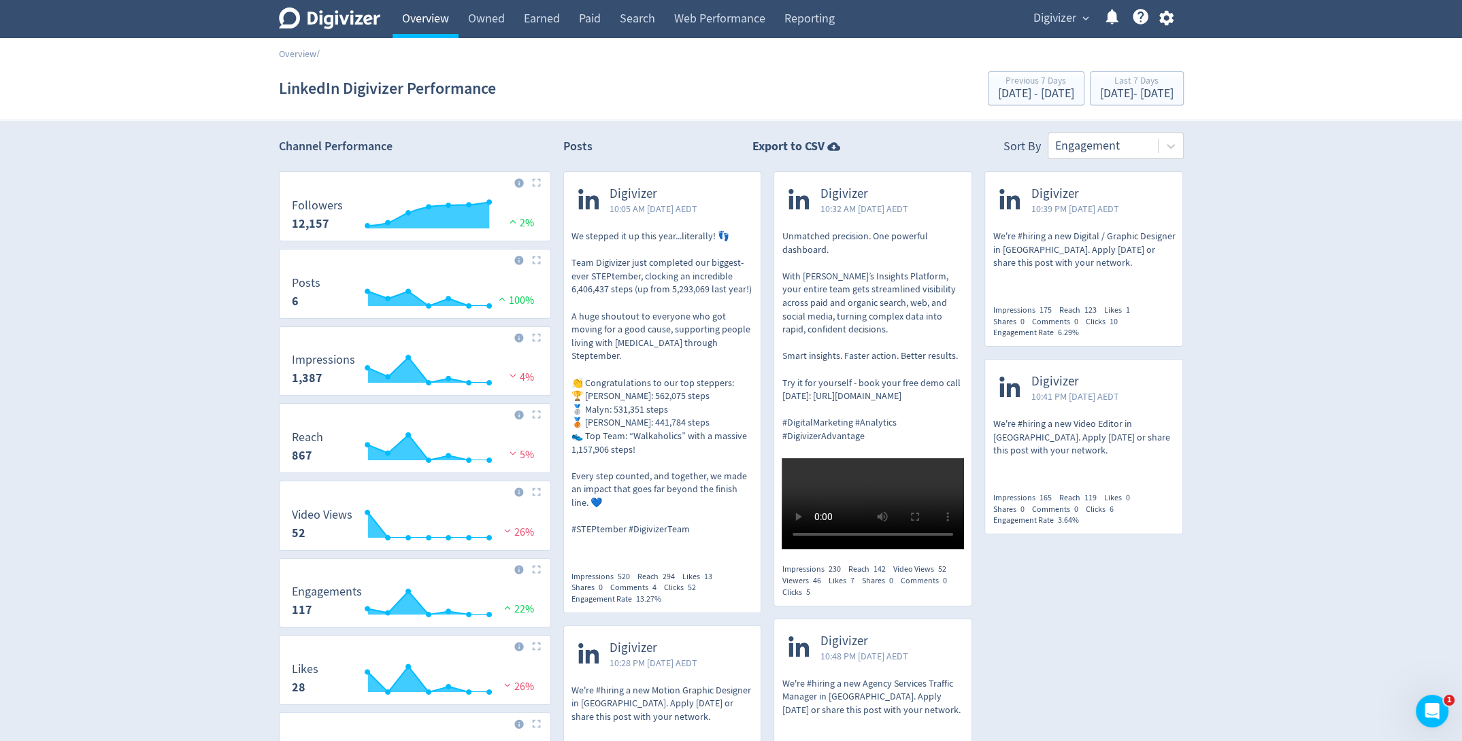
click at [431, 0] on link "Overview" at bounding box center [426, 19] width 66 height 38
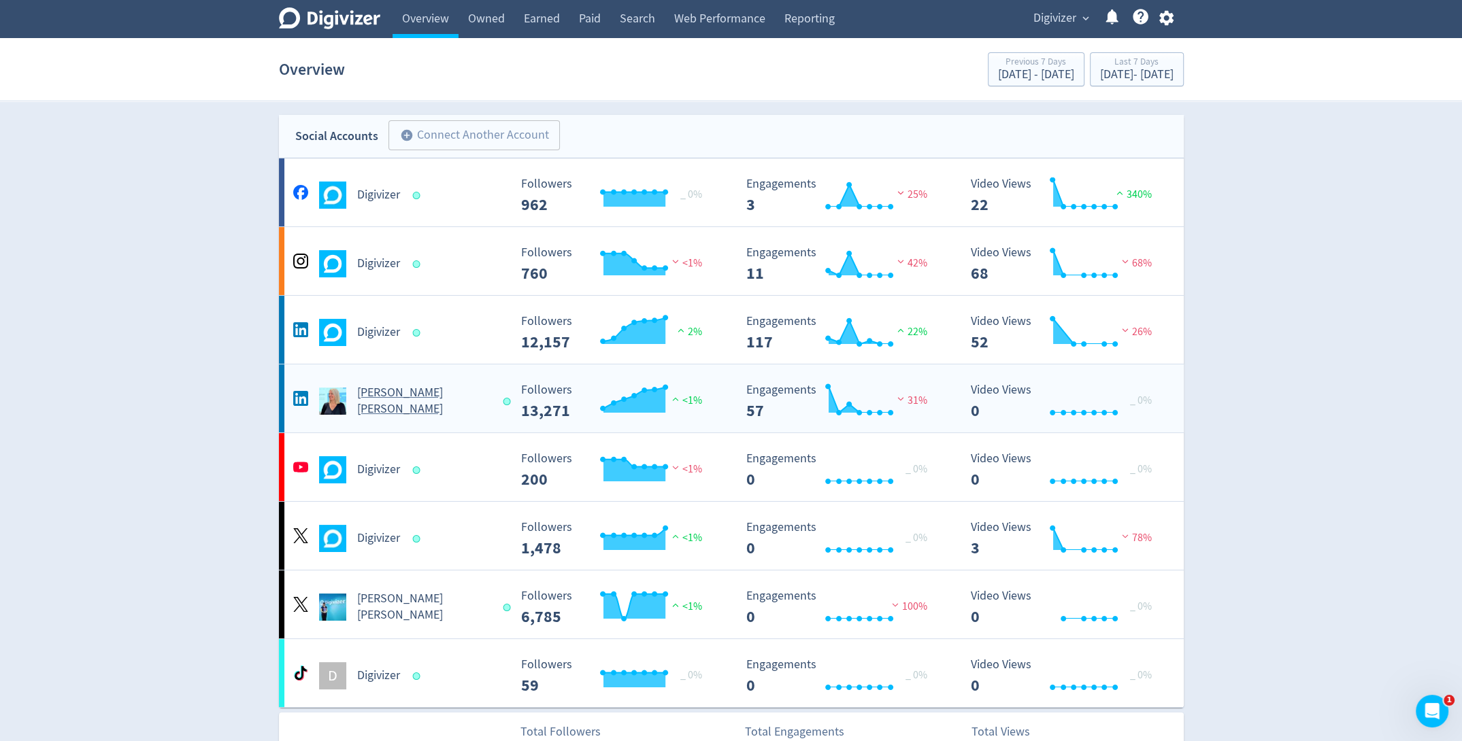
click at [403, 397] on h5 "[PERSON_NAME] [PERSON_NAME]" at bounding box center [424, 401] width 134 height 33
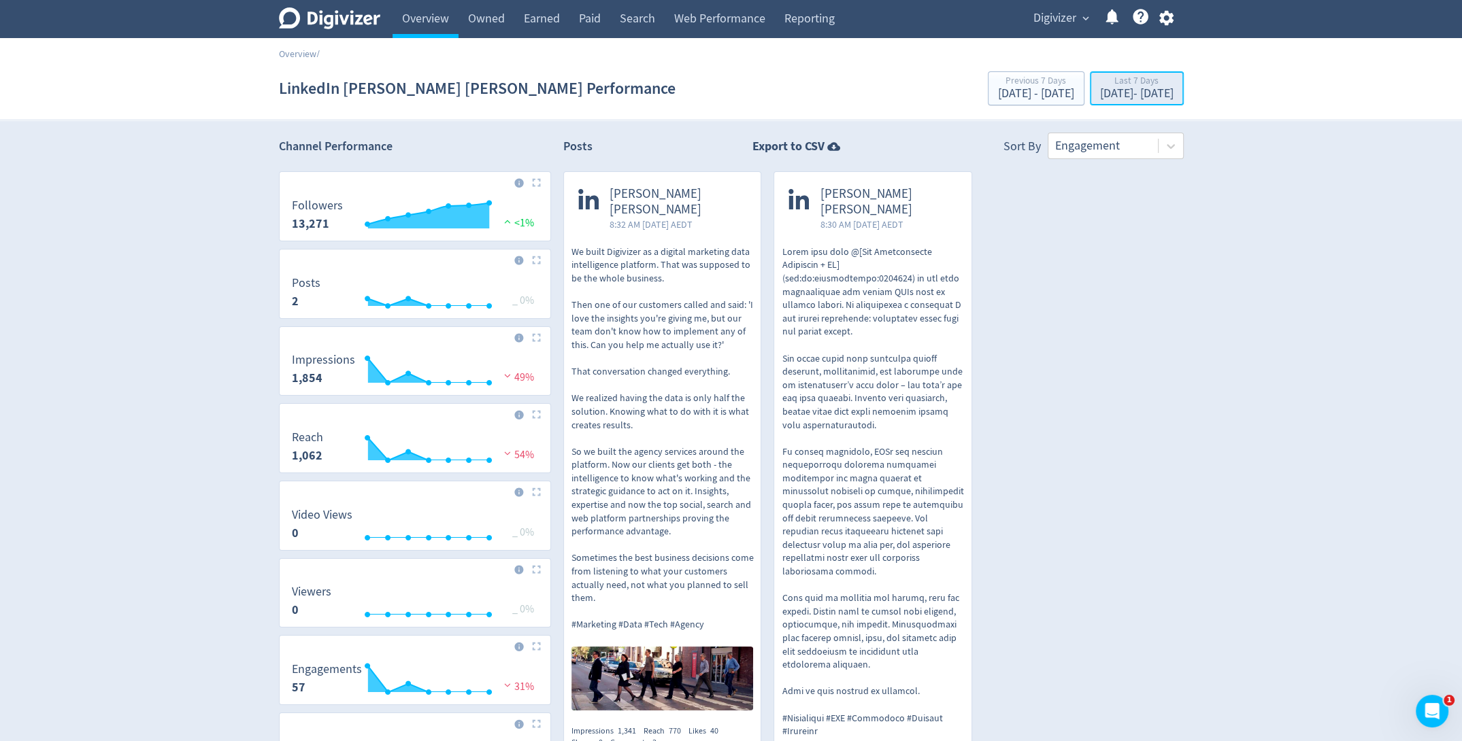
click at [1148, 86] on div "Last 7 Days" at bounding box center [1136, 82] width 73 height 12
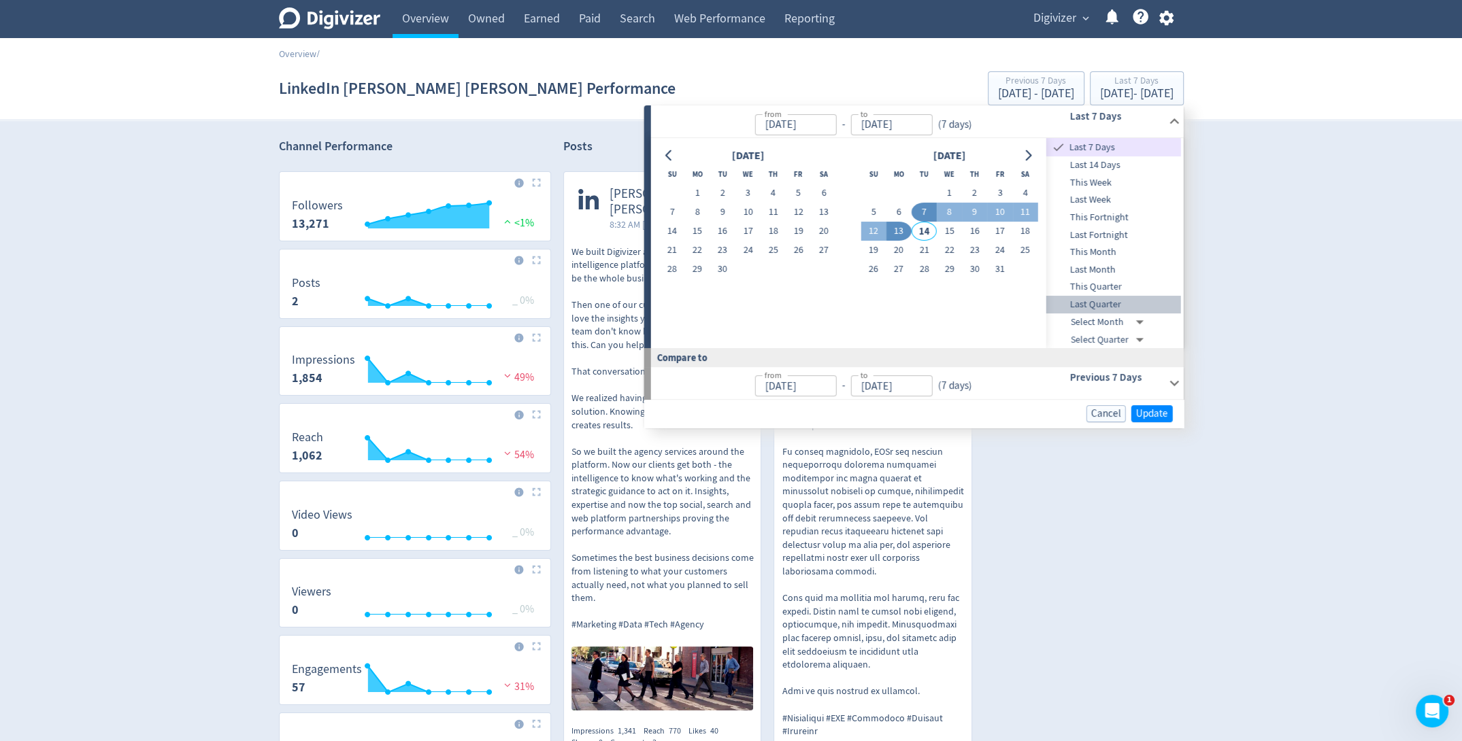
click at [1120, 299] on span "Last Quarter" at bounding box center [1113, 304] width 135 height 15
type input "[DATE]"
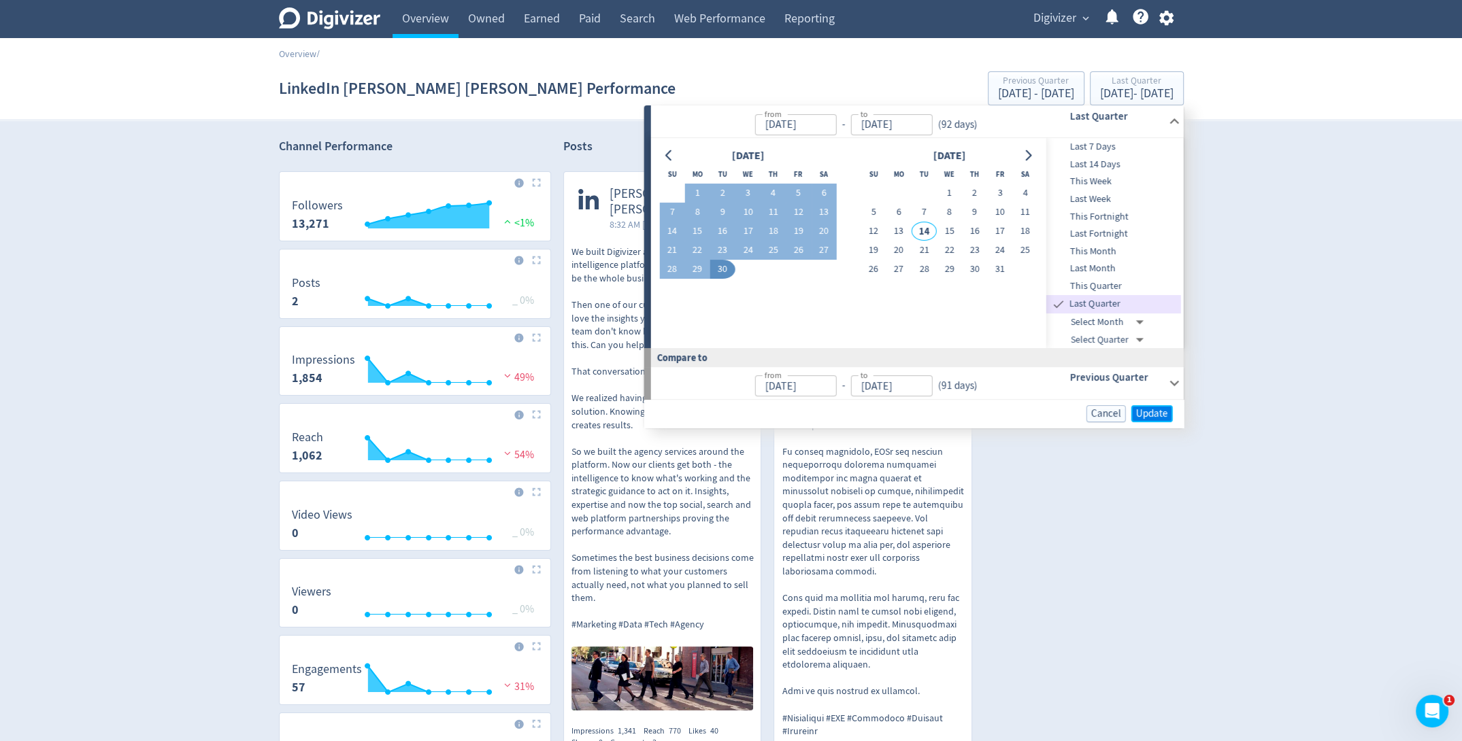
click at [1154, 409] on span "Update" at bounding box center [1152, 414] width 32 height 10
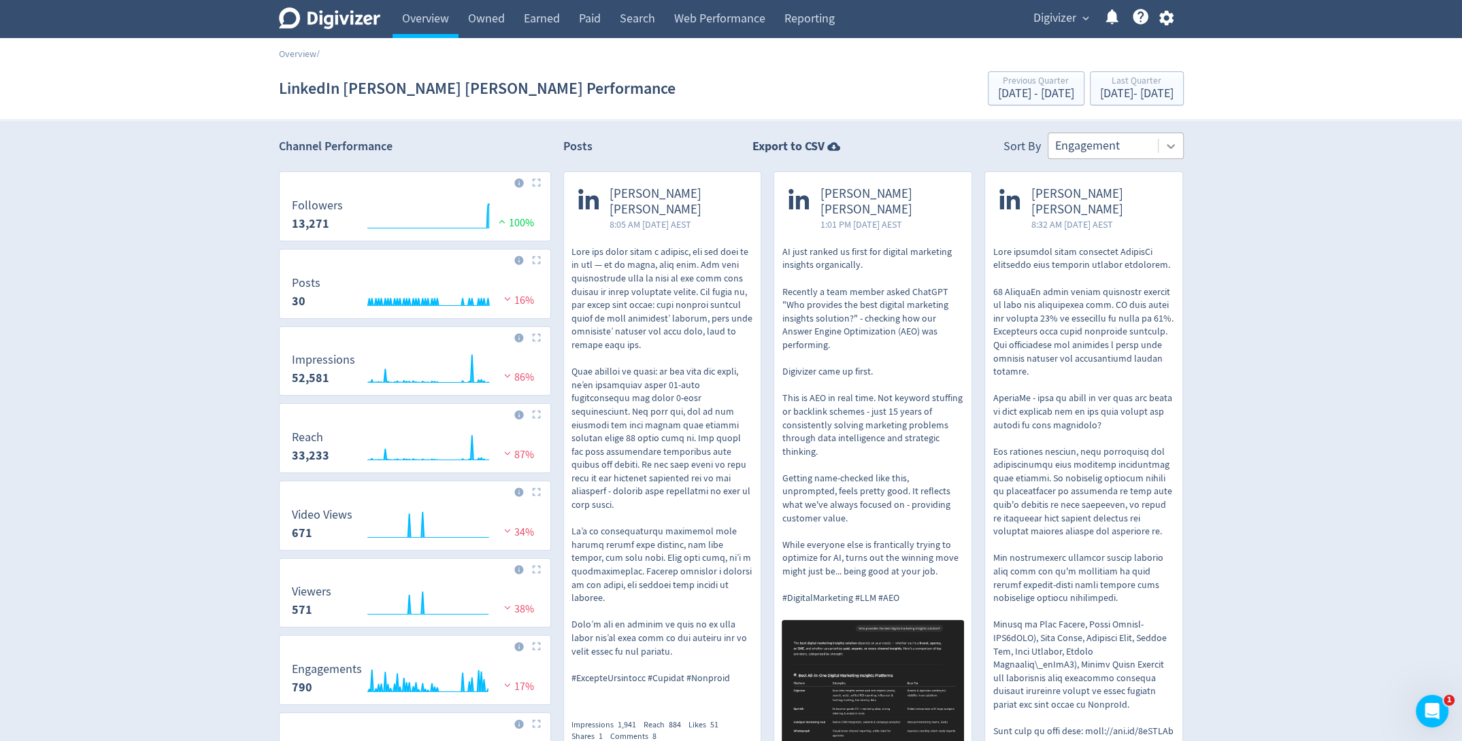
click at [1168, 153] on div at bounding box center [1170, 146] width 24 height 24
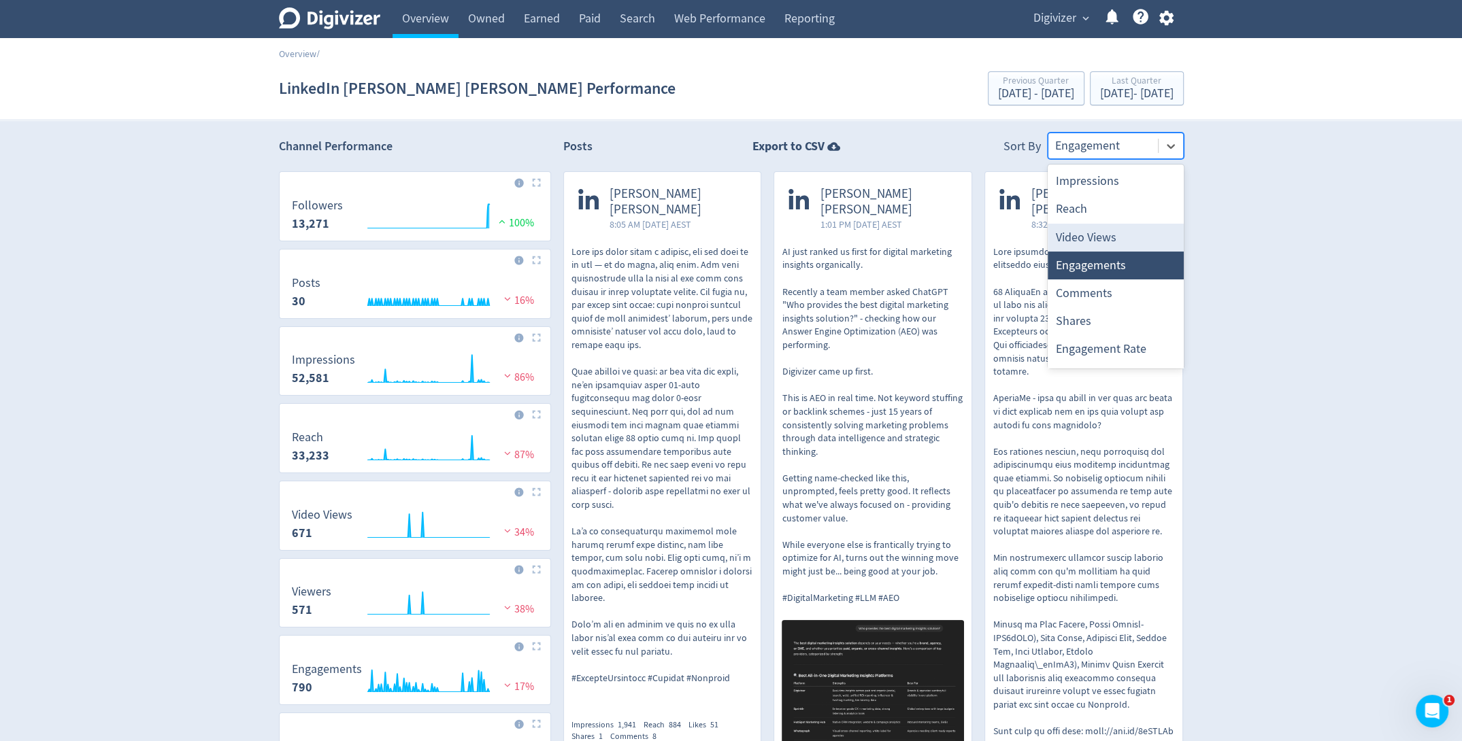
click at [1114, 237] on div "Video Views" at bounding box center [1116, 238] width 136 height 28
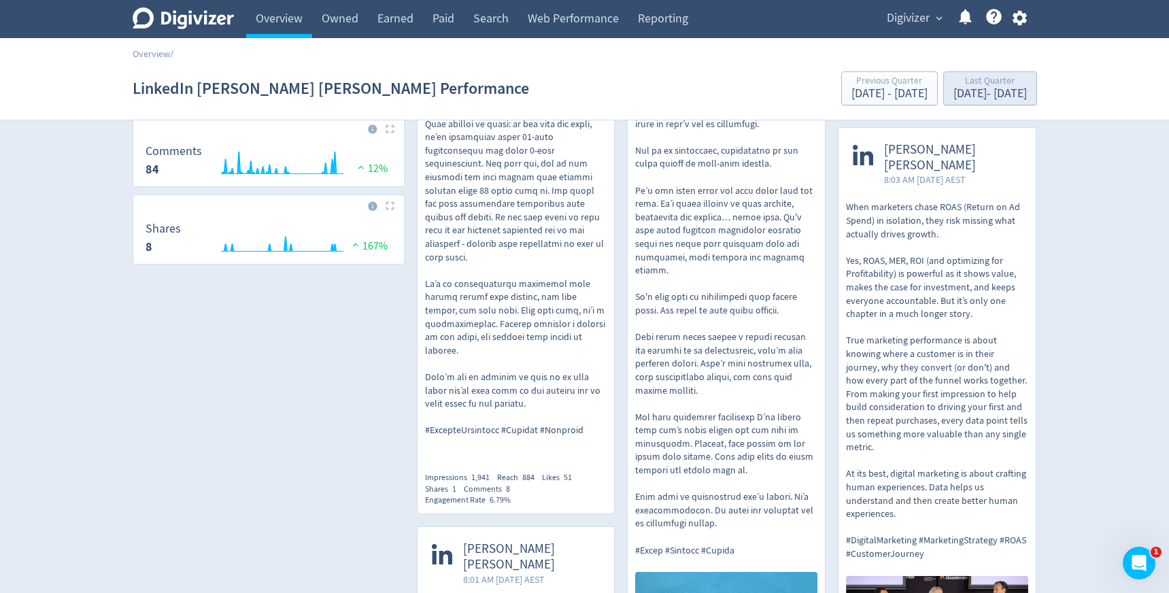
scroll to position [677, 0]
